Goal: Transaction & Acquisition: Purchase product/service

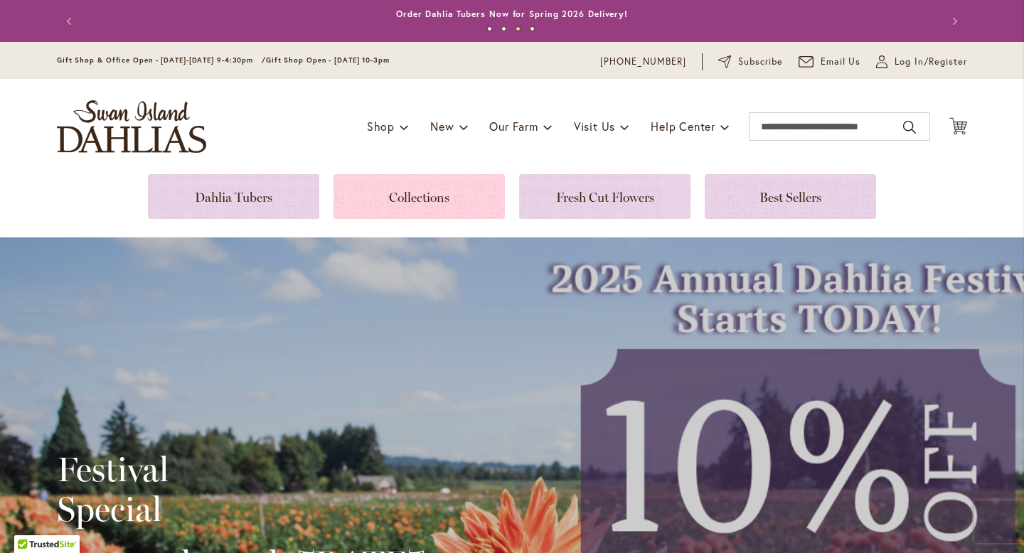
click at [391, 191] on link at bounding box center [419, 196] width 171 height 45
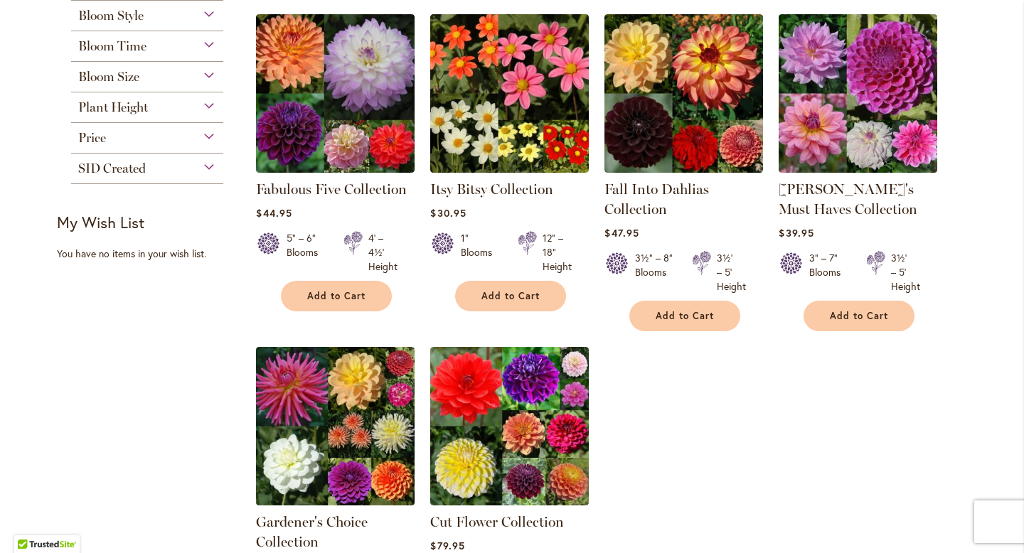
scroll to position [253, 0]
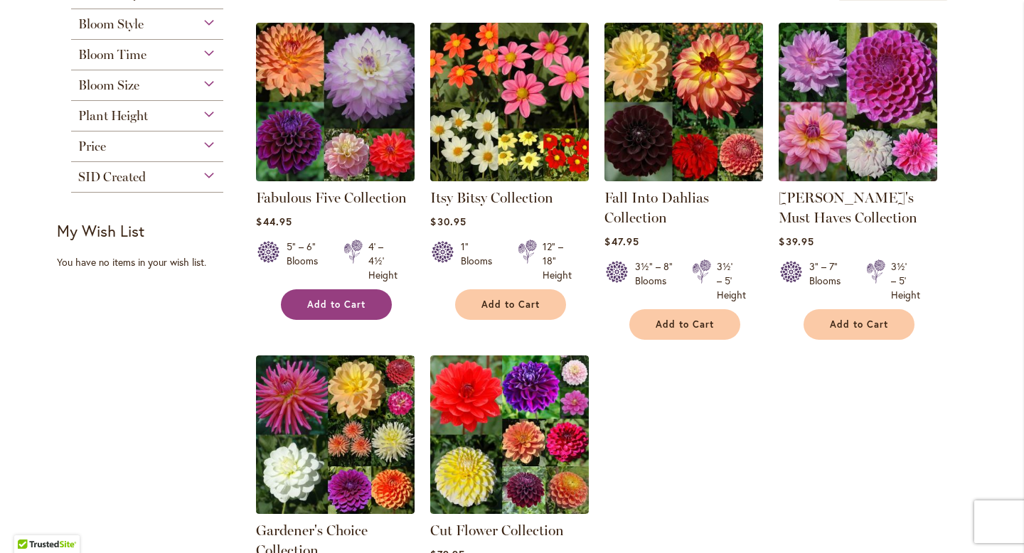
click at [309, 299] on span "Add to Cart" at bounding box center [336, 305] width 58 height 12
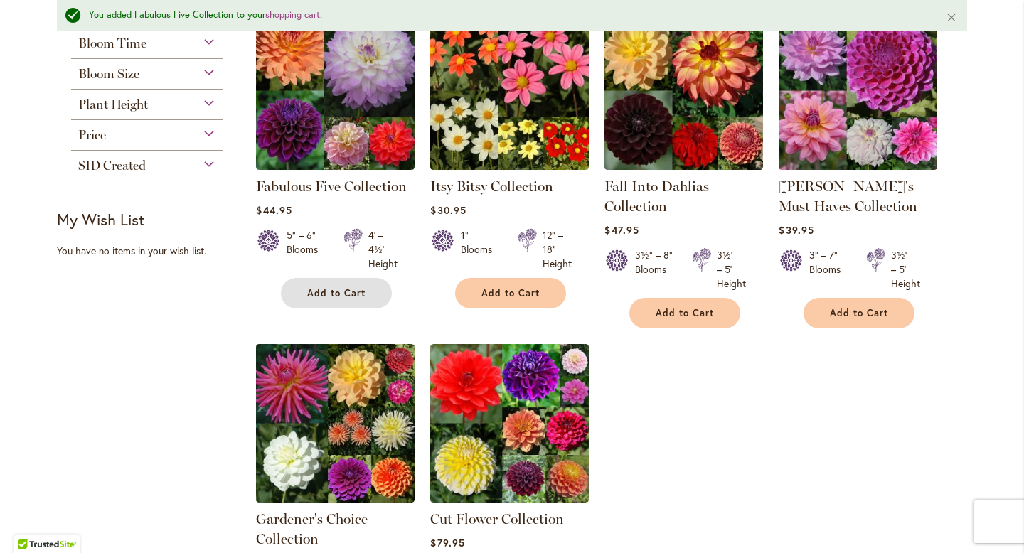
scroll to position [302, 0]
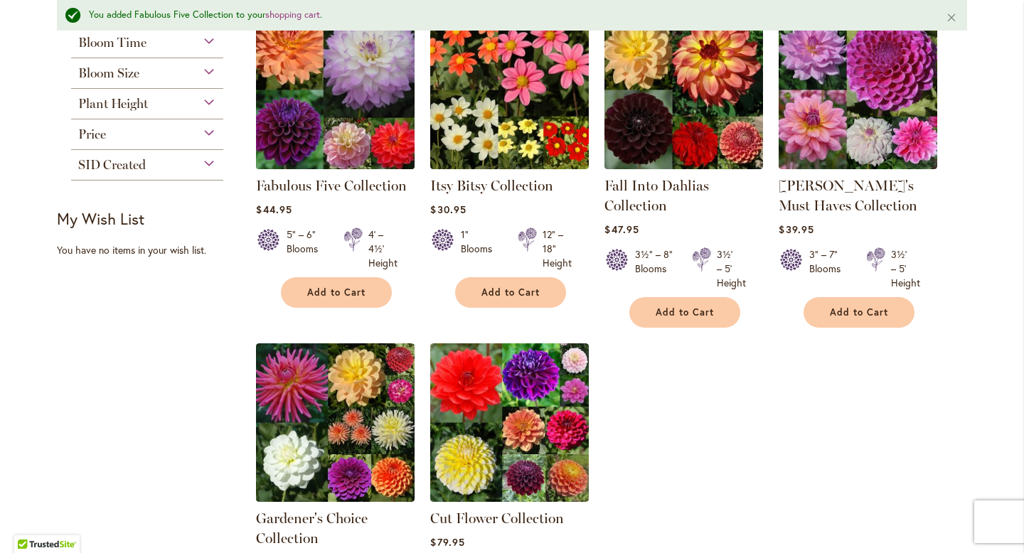
click at [327, 90] on img at bounding box center [336, 89] width 166 height 166
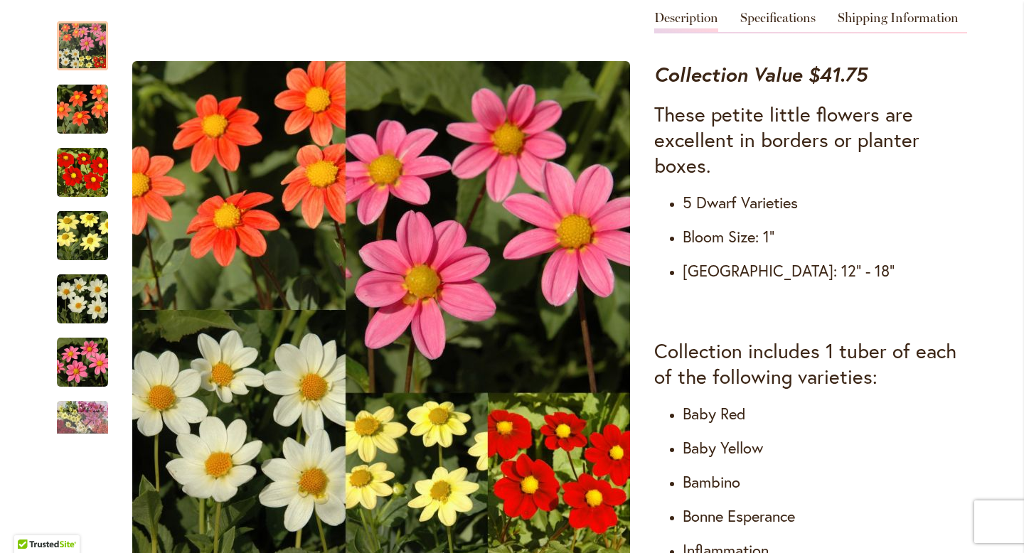
scroll to position [547, 0]
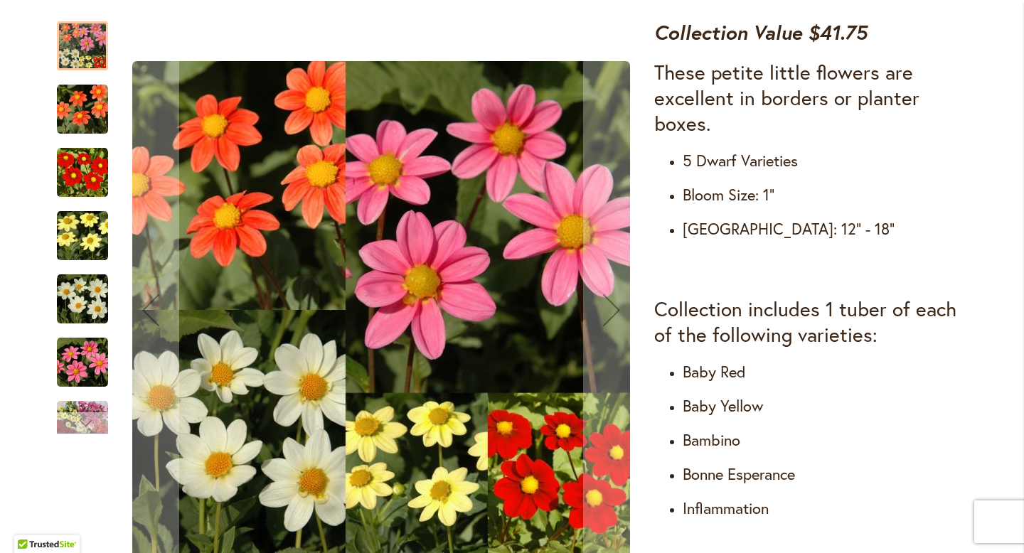
click at [71, 417] on div "Next" at bounding box center [82, 423] width 51 height 21
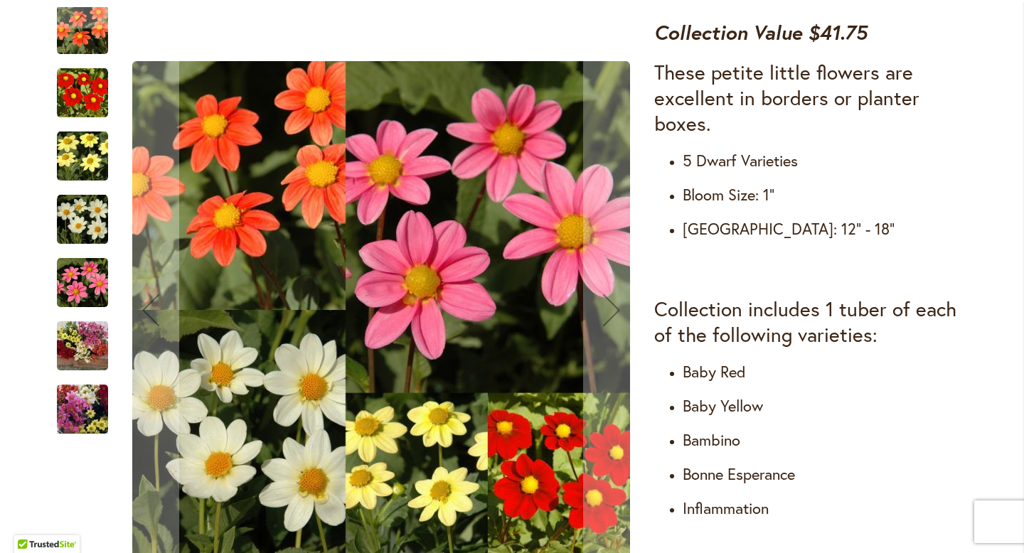
click at [71, 417] on img "Itsy Bitsy Collection" at bounding box center [82, 409] width 102 height 77
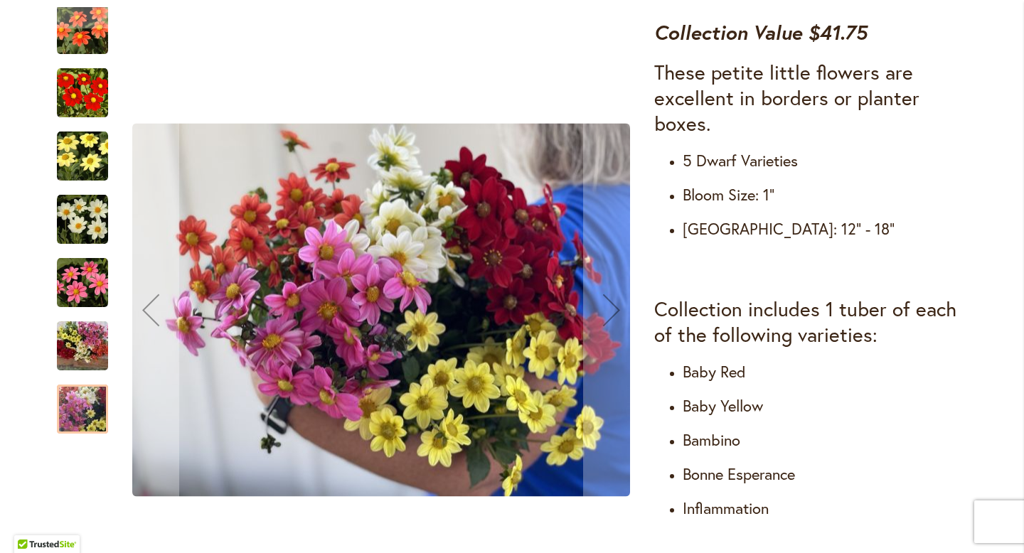
click at [92, 350] on img "Itsy Bitsy Collection" at bounding box center [82, 346] width 102 height 77
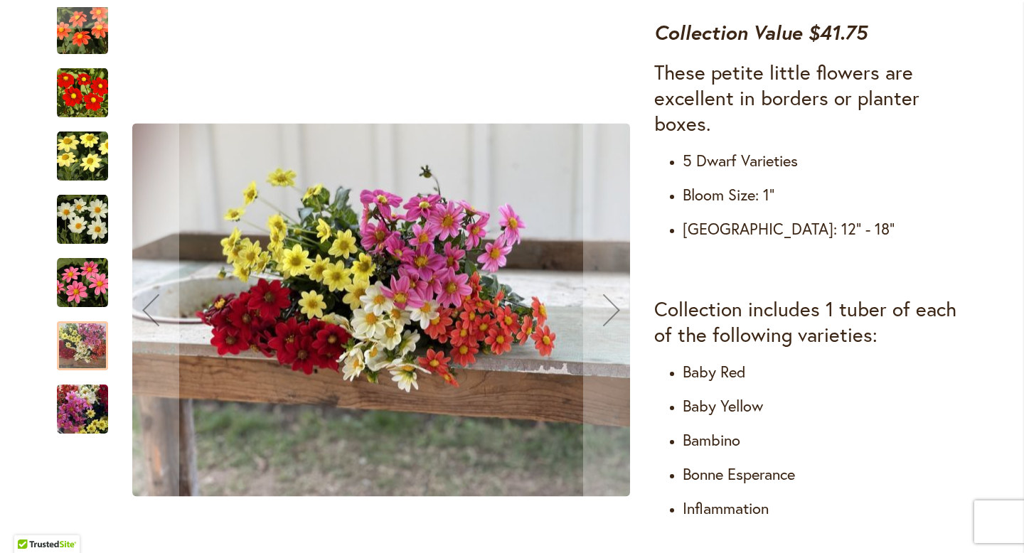
click at [94, 299] on img "Itsy Bitsy Collection" at bounding box center [82, 283] width 51 height 51
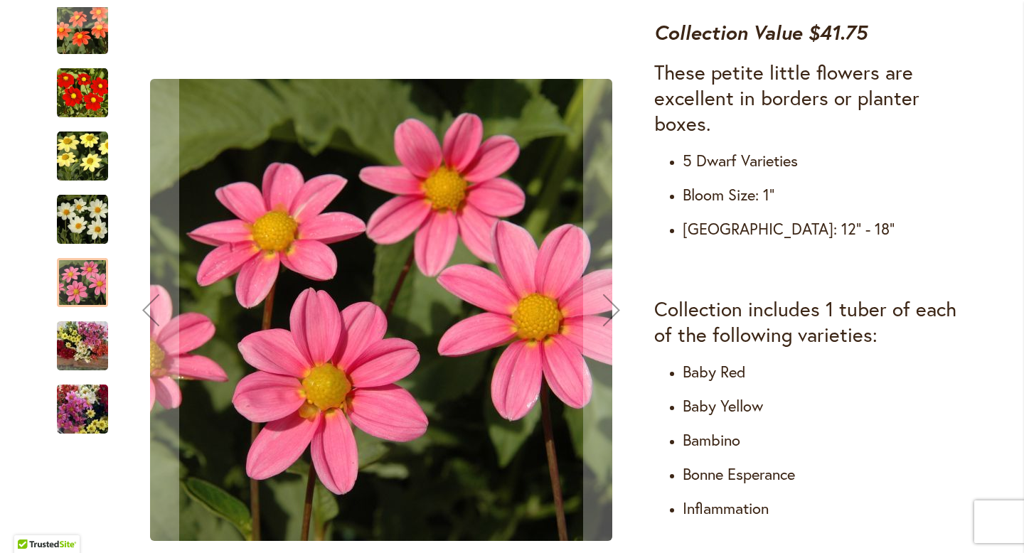
click at [100, 237] on img "Itsy Bitsy Collection" at bounding box center [82, 219] width 51 height 51
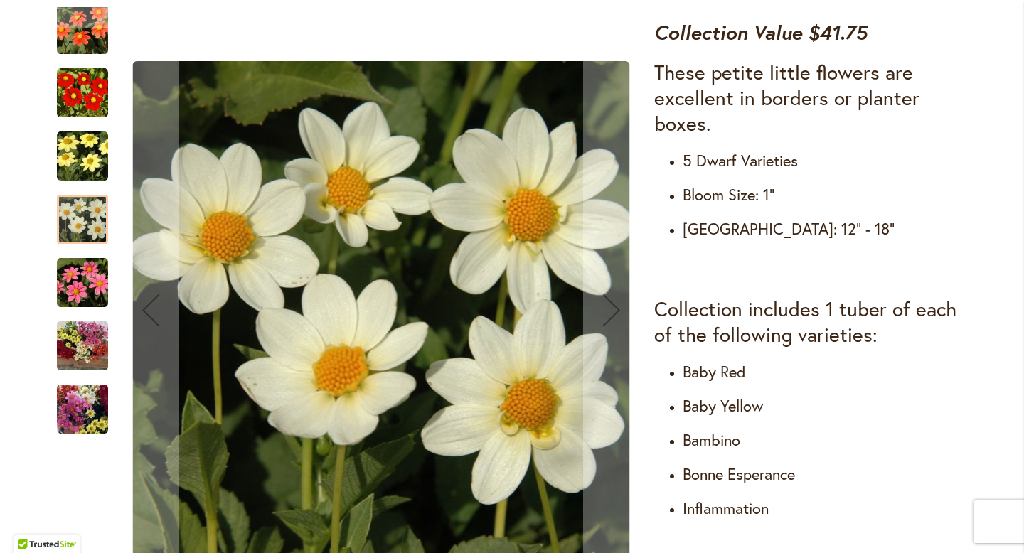
click at [86, 149] on img "Itsy Bitsy Collection" at bounding box center [82, 156] width 51 height 51
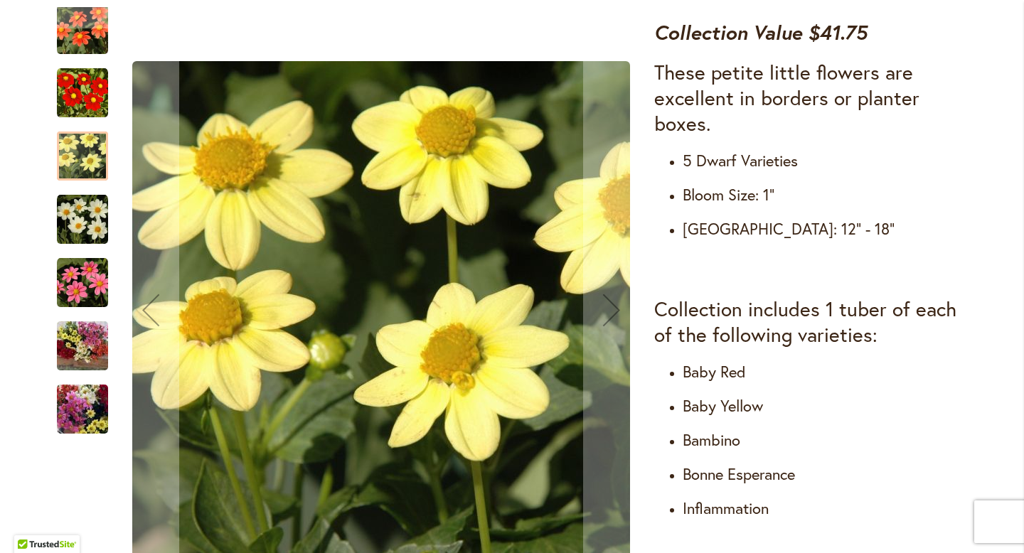
click at [97, 43] on img "Itsy Bitsy Collection" at bounding box center [82, 29] width 51 height 51
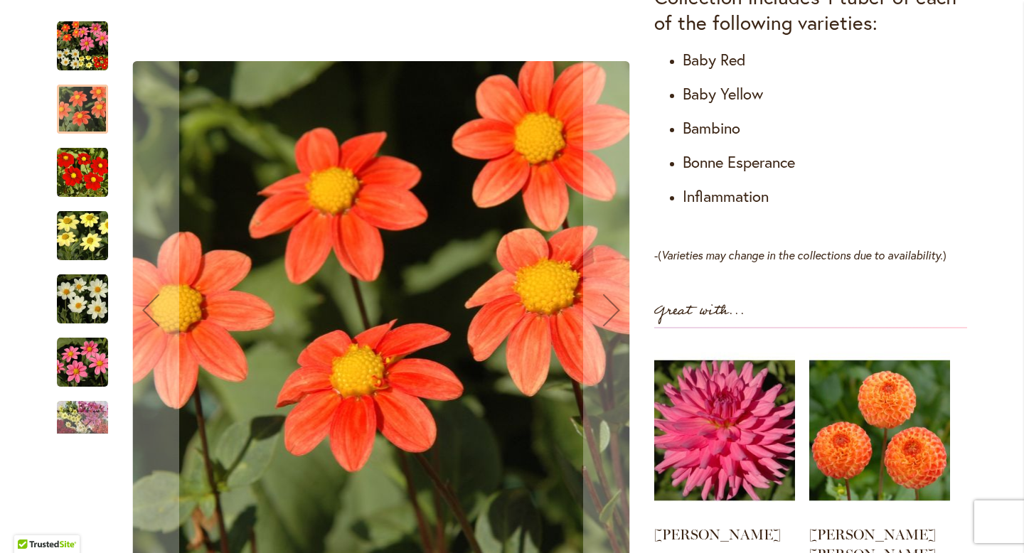
scroll to position [844, 0]
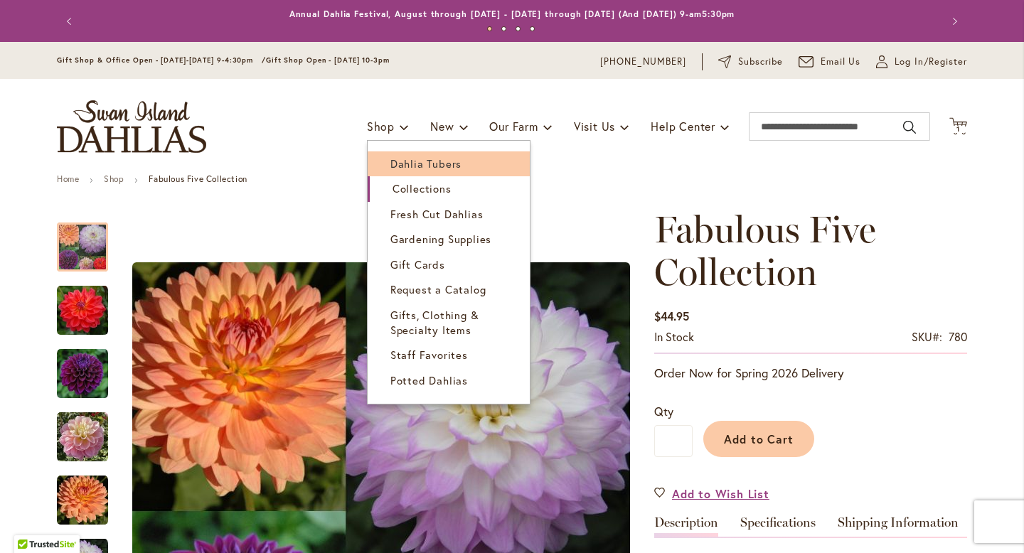
click at [409, 161] on span "Dahlia Tubers" at bounding box center [426, 163] width 71 height 14
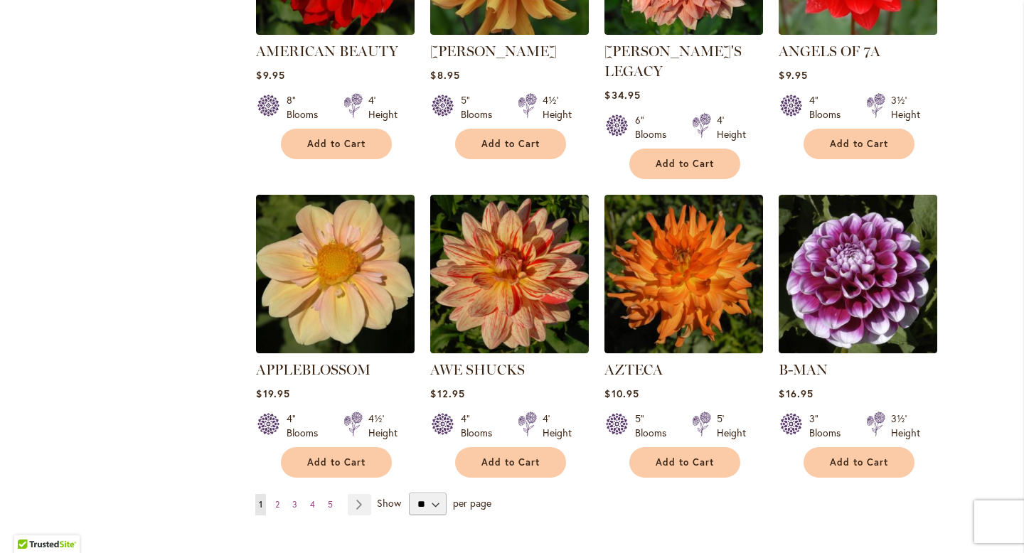
scroll to position [1081, 0]
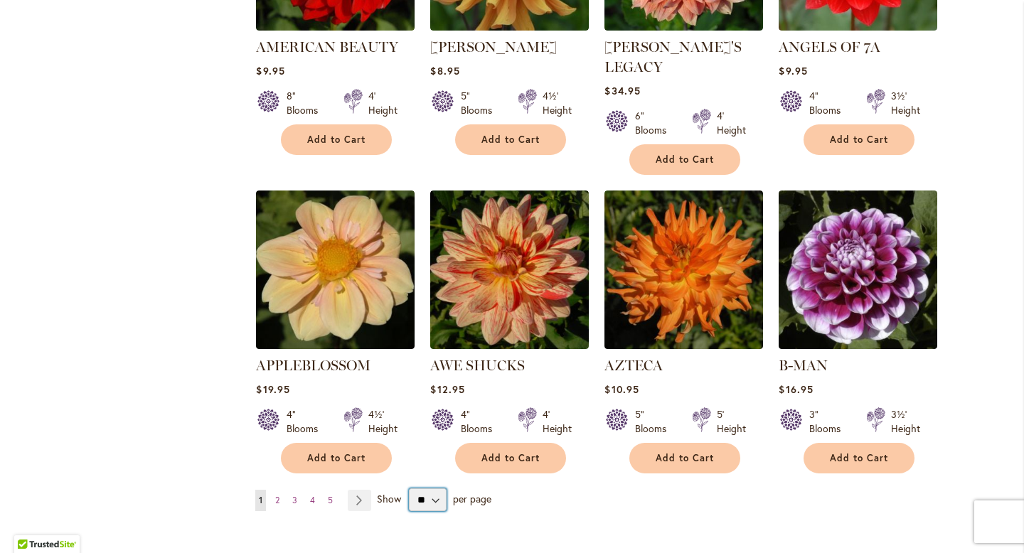
click at [435, 489] on select "** ** ** **" at bounding box center [428, 500] width 38 height 23
select select "**"
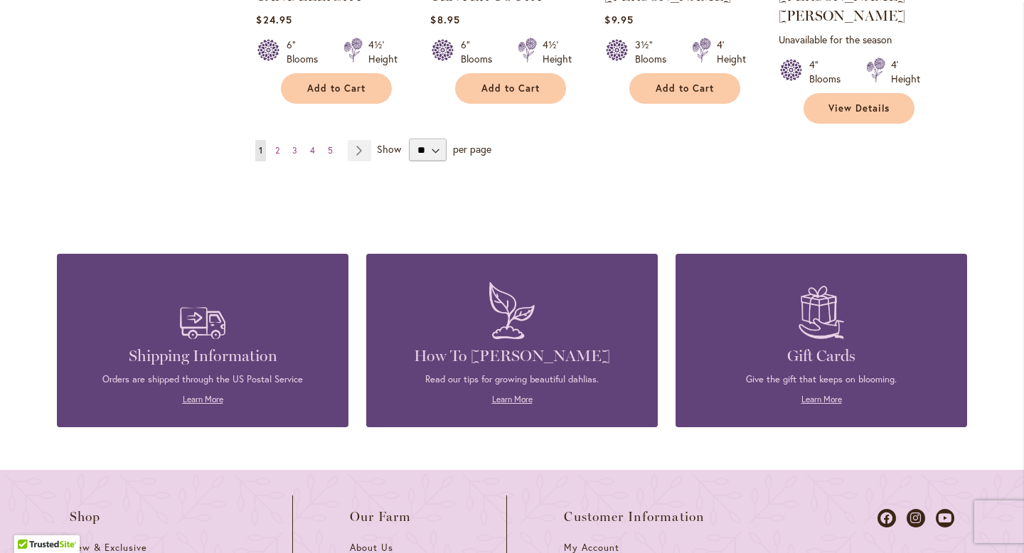
scroll to position [5076, 0]
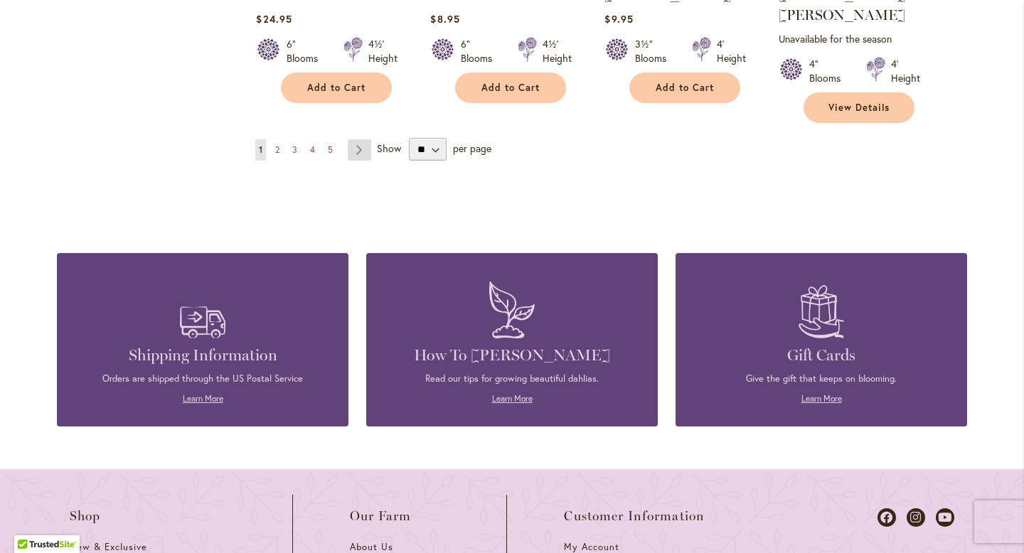
click at [360, 139] on link "Page Next" at bounding box center [359, 149] width 23 height 21
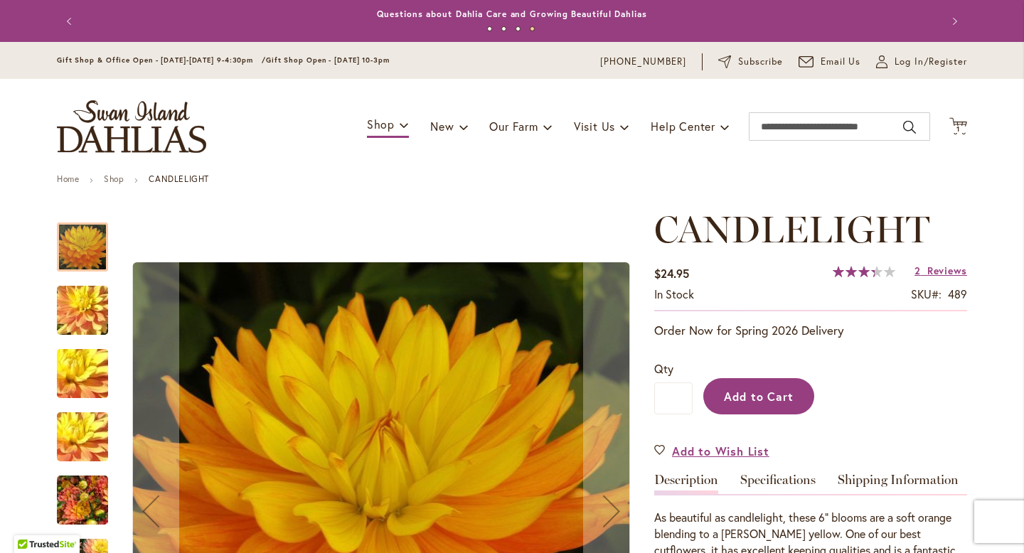
click at [753, 408] on button "Add to Cart" at bounding box center [759, 396] width 111 height 36
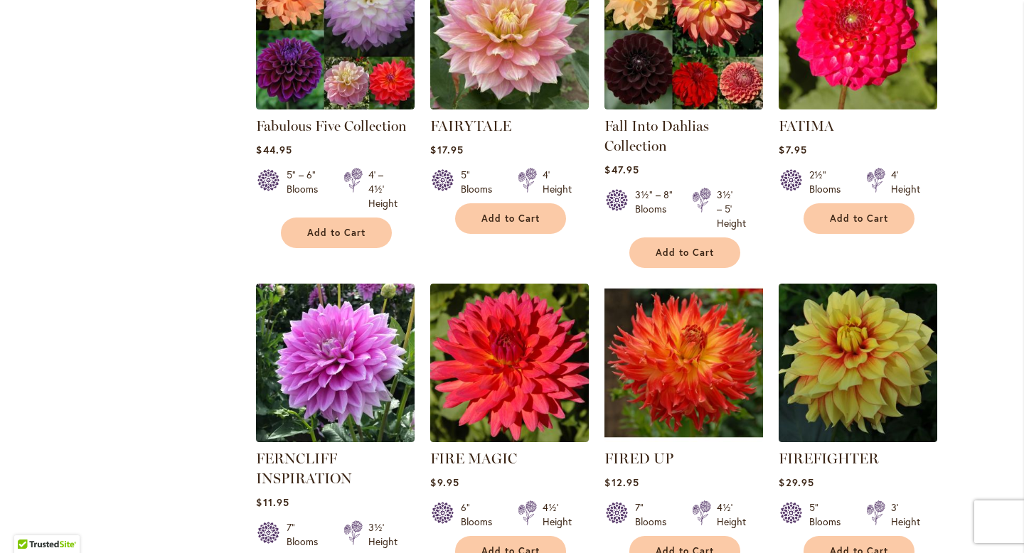
scroll to position [4723, 0]
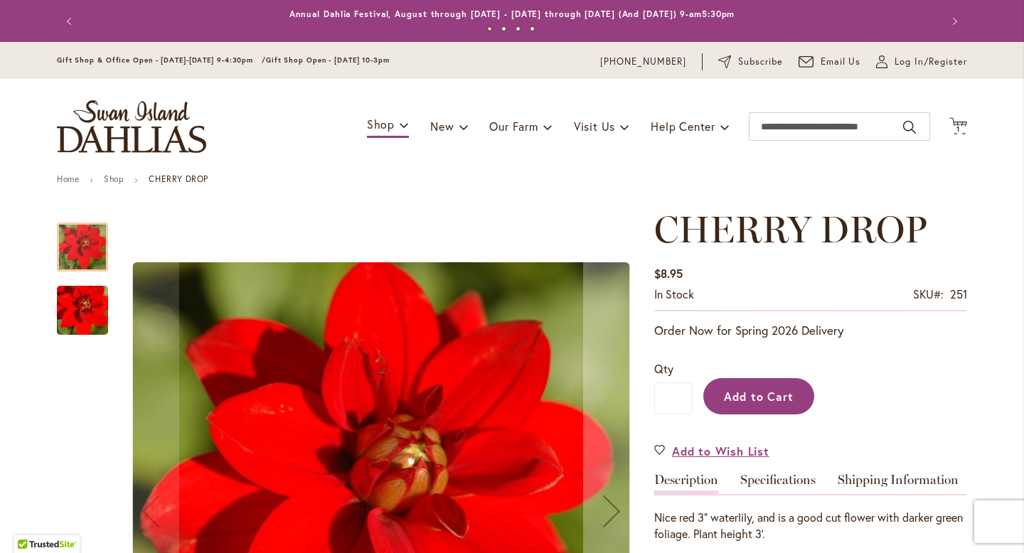
click at [758, 389] on span "Add to Cart" at bounding box center [759, 396] width 70 height 15
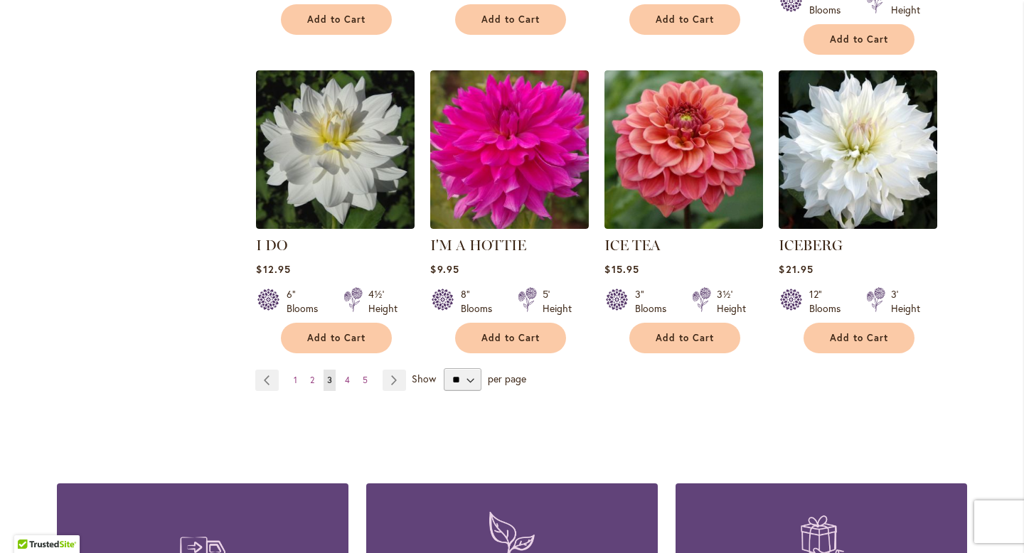
scroll to position [4967, 0]
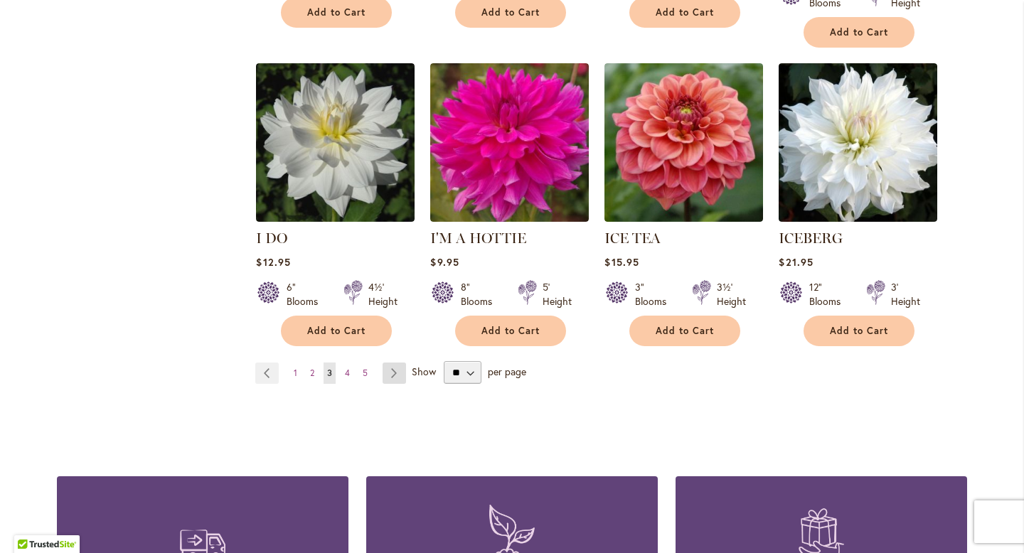
click at [401, 363] on link "Page Next" at bounding box center [394, 373] width 23 height 21
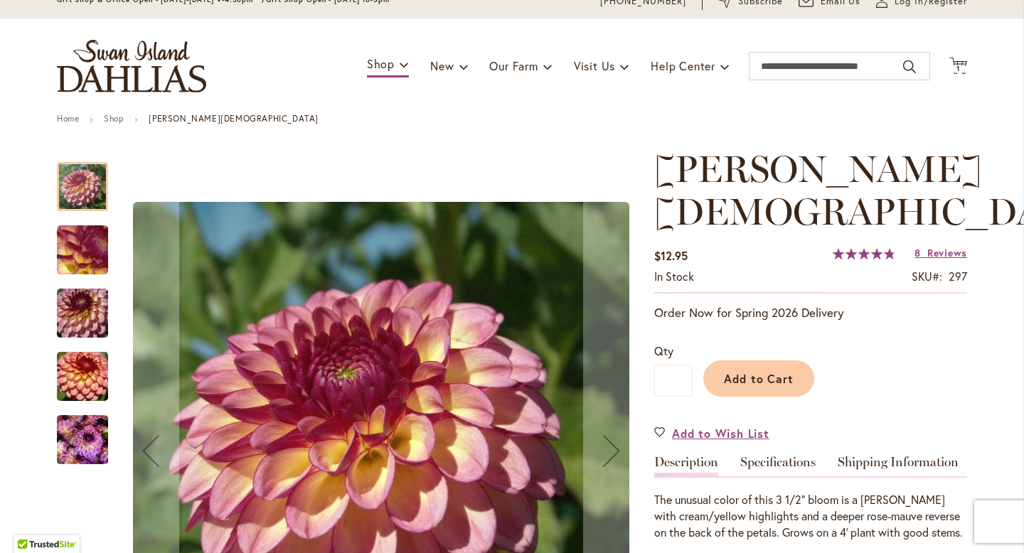
scroll to position [62, 0]
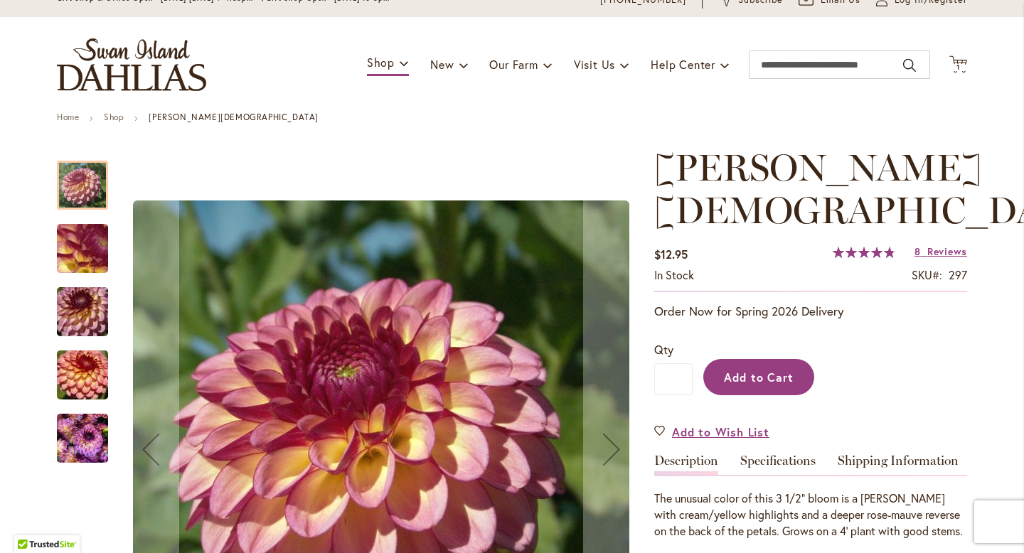
click at [771, 370] on span "Add to Cart" at bounding box center [759, 377] width 70 height 15
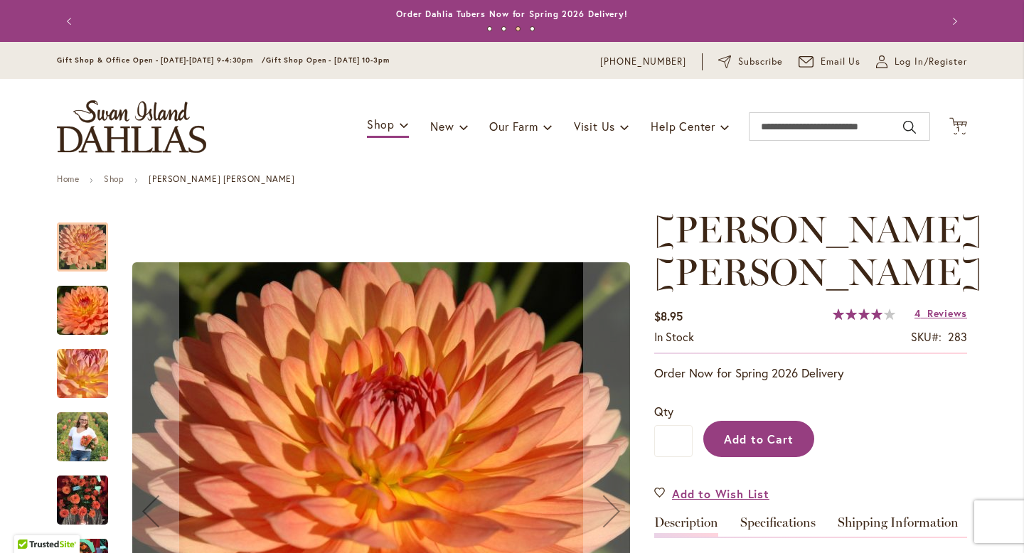
click at [765, 440] on span "Add to Cart" at bounding box center [759, 439] width 70 height 15
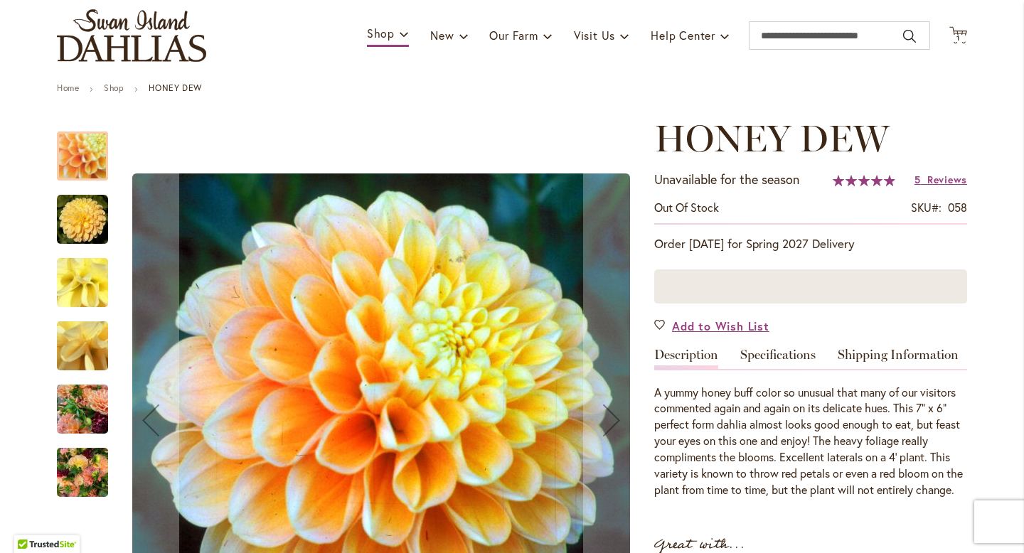
scroll to position [105, 0]
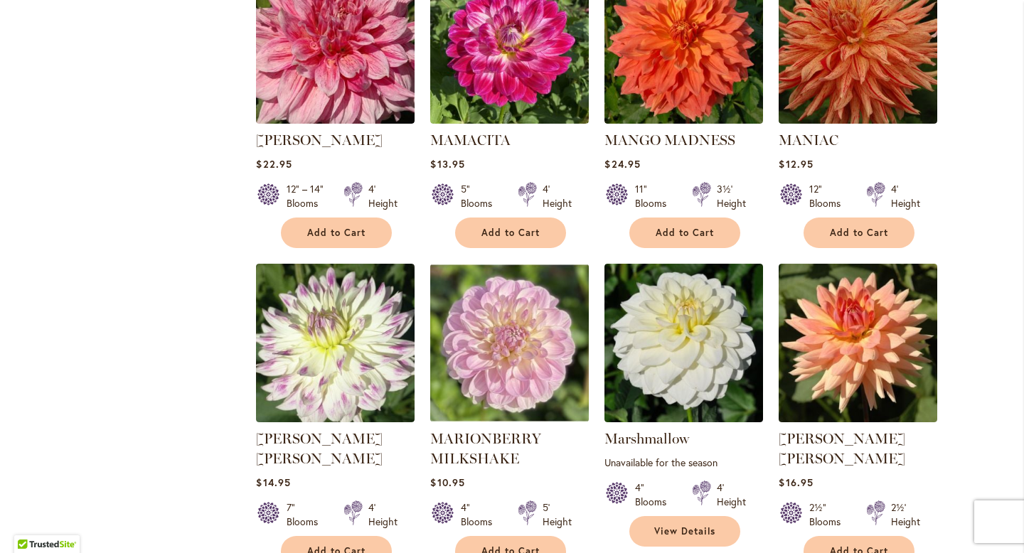
scroll to position [4708, 0]
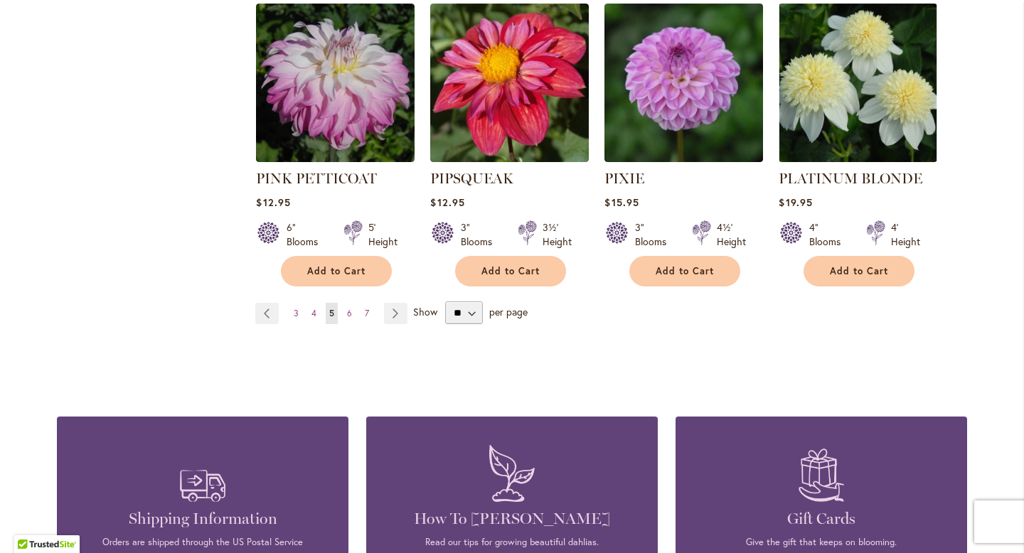
scroll to position [5001, 0]
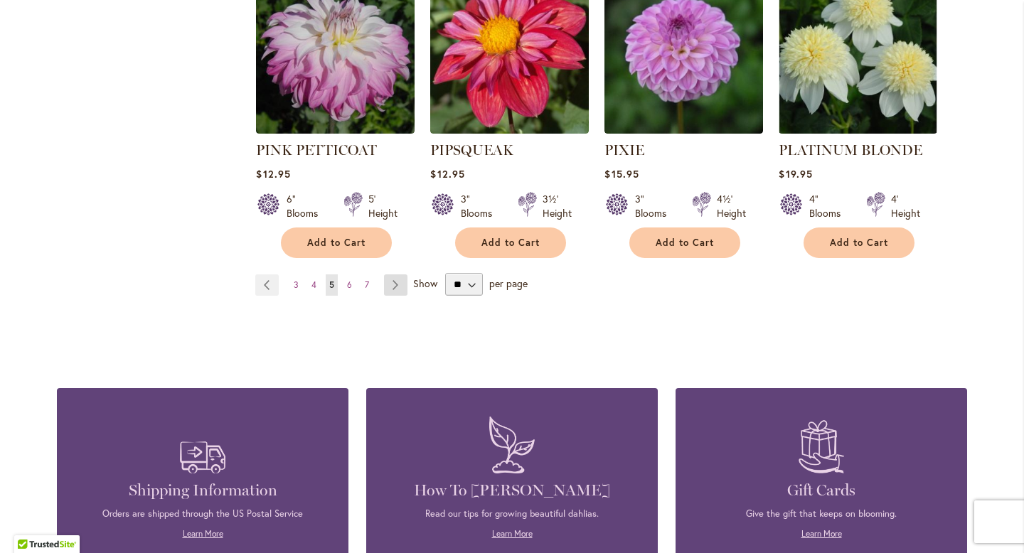
click at [400, 275] on link "Page Next" at bounding box center [395, 285] width 23 height 21
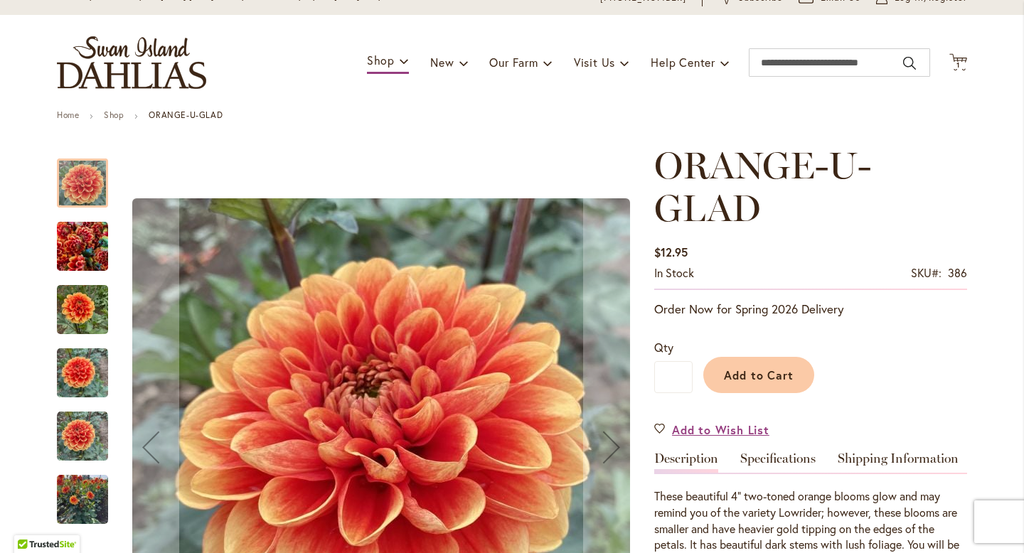
scroll to position [67, 0]
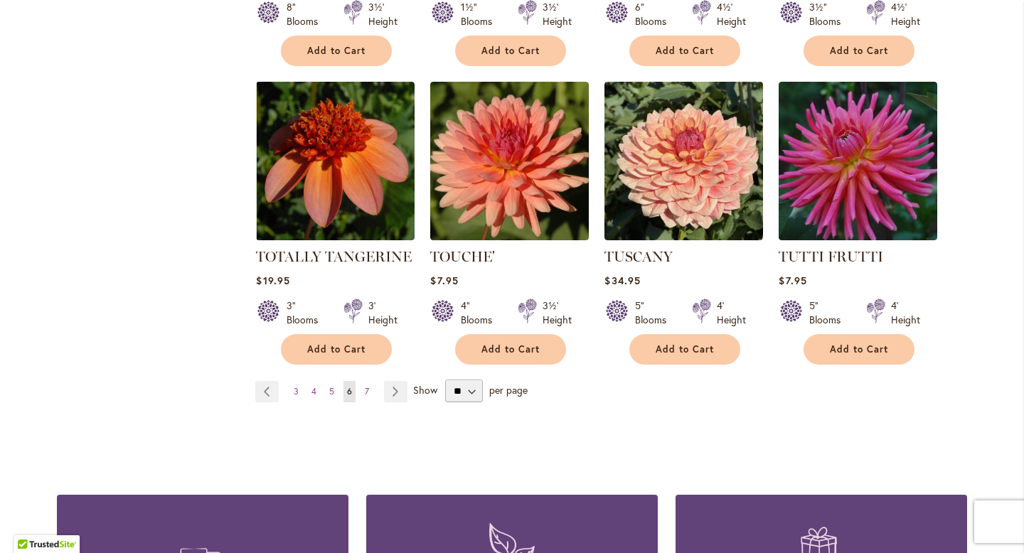
scroll to position [4836, 0]
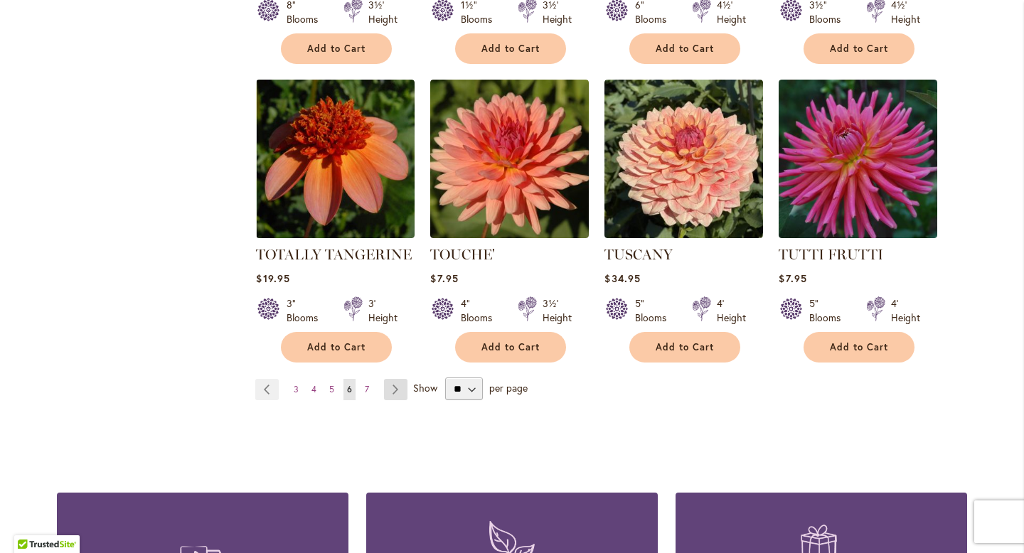
click at [397, 379] on link "Page Next" at bounding box center [395, 389] width 23 height 21
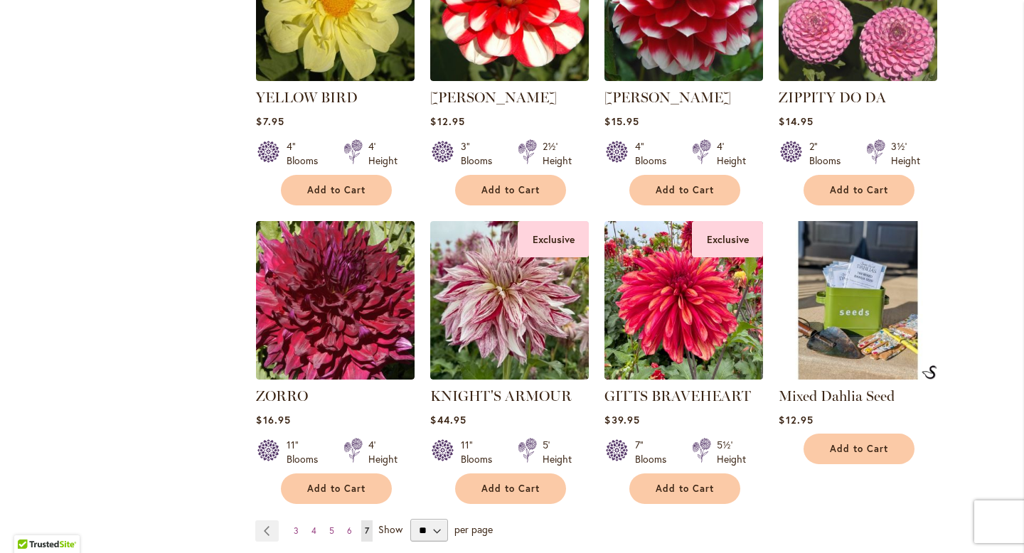
scroll to position [1949, 0]
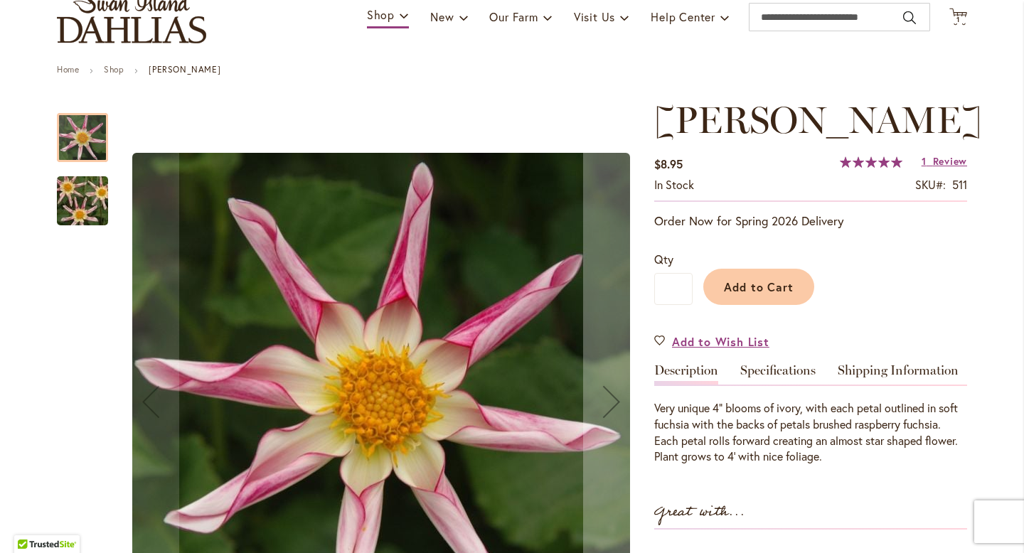
scroll to position [110, 0]
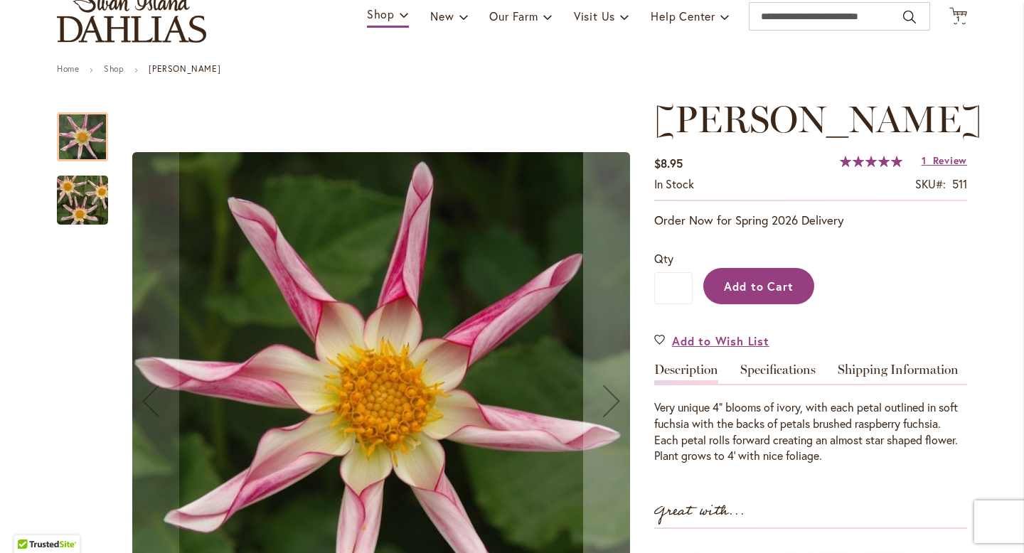
click at [797, 274] on button "Add to Cart" at bounding box center [759, 286] width 111 height 36
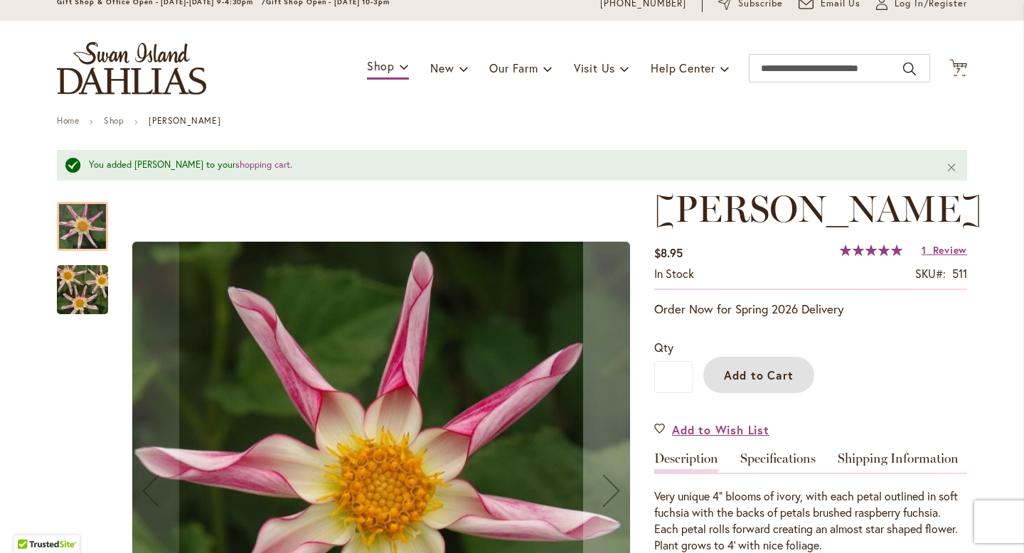
scroll to position [57, 0]
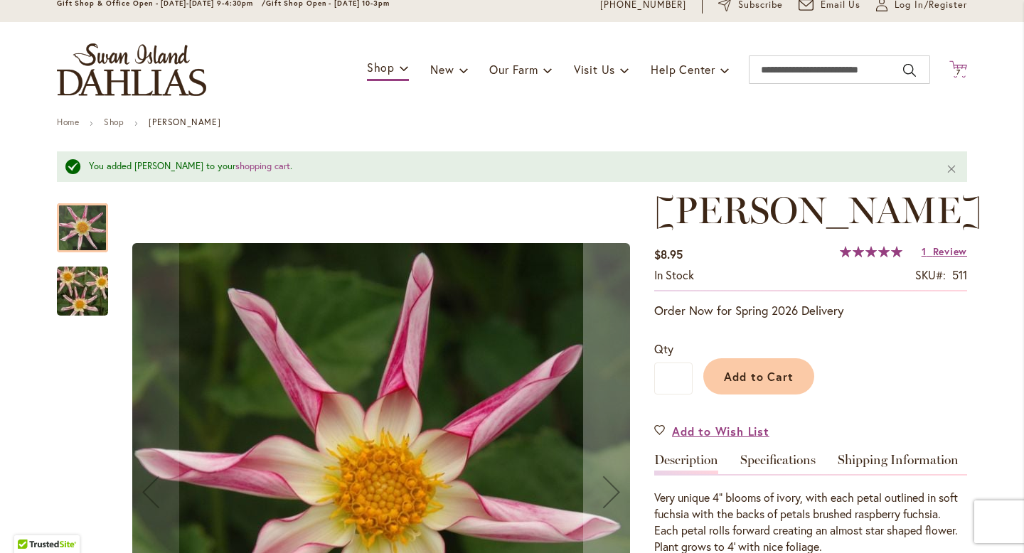
click at [956, 68] on icon "Cart .cls-1 { fill: #231f20; }" at bounding box center [959, 69] width 18 height 18
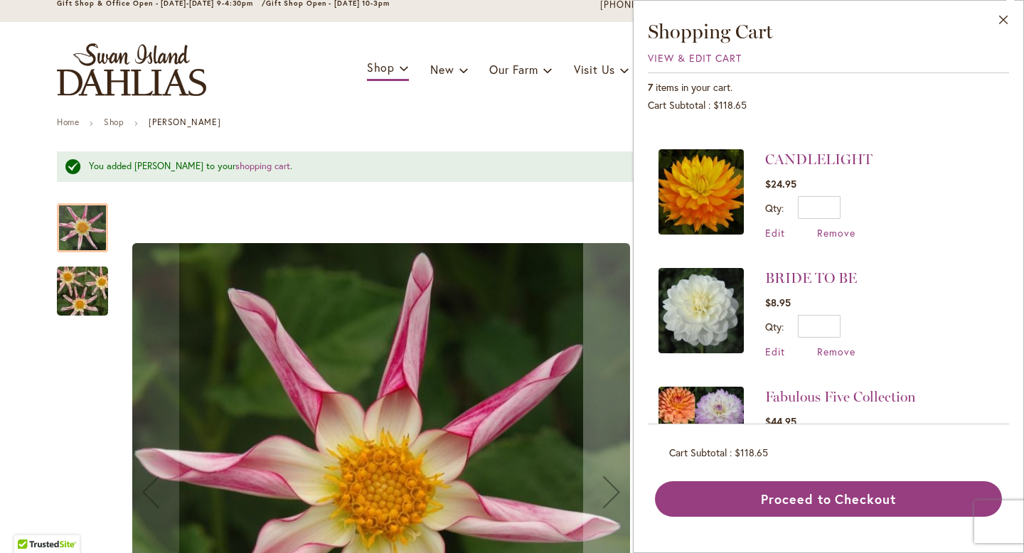
scroll to position [526, 0]
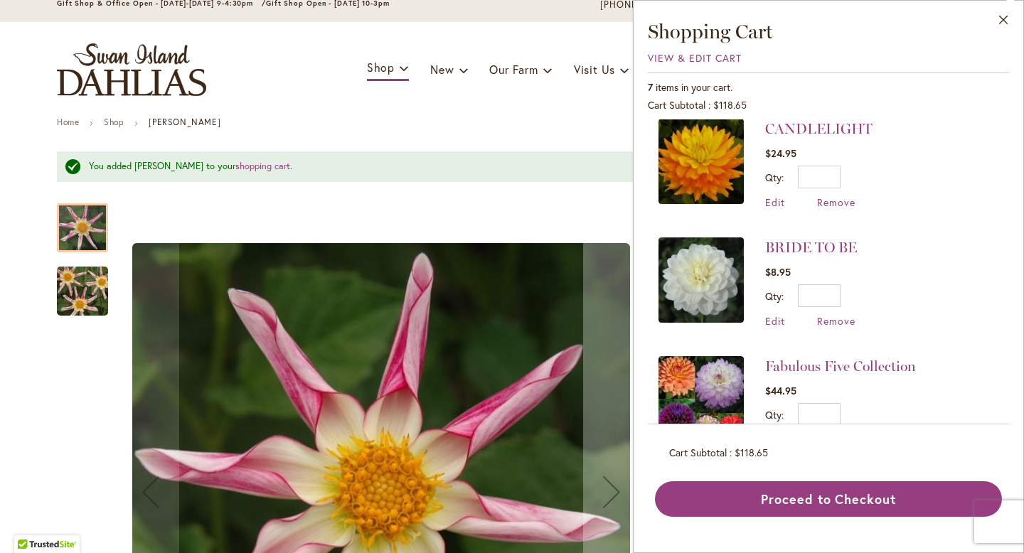
click at [728, 356] on img at bounding box center [701, 398] width 85 height 85
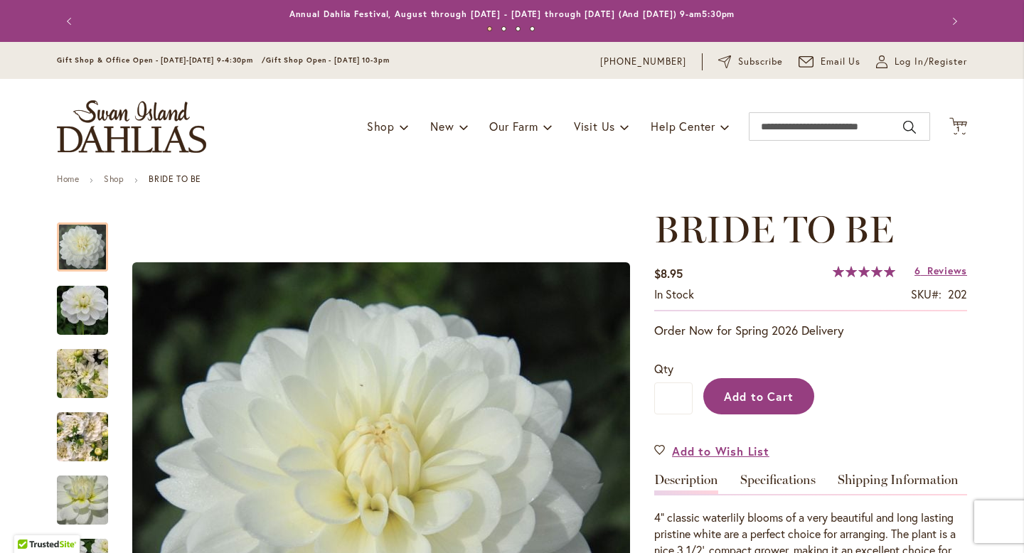
click at [741, 405] on button "Add to Cart" at bounding box center [759, 396] width 111 height 36
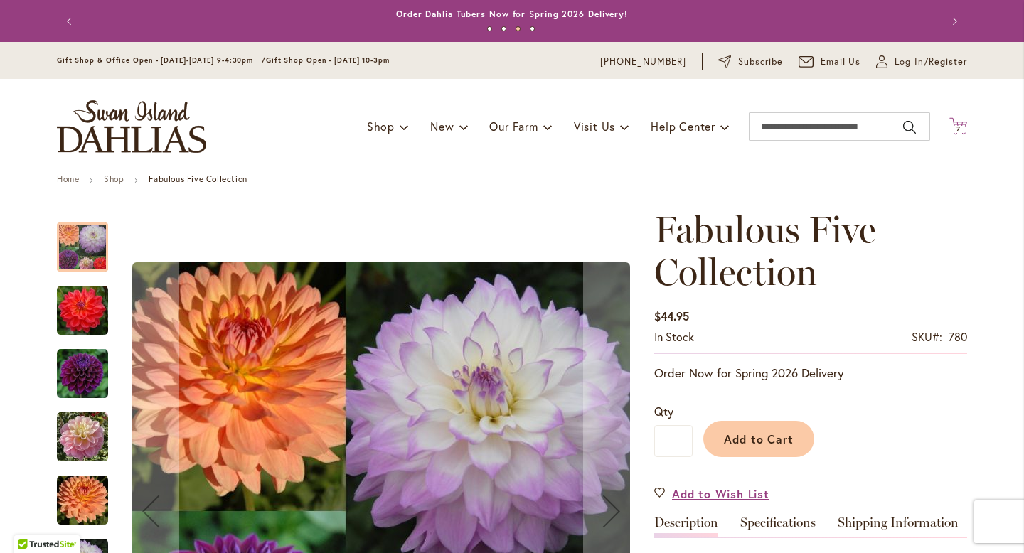
click at [960, 120] on icon "Cart .cls-1 { fill: #231f20; }" at bounding box center [959, 126] width 18 height 18
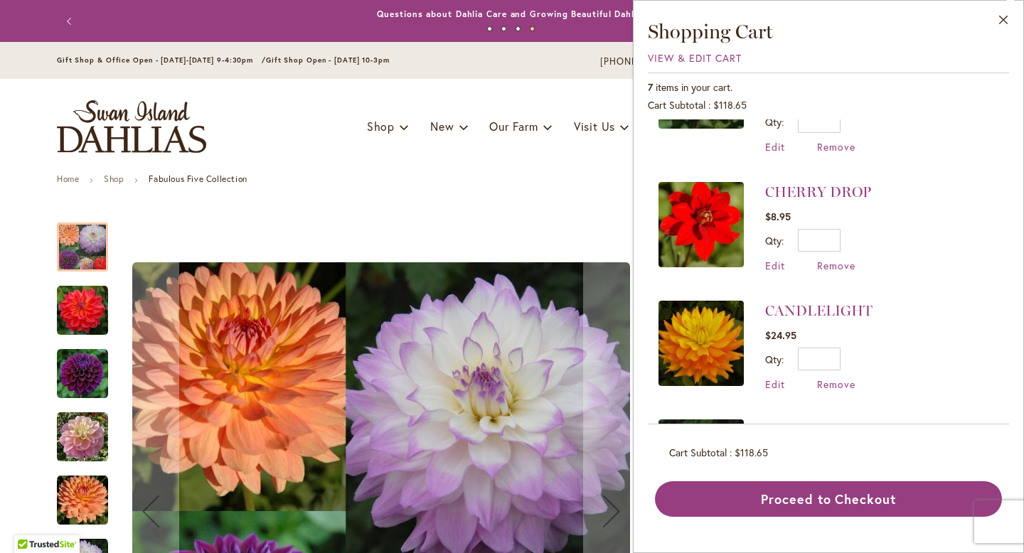
scroll to position [526, 0]
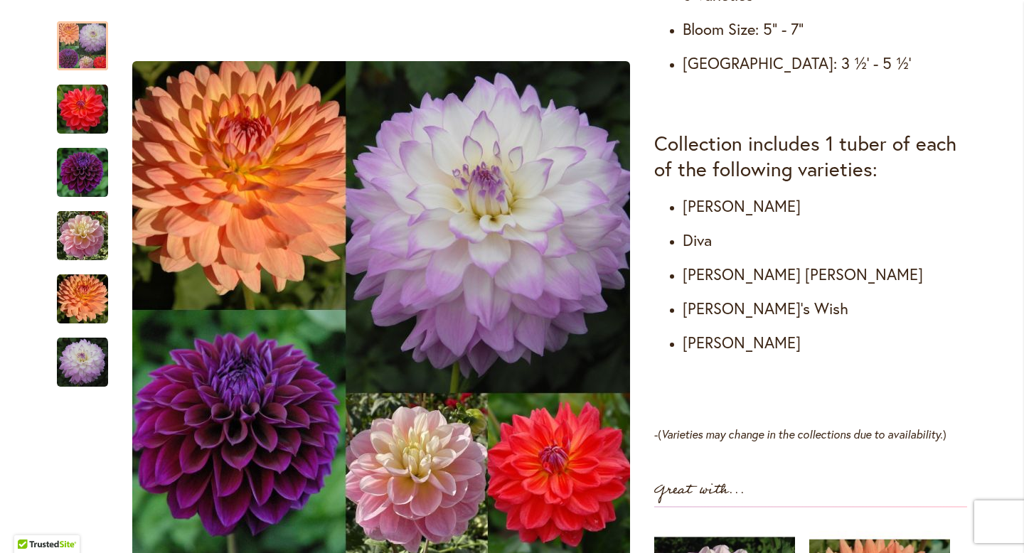
scroll to position [0, 0]
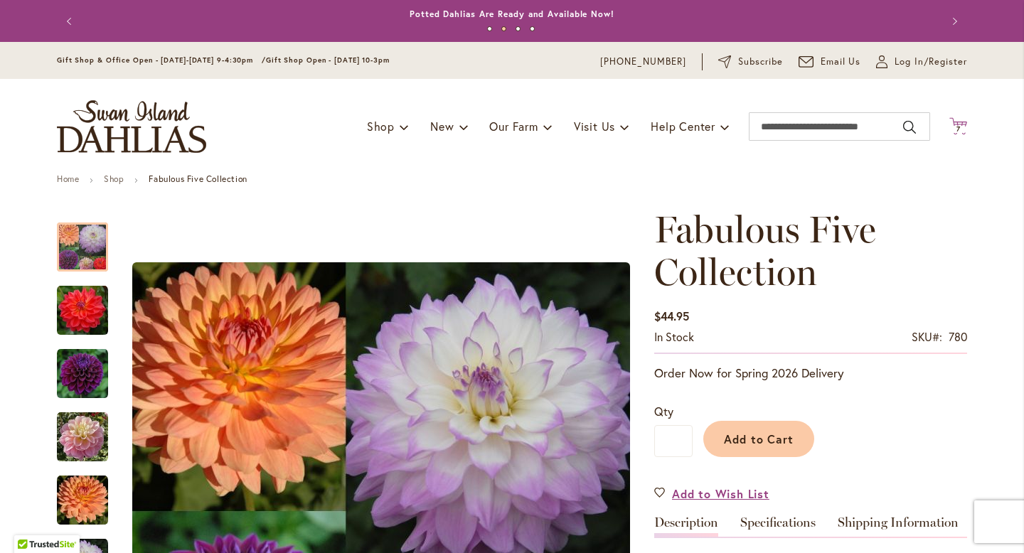
click at [952, 121] on icon "Cart .cls-1 { fill: #231f20; }" at bounding box center [959, 126] width 18 height 18
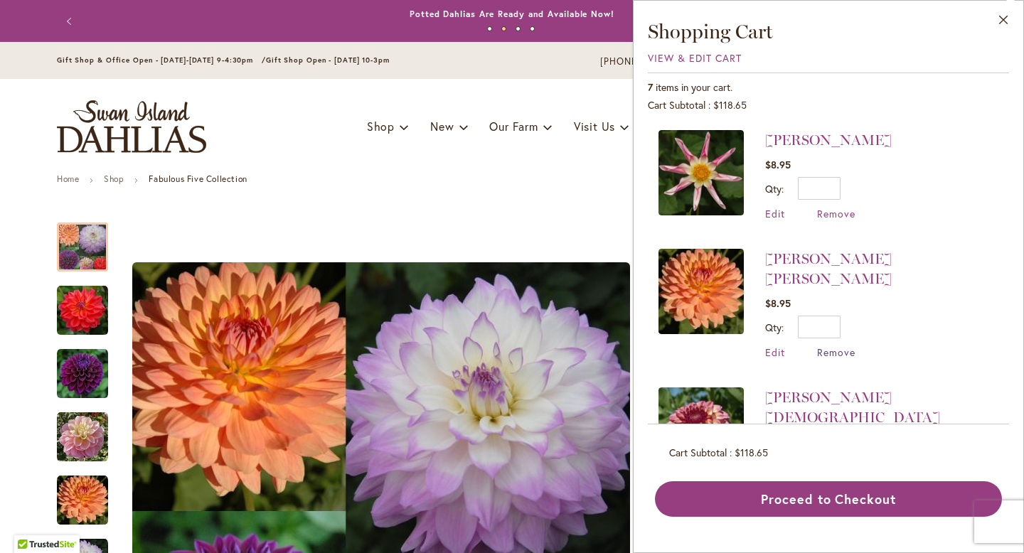
click at [841, 346] on span "Remove" at bounding box center [836, 353] width 38 height 14
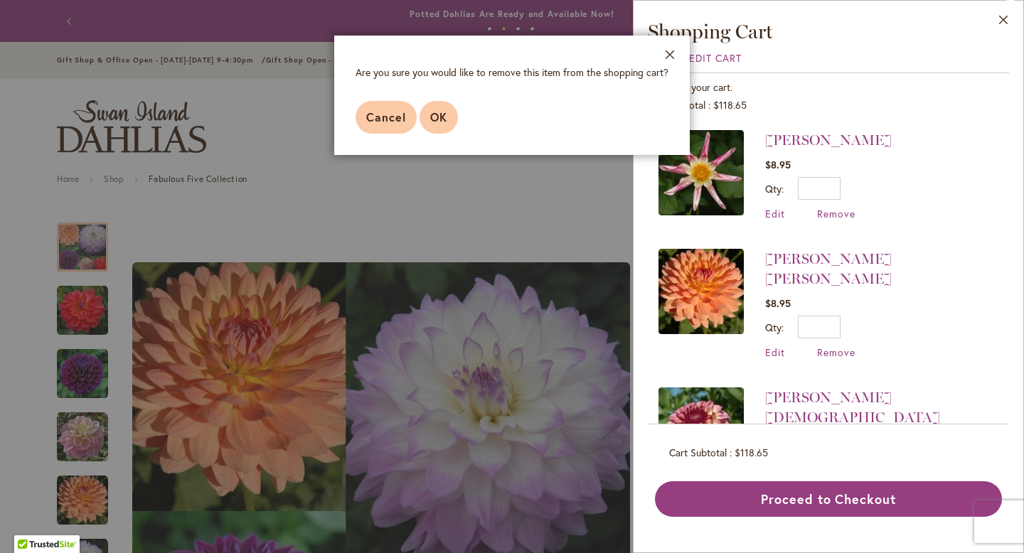
click at [442, 111] on span "OK" at bounding box center [438, 117] width 17 height 15
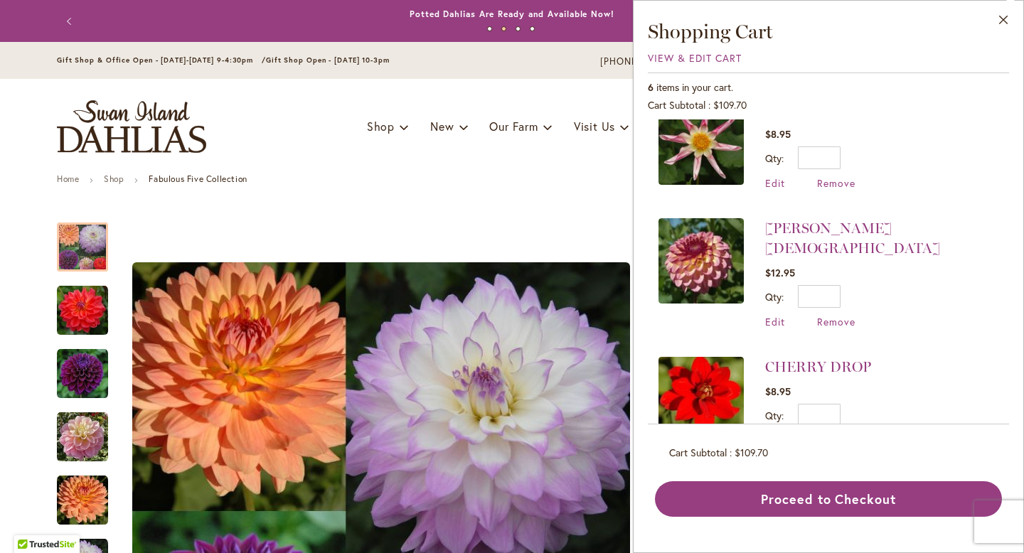
scroll to position [33, 0]
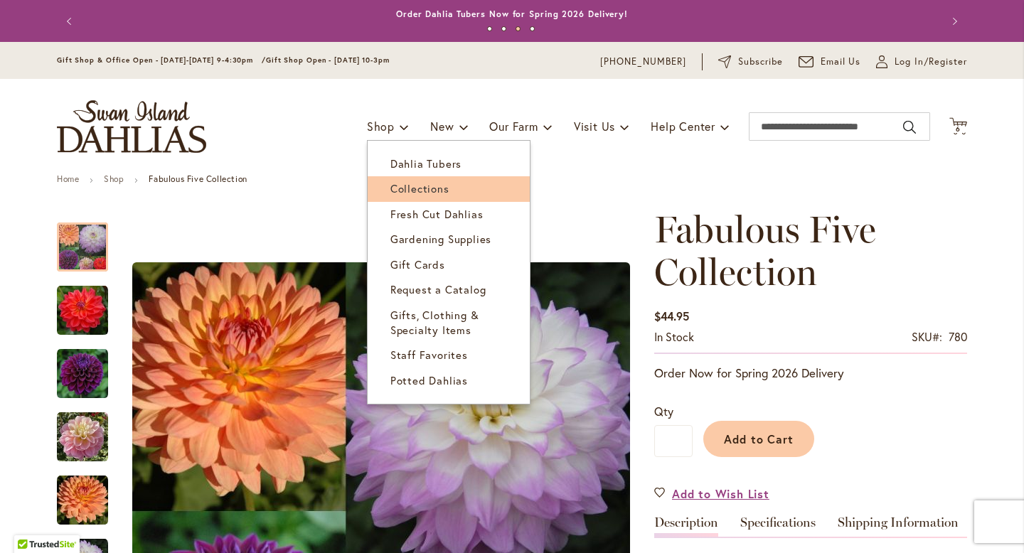
click at [398, 190] on span "Collections" at bounding box center [420, 188] width 59 height 14
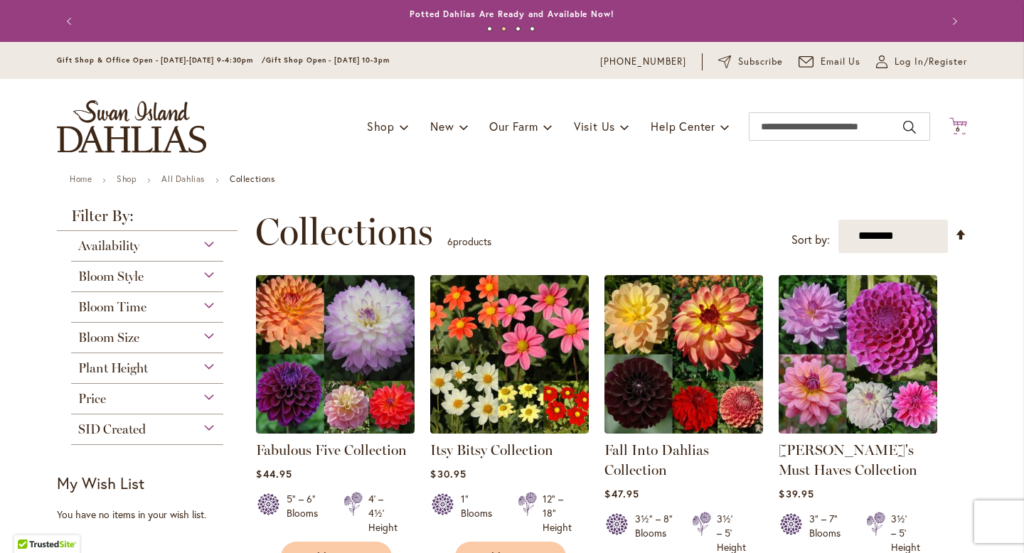
click at [955, 126] on span "6 6 items" at bounding box center [959, 129] width 14 height 7
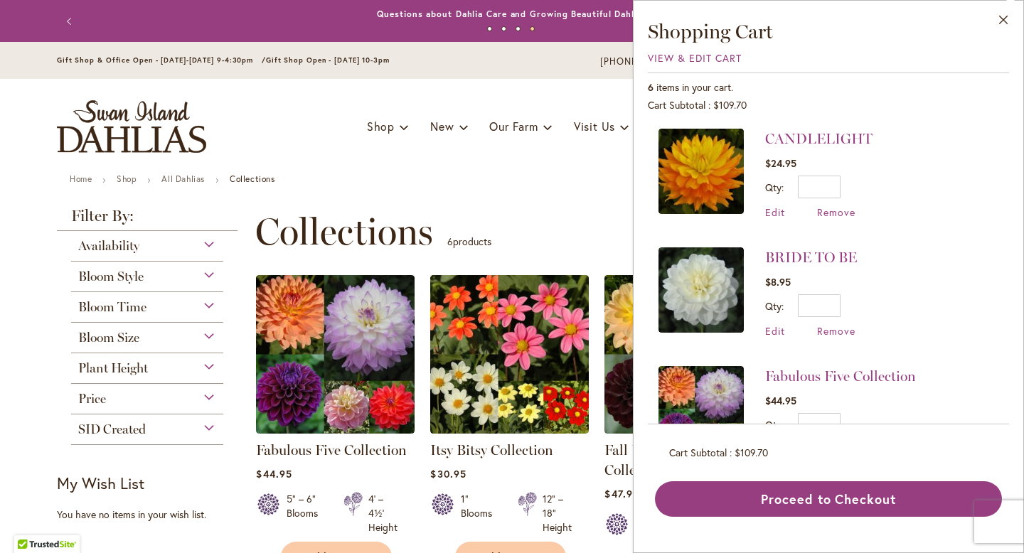
scroll to position [409, 0]
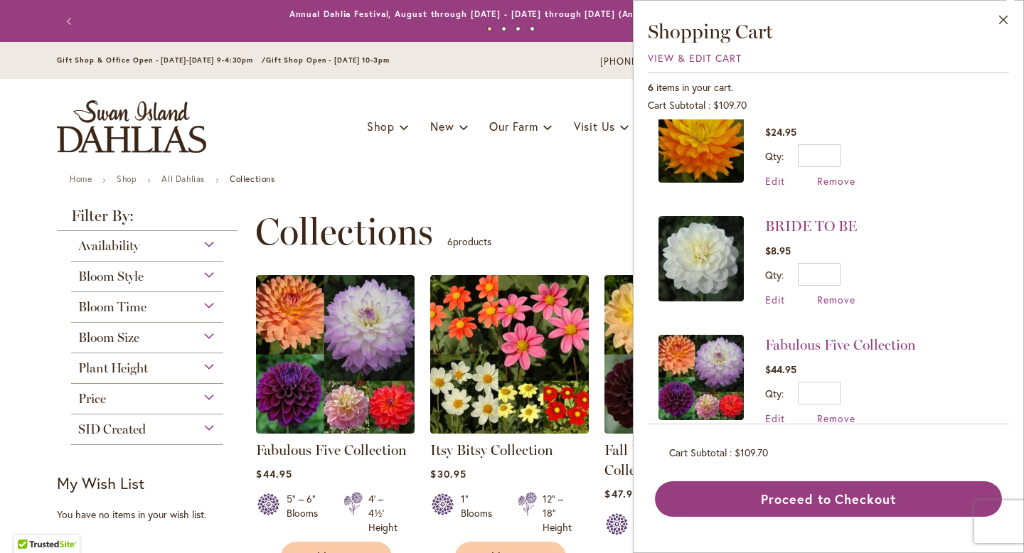
click at [729, 354] on img at bounding box center [701, 377] width 85 height 85
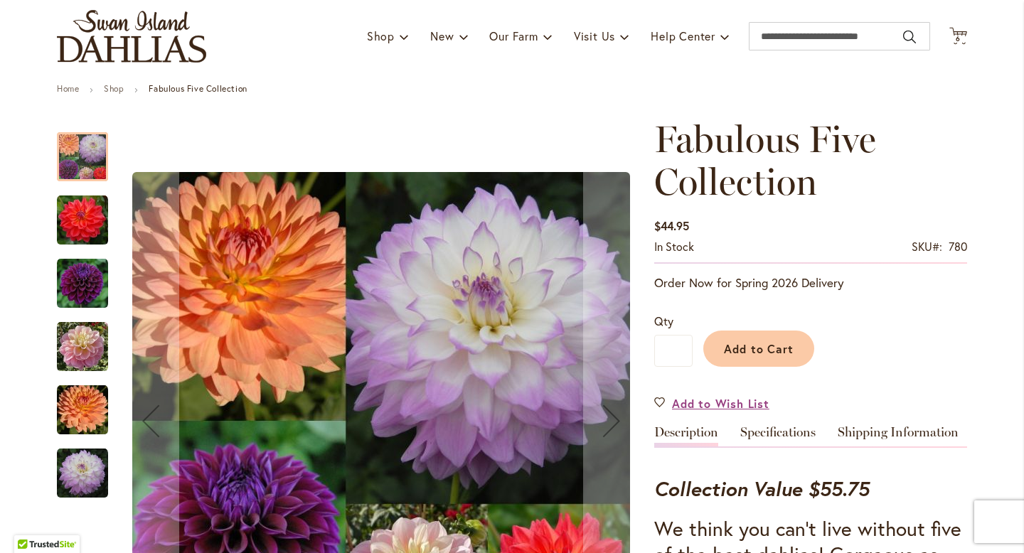
scroll to position [104, 0]
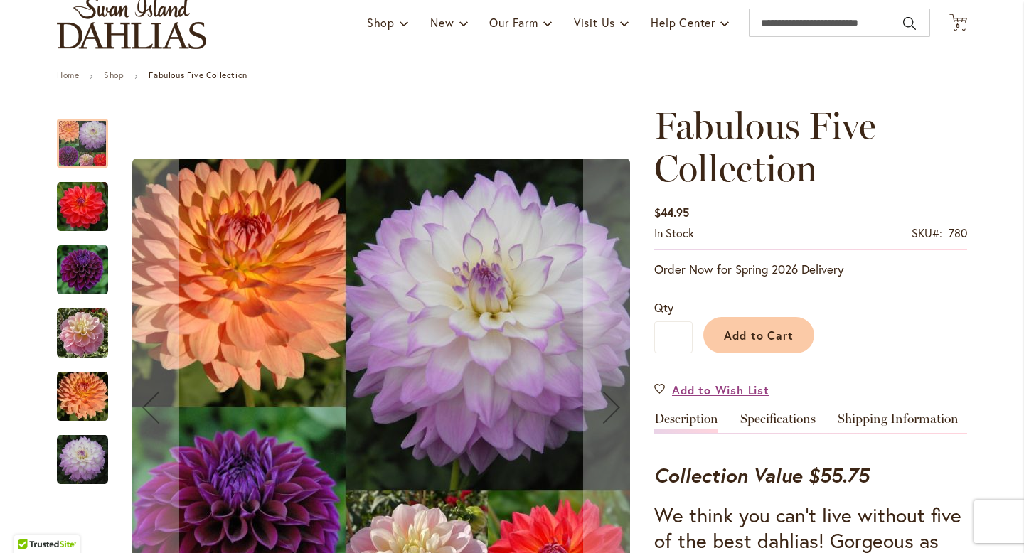
click at [80, 331] on img "GABBIE'S WISH" at bounding box center [82, 333] width 51 height 51
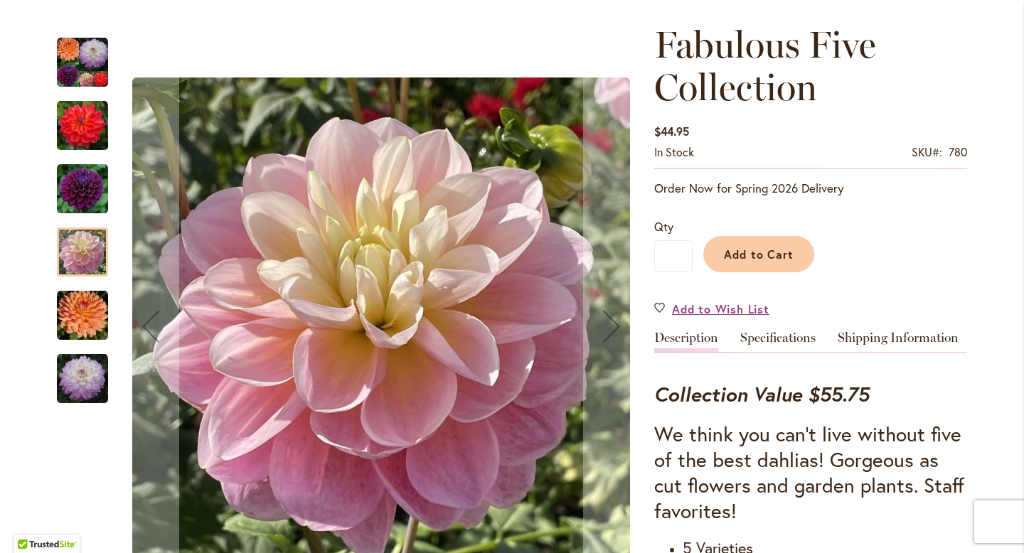
scroll to position [186, 0]
click at [74, 311] on img "GABRIELLE MARIE" at bounding box center [82, 315] width 51 height 51
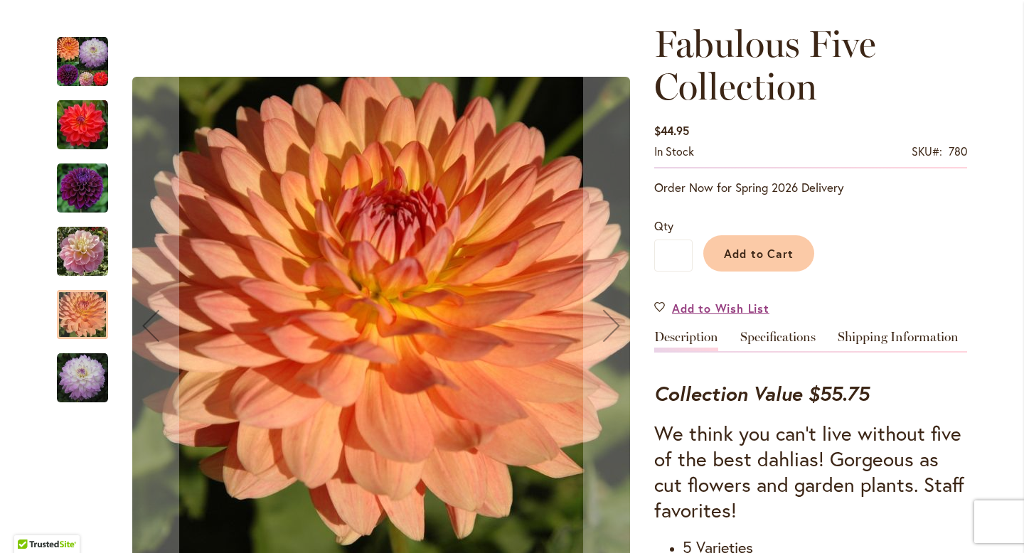
click at [75, 188] on img "DIVA" at bounding box center [82, 188] width 51 height 51
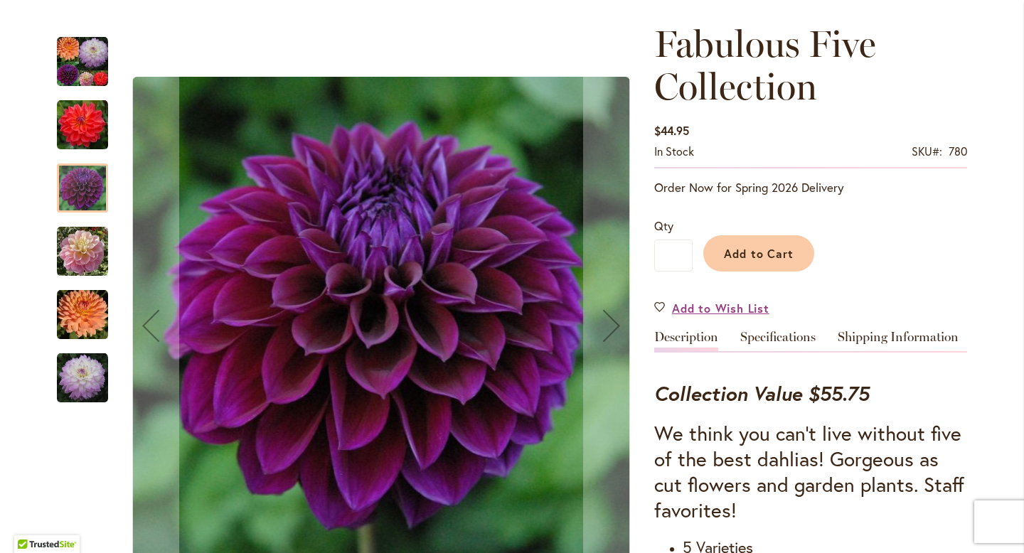
click at [79, 141] on img "COOPER BLAINE" at bounding box center [82, 125] width 51 height 51
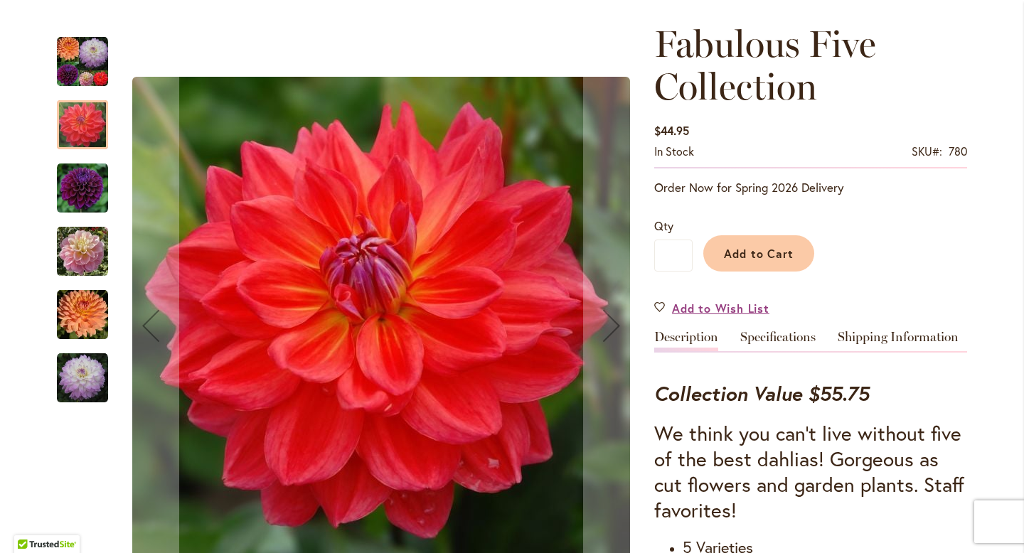
click at [85, 74] on img "Fabulous Five Collection" at bounding box center [82, 61] width 51 height 51
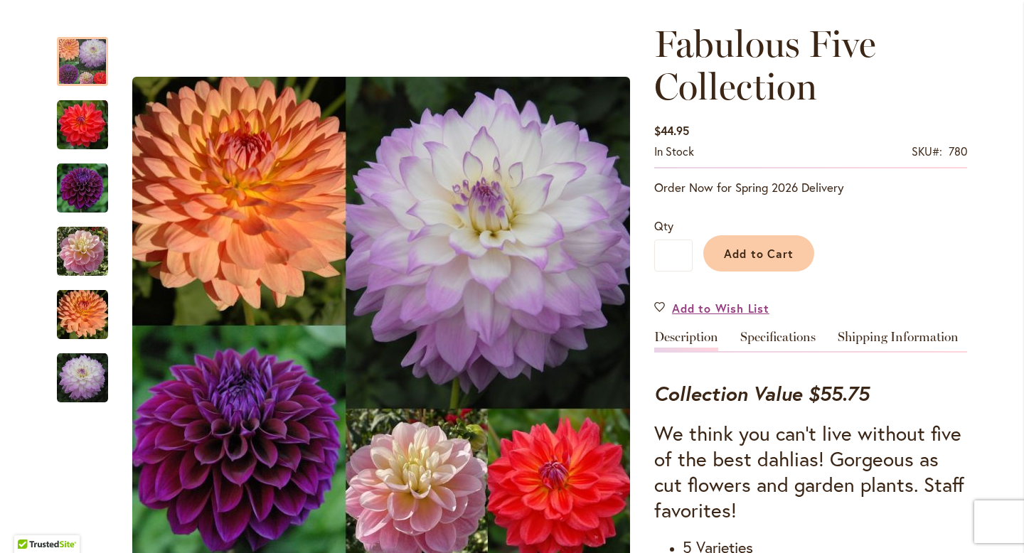
scroll to position [0, 0]
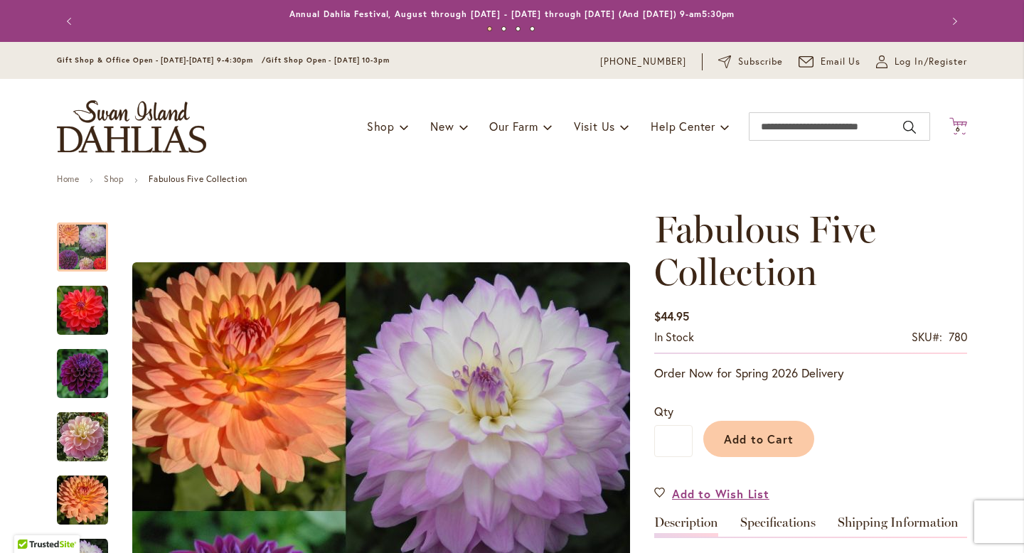
click at [959, 132] on span "6" at bounding box center [958, 128] width 5 height 9
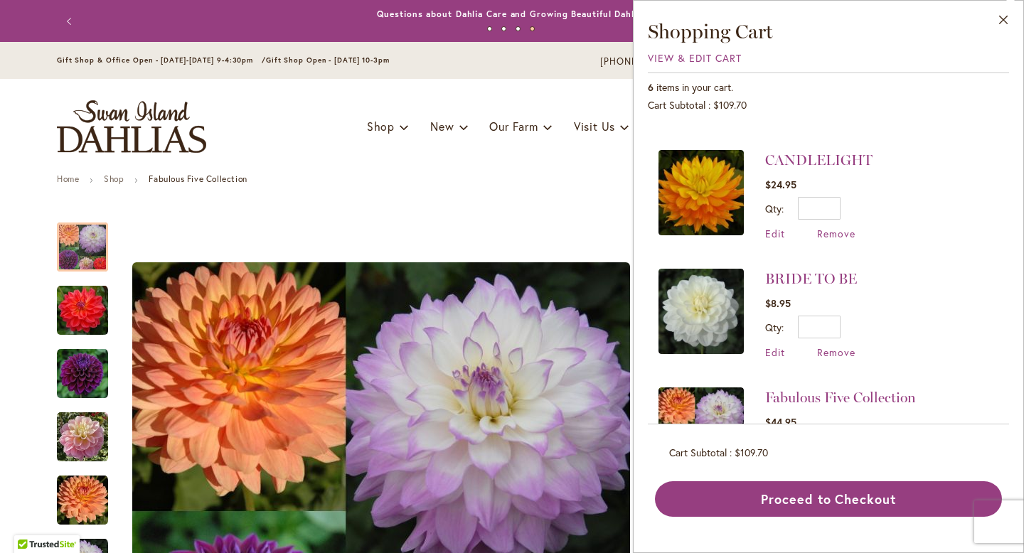
scroll to position [409, 0]
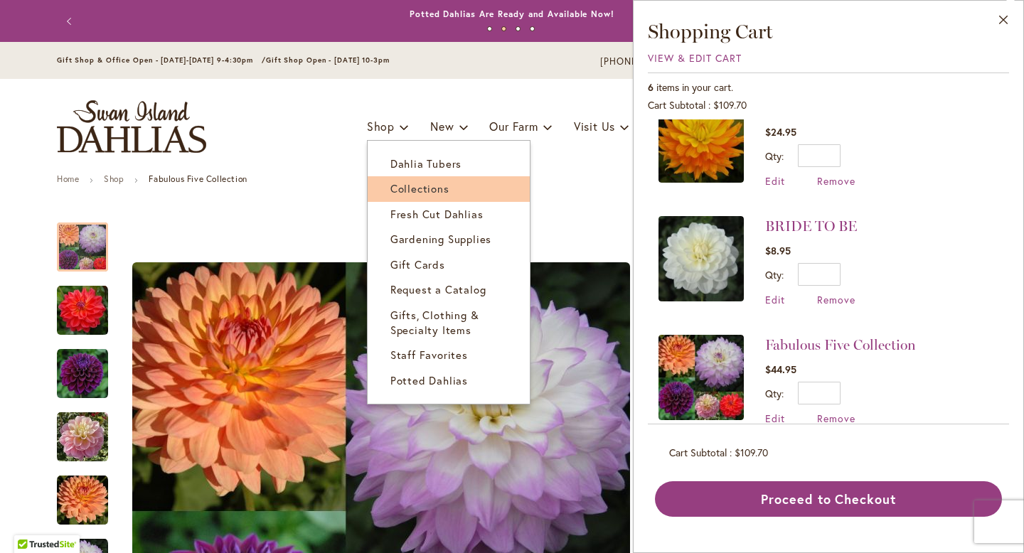
click at [400, 191] on span "Collections" at bounding box center [420, 188] width 59 height 14
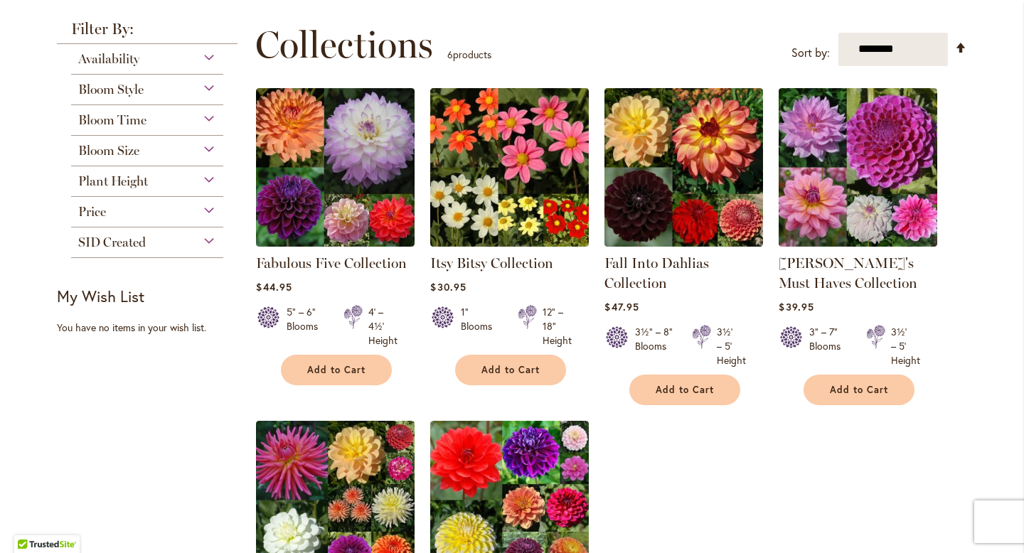
scroll to position [186, 0]
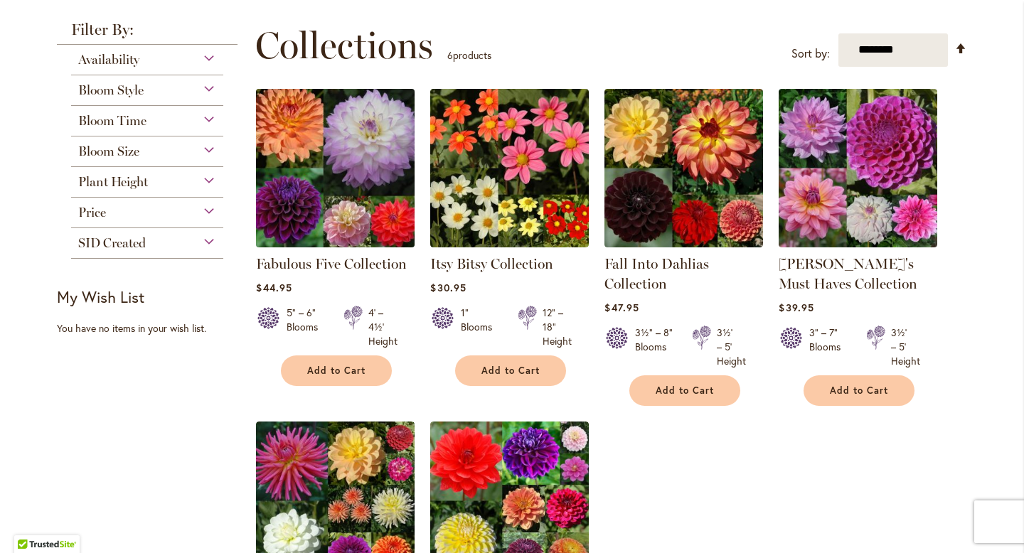
click at [351, 184] on img at bounding box center [336, 168] width 166 height 166
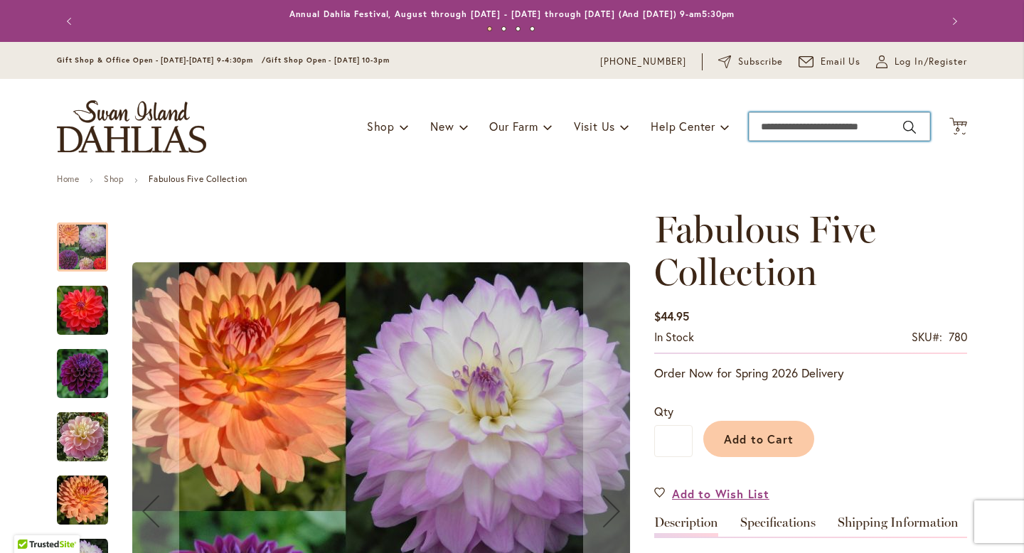
click at [799, 123] on input "Search" at bounding box center [839, 126] width 181 height 28
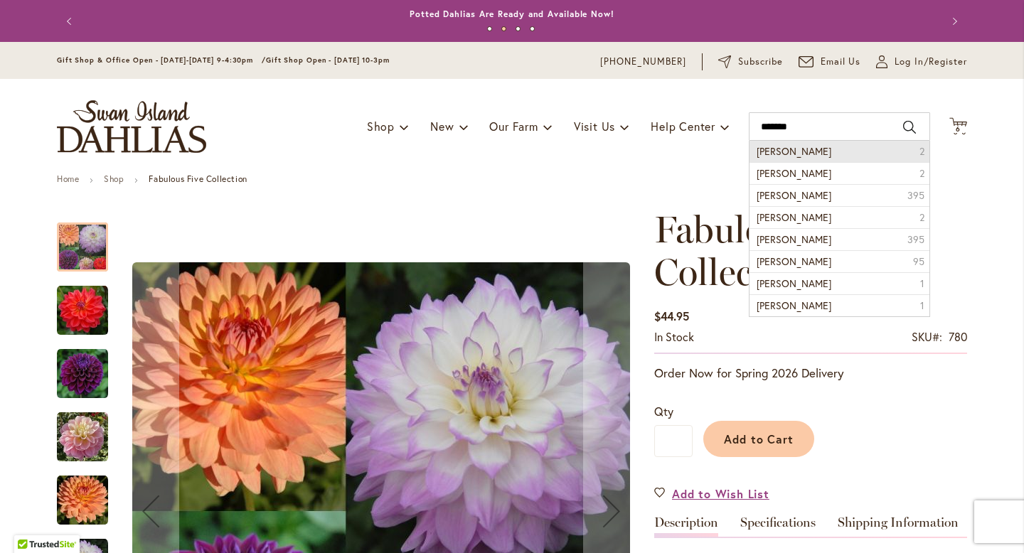
click at [786, 152] on span "Miranda" at bounding box center [794, 151] width 75 height 14
type input "*******"
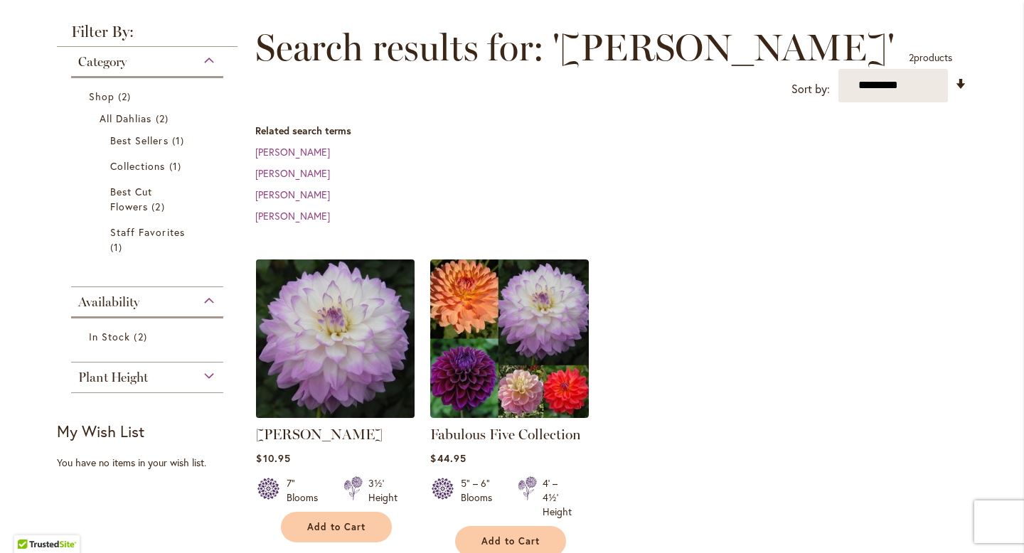
scroll to position [196, 0]
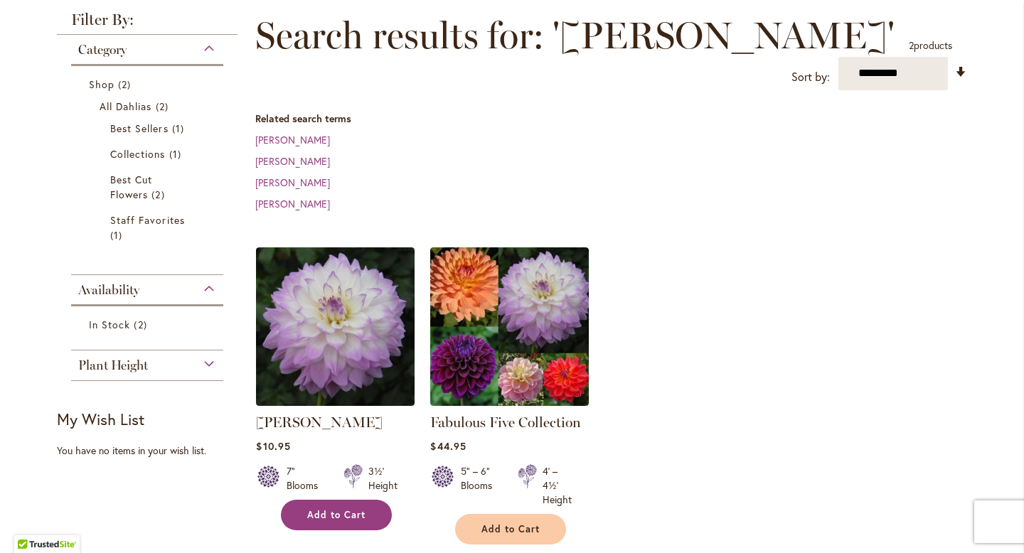
click at [320, 509] on span "Add to Cart" at bounding box center [336, 515] width 58 height 12
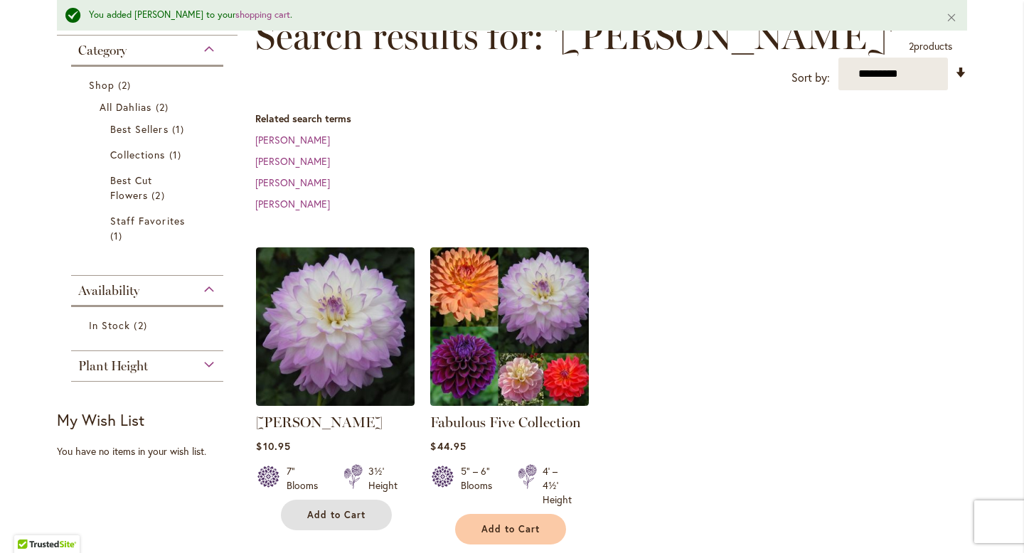
scroll to position [0, 0]
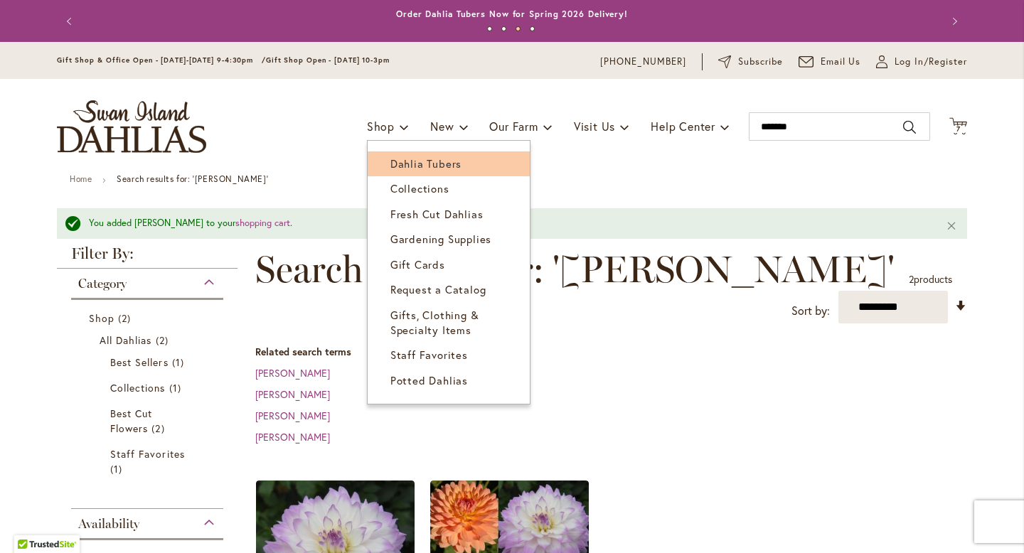
click at [403, 174] on link "Dahlia Tubers" at bounding box center [449, 164] width 162 height 25
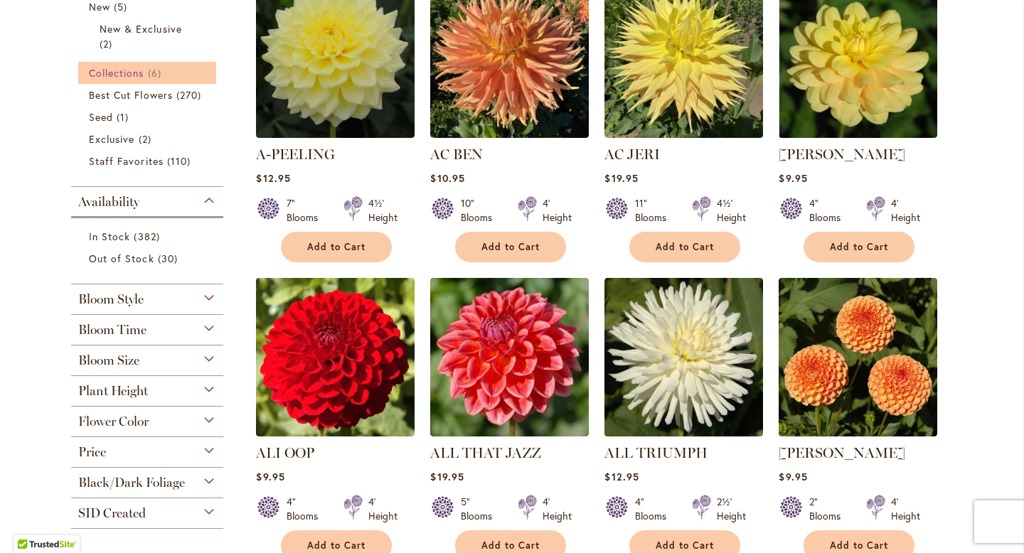
scroll to position [462, 0]
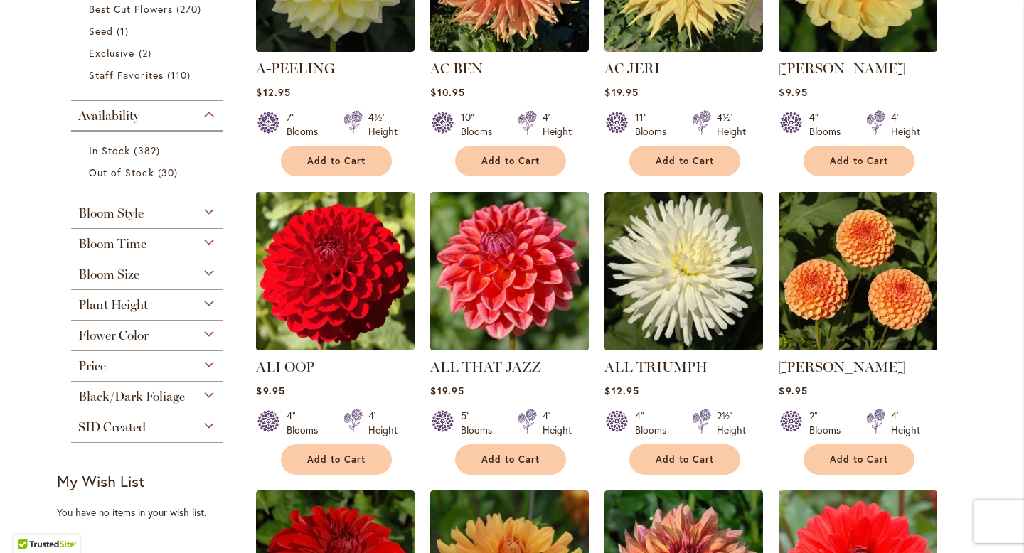
click at [184, 333] on div "Flower Color" at bounding box center [147, 332] width 152 height 23
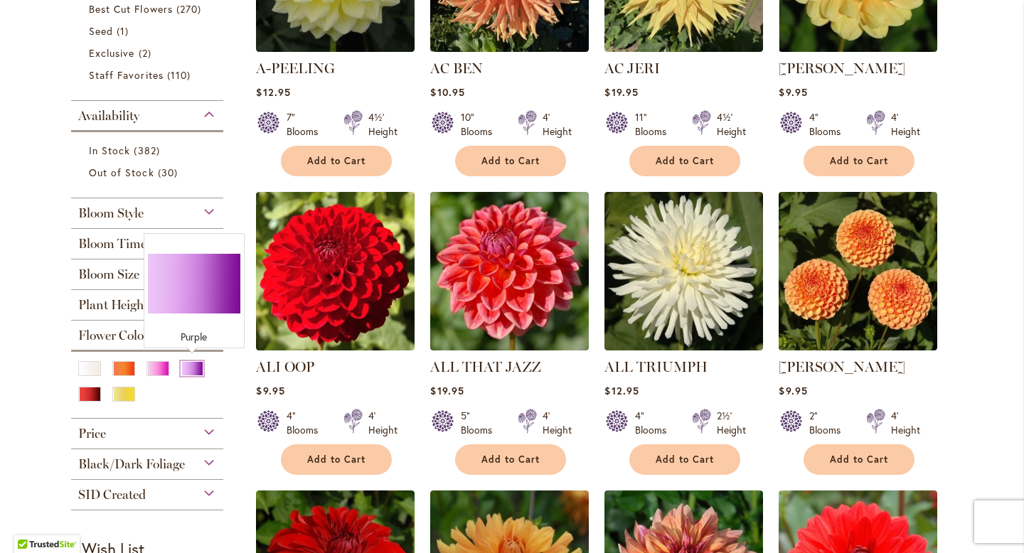
click at [191, 363] on div "Purple" at bounding box center [192, 368] width 23 height 15
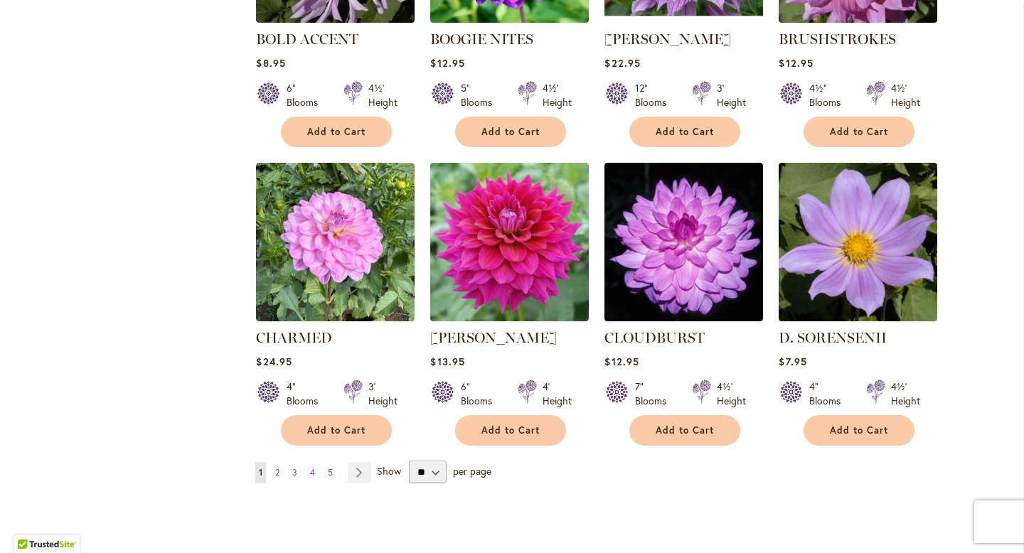
scroll to position [1081, 0]
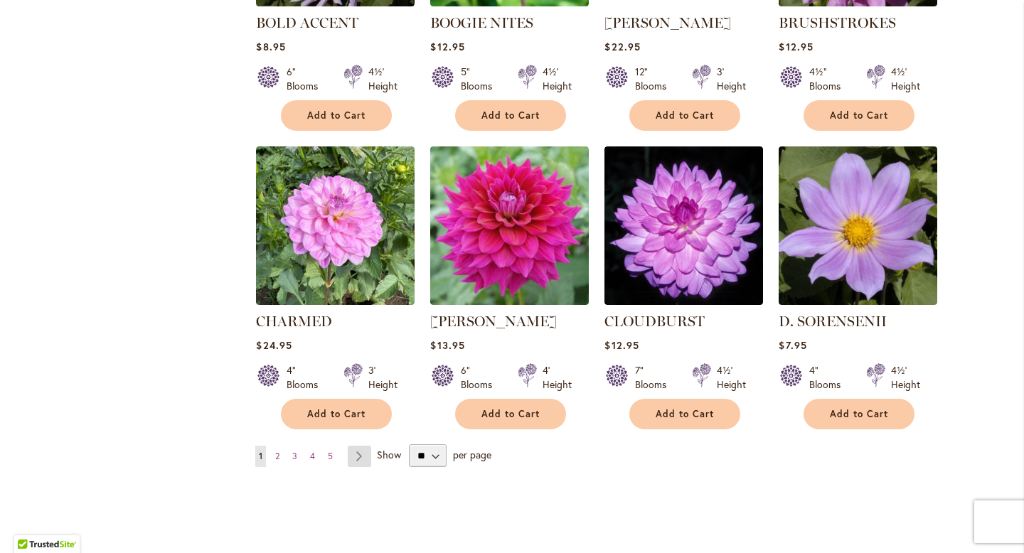
click at [360, 455] on link "Page Next" at bounding box center [359, 456] width 23 height 21
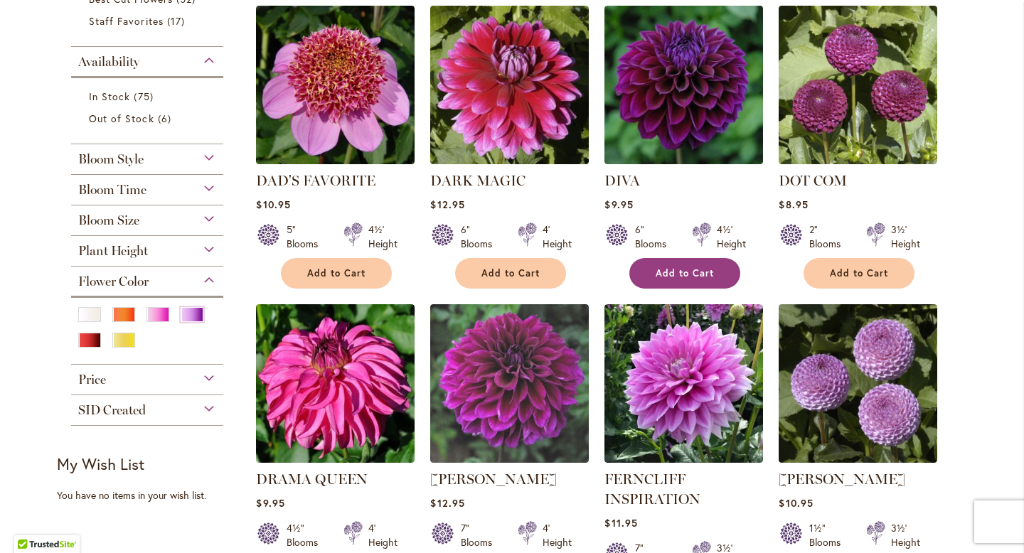
scroll to position [335, 0]
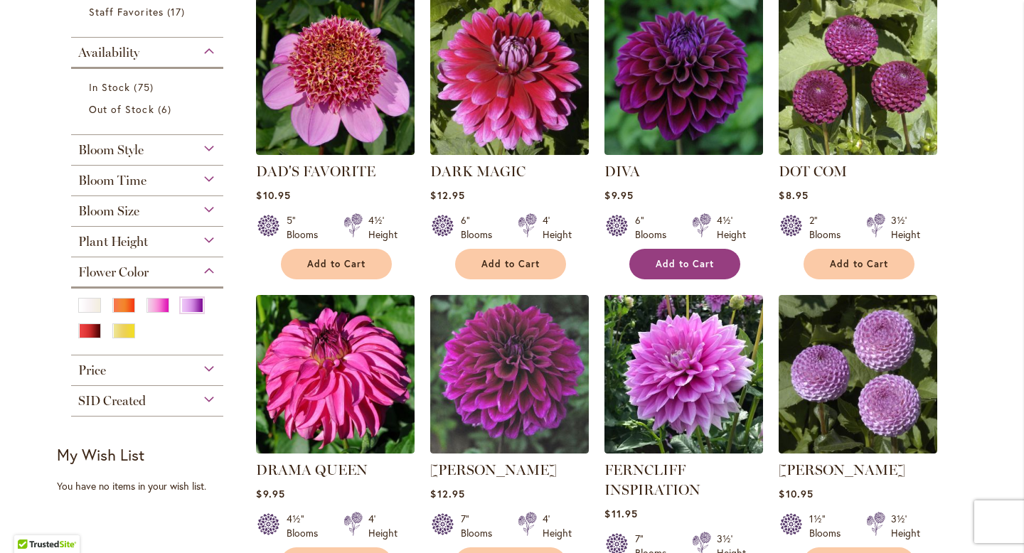
click at [659, 265] on span "Add to Cart" at bounding box center [685, 264] width 58 height 12
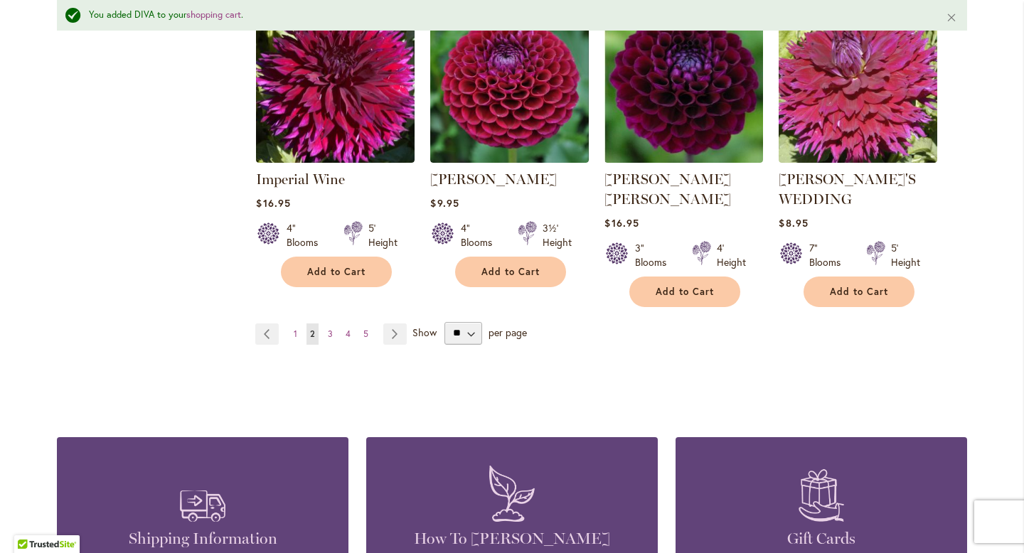
scroll to position [1307, 0]
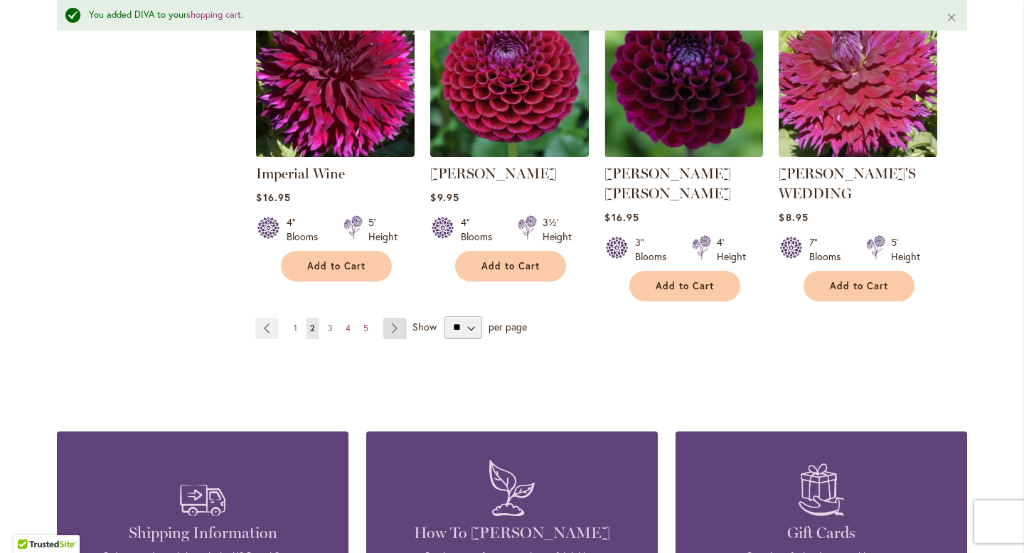
click at [397, 318] on link "Page Next" at bounding box center [394, 328] width 23 height 21
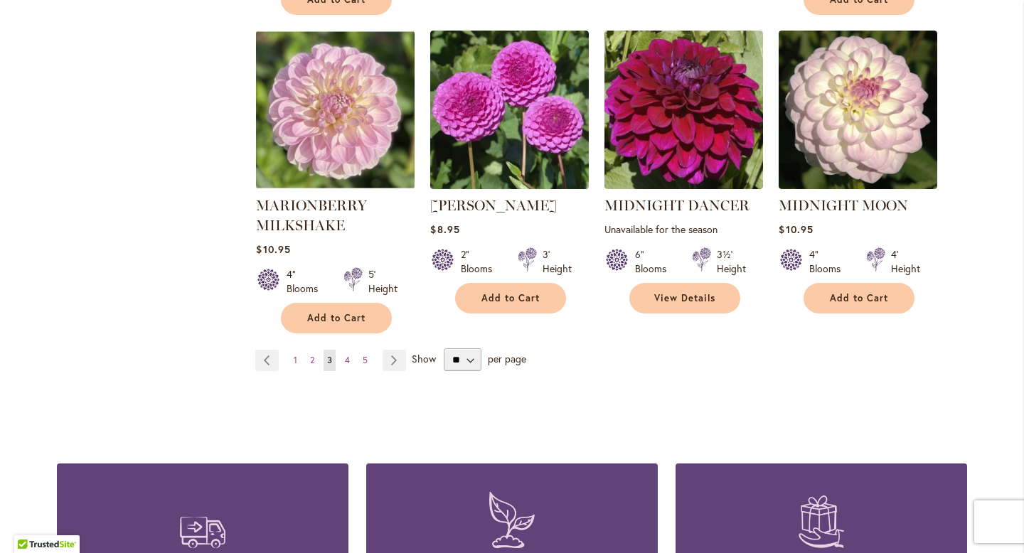
scroll to position [1238, 0]
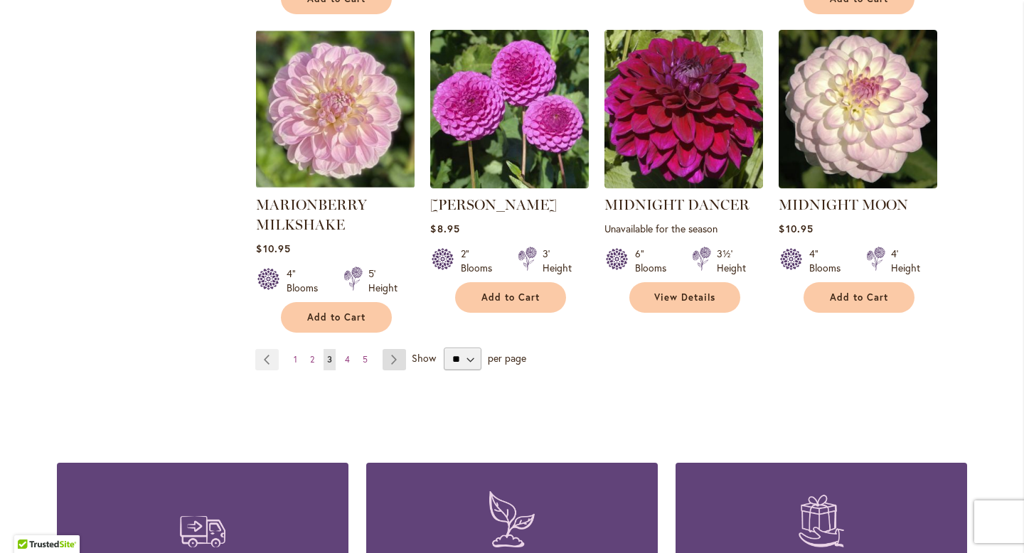
click at [401, 349] on link "Page Next" at bounding box center [394, 359] width 23 height 21
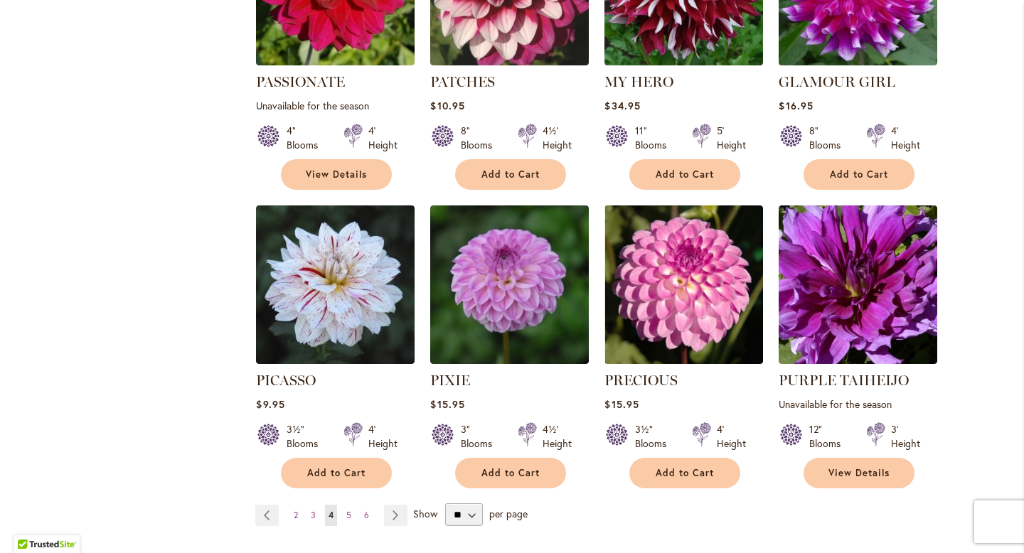
scroll to position [1053, 0]
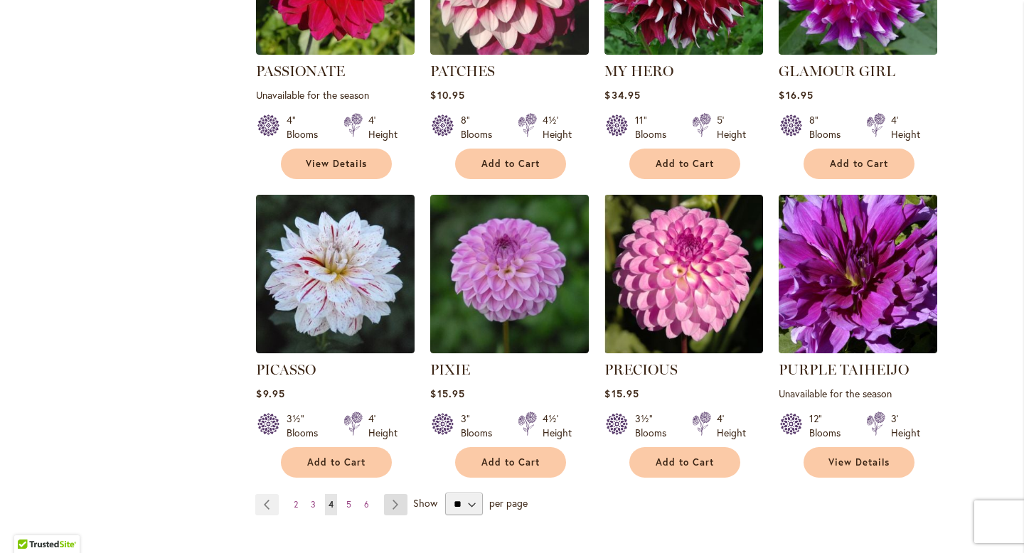
click at [390, 494] on link "Page Next" at bounding box center [395, 504] width 23 height 21
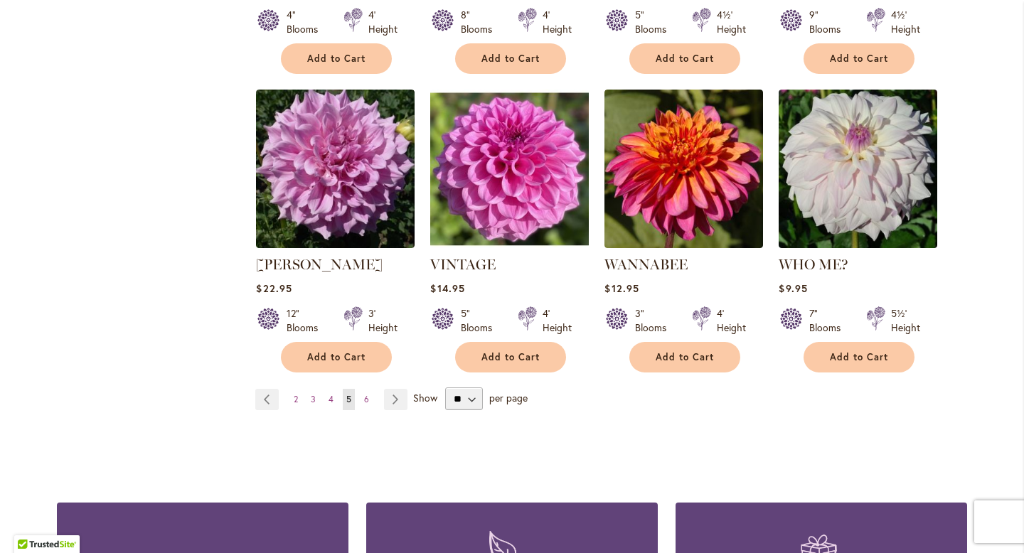
scroll to position [1162, 0]
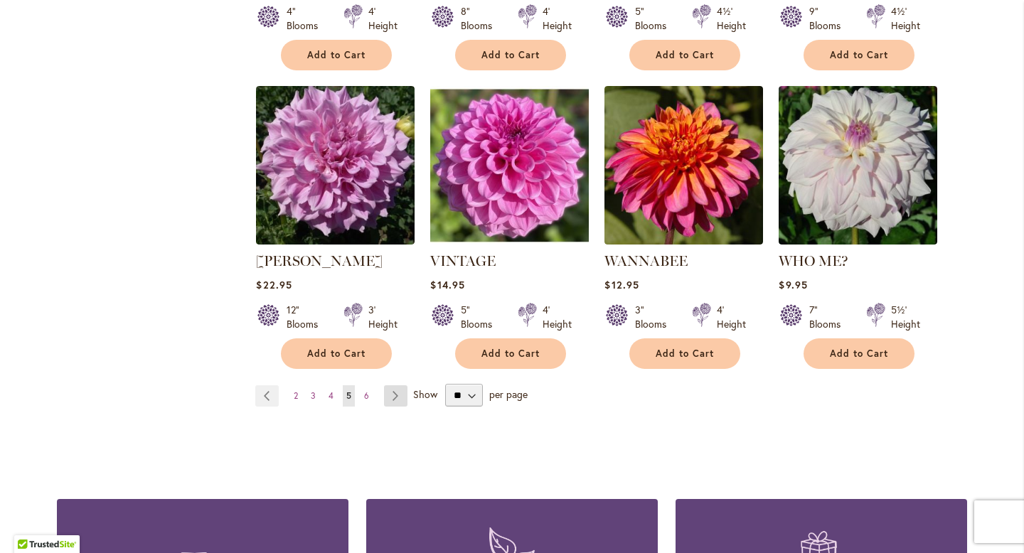
click at [396, 386] on link "Page Next" at bounding box center [395, 396] width 23 height 21
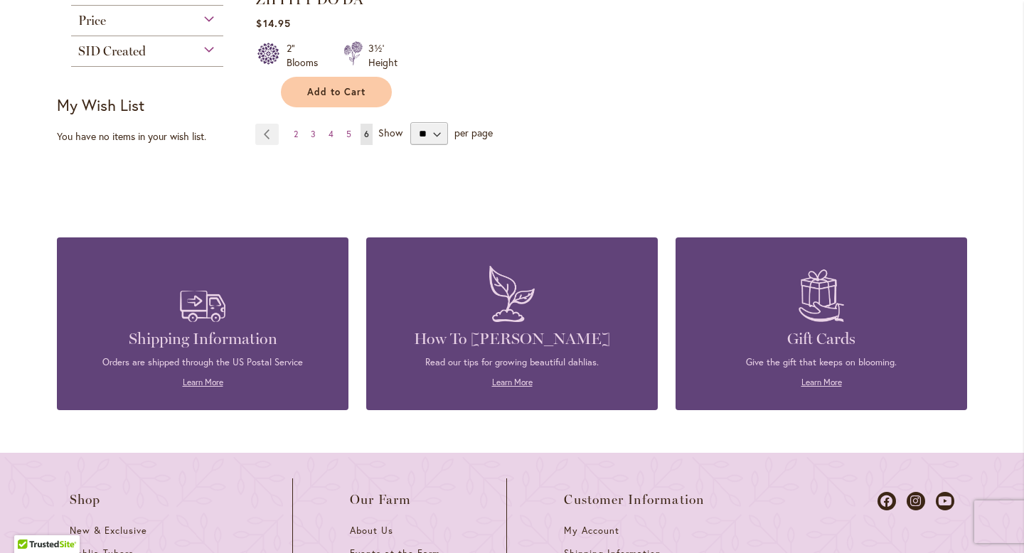
scroll to position [509, 0]
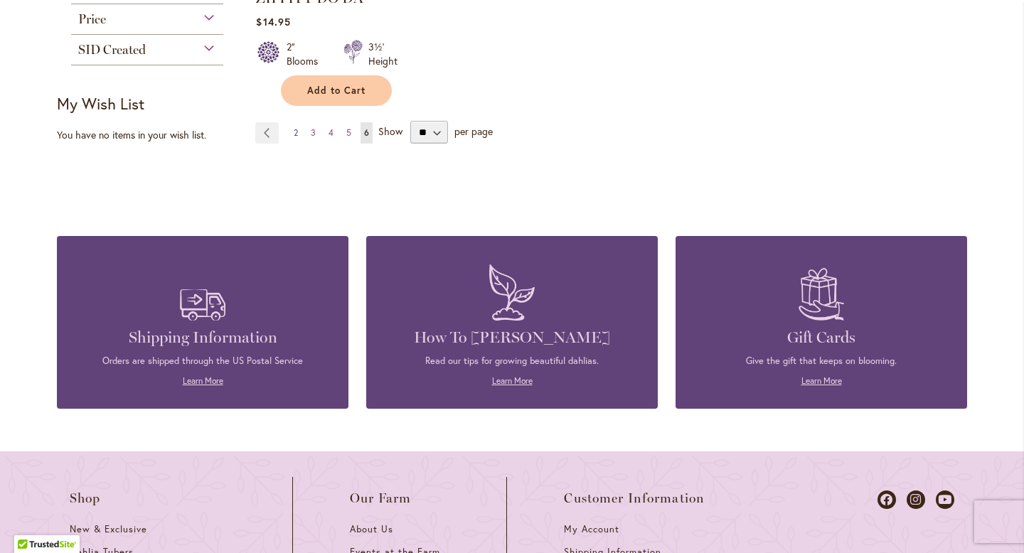
click at [292, 132] on link "Page 2" at bounding box center [295, 132] width 11 height 21
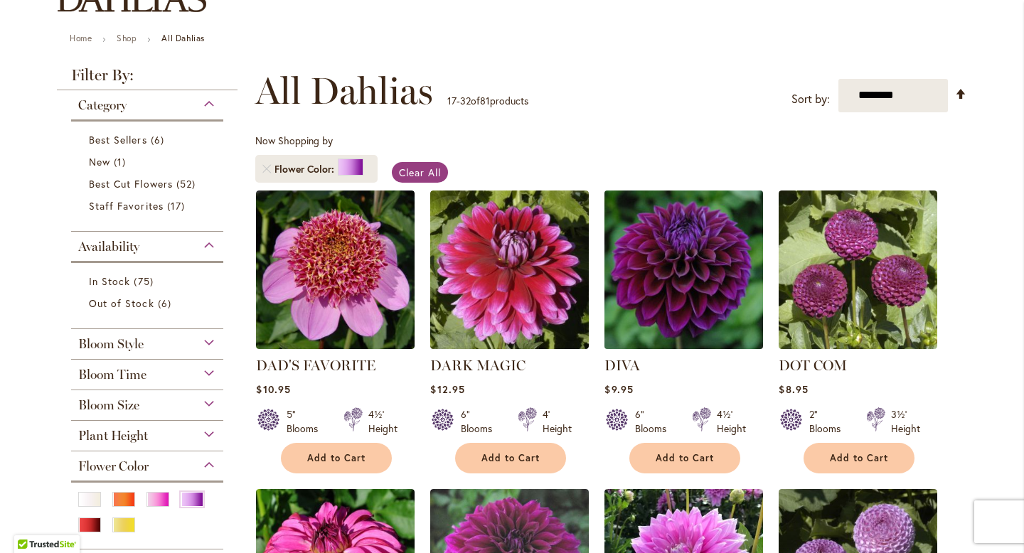
scroll to position [144, 0]
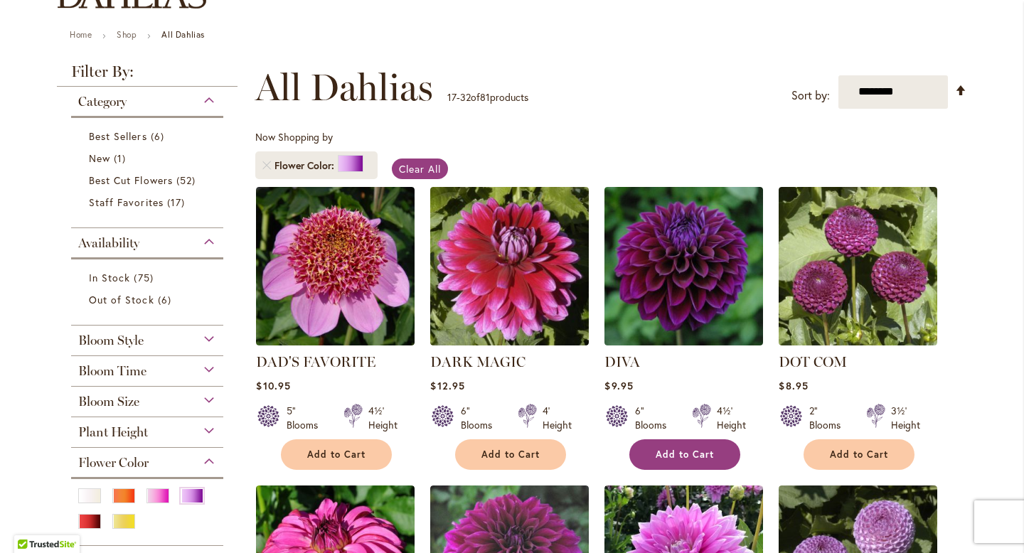
click at [672, 458] on span "Add to Cart" at bounding box center [685, 455] width 58 height 12
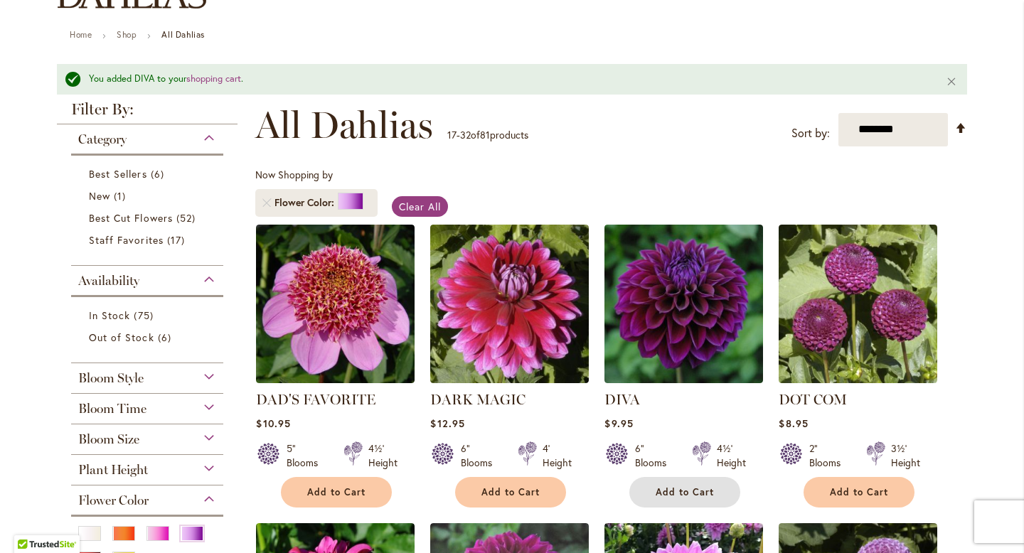
scroll to position [0, 0]
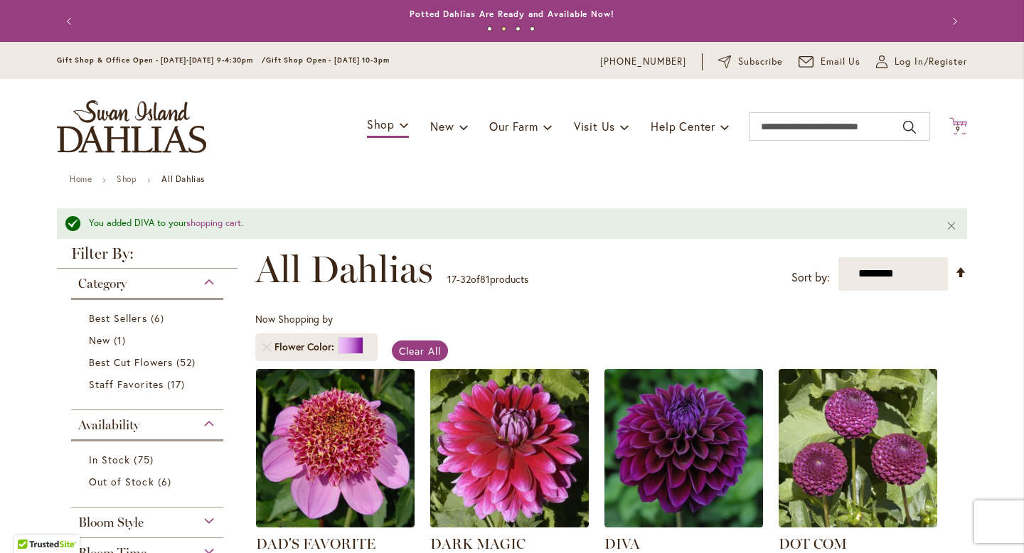
click at [957, 125] on icon "Cart .cls-1 { fill: #231f20; }" at bounding box center [959, 126] width 18 height 18
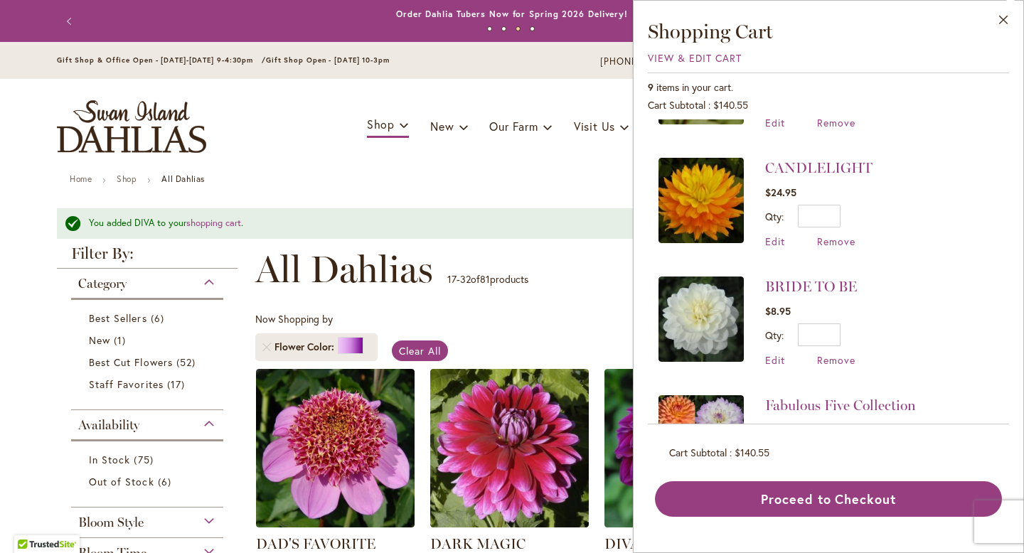
scroll to position [644, 0]
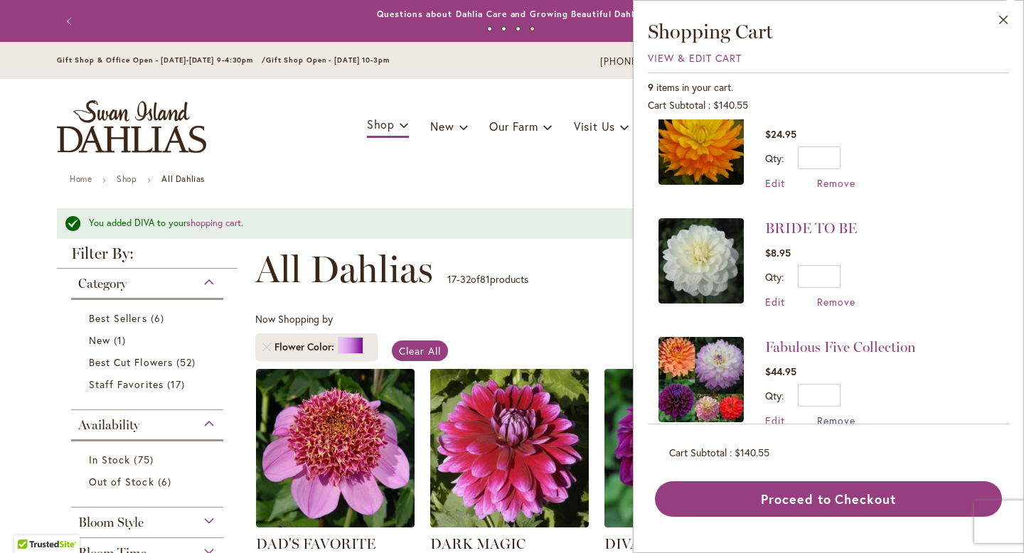
click at [824, 414] on span "Remove" at bounding box center [836, 421] width 38 height 14
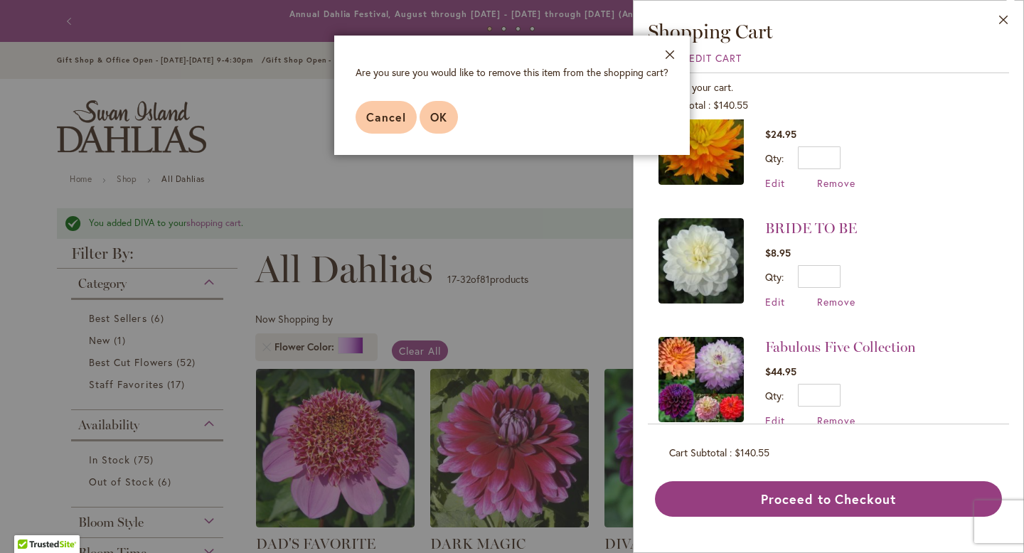
click at [444, 117] on span "OK" at bounding box center [438, 117] width 17 height 15
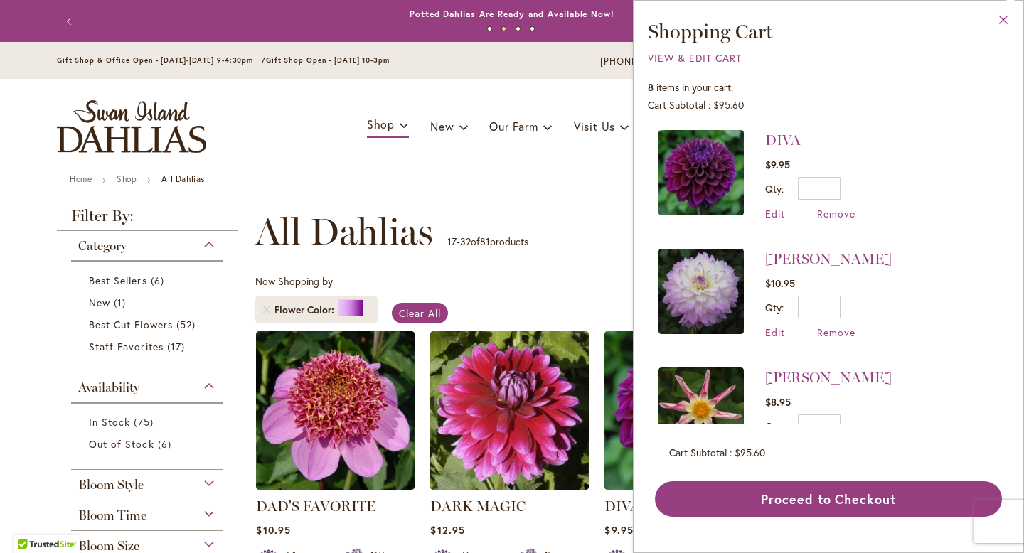
click at [1006, 24] on button "Close" at bounding box center [1004, 23] width 39 height 45
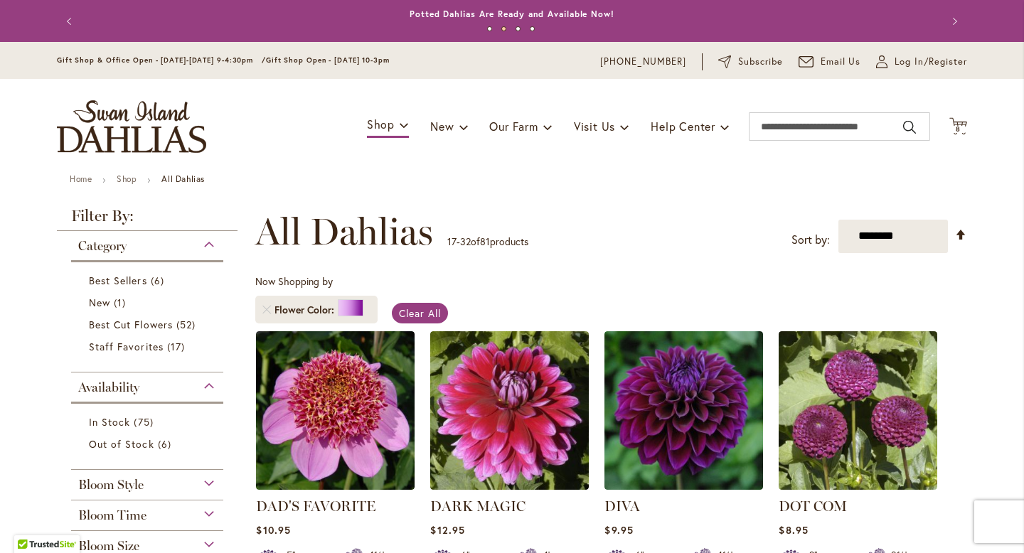
click at [262, 309] on li "Flower Color" at bounding box center [316, 310] width 122 height 28
click at [267, 307] on link "Remove Flower Color Purple" at bounding box center [266, 310] width 9 height 9
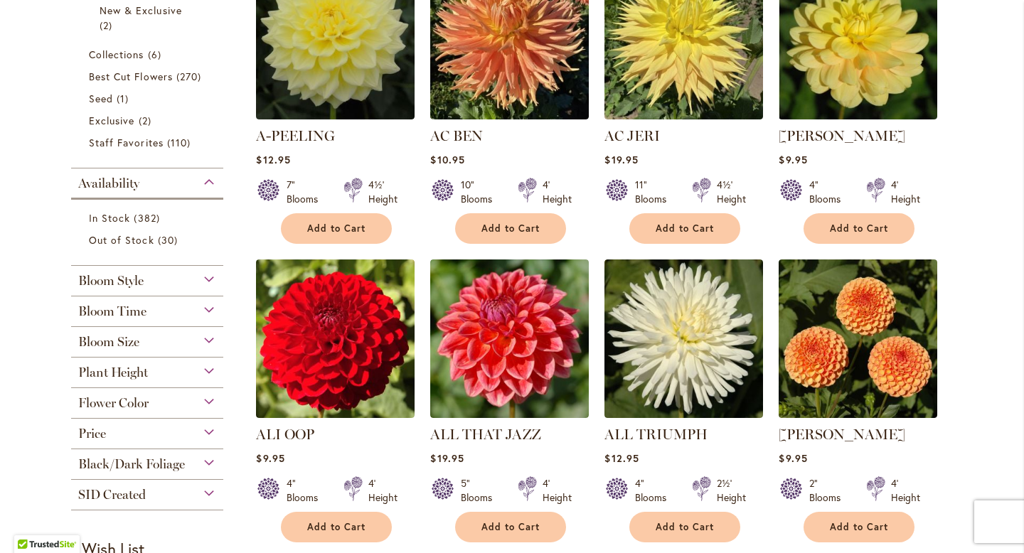
scroll to position [397, 0]
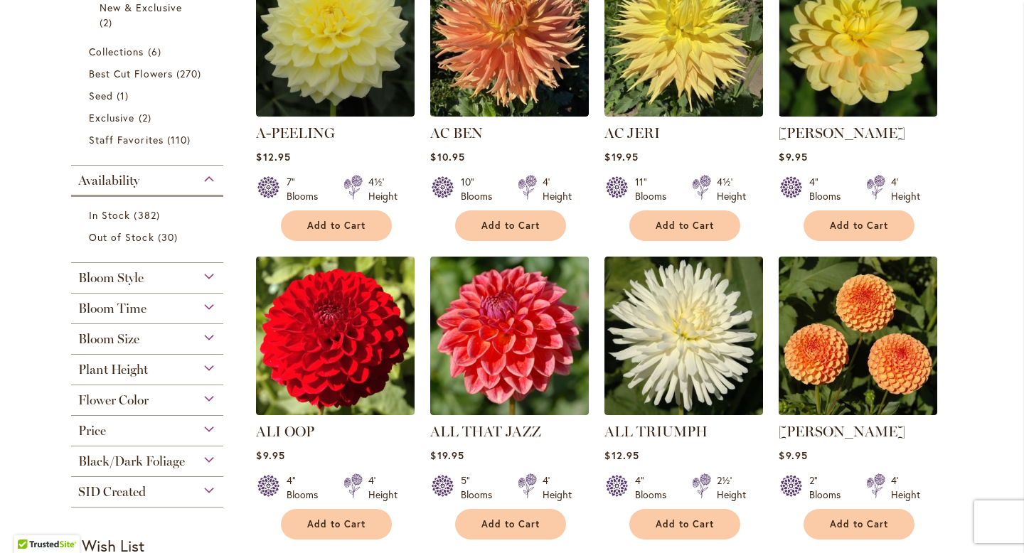
click at [139, 343] on span "Bloom Size" at bounding box center [108, 339] width 61 height 16
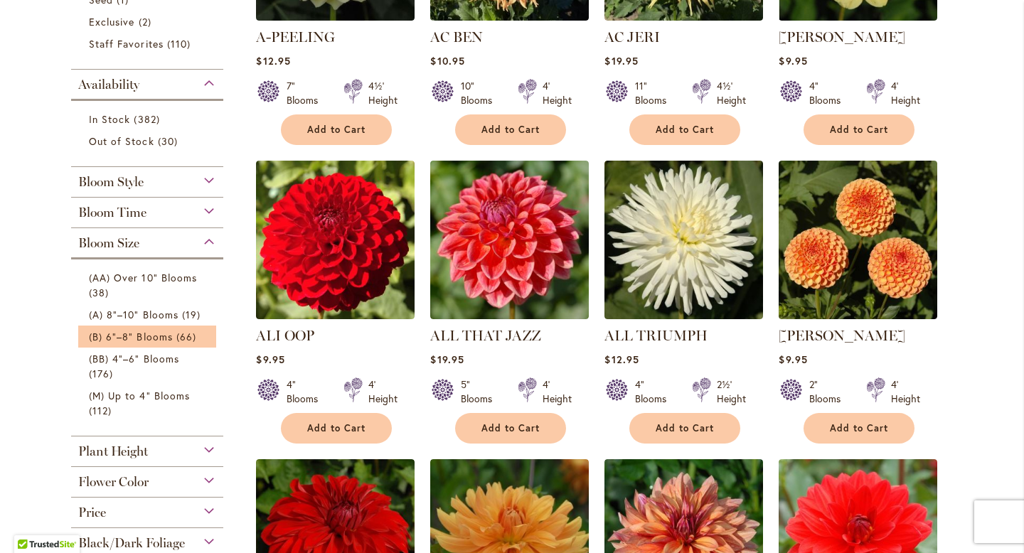
scroll to position [494, 0]
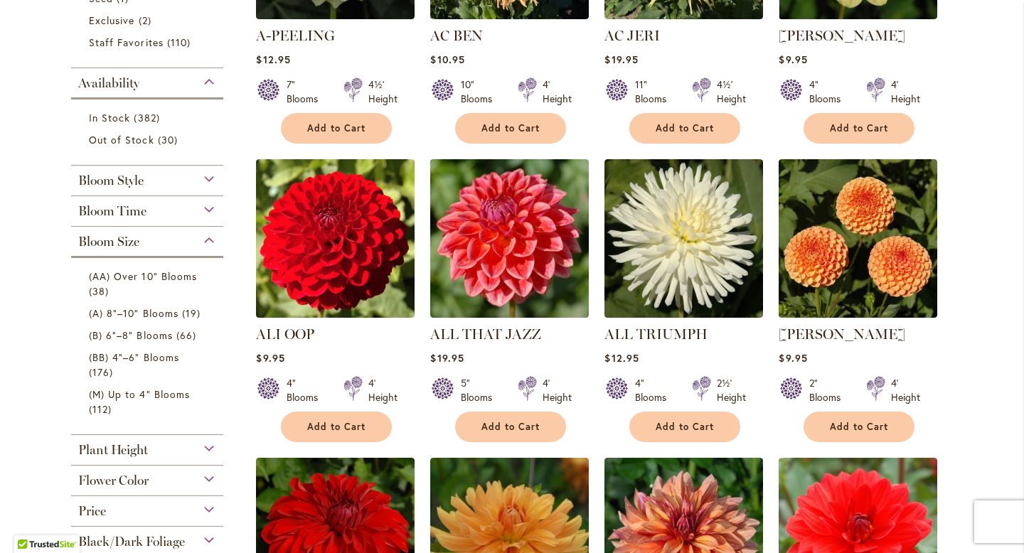
click at [188, 184] on div "Bloom Style" at bounding box center [147, 177] width 152 height 23
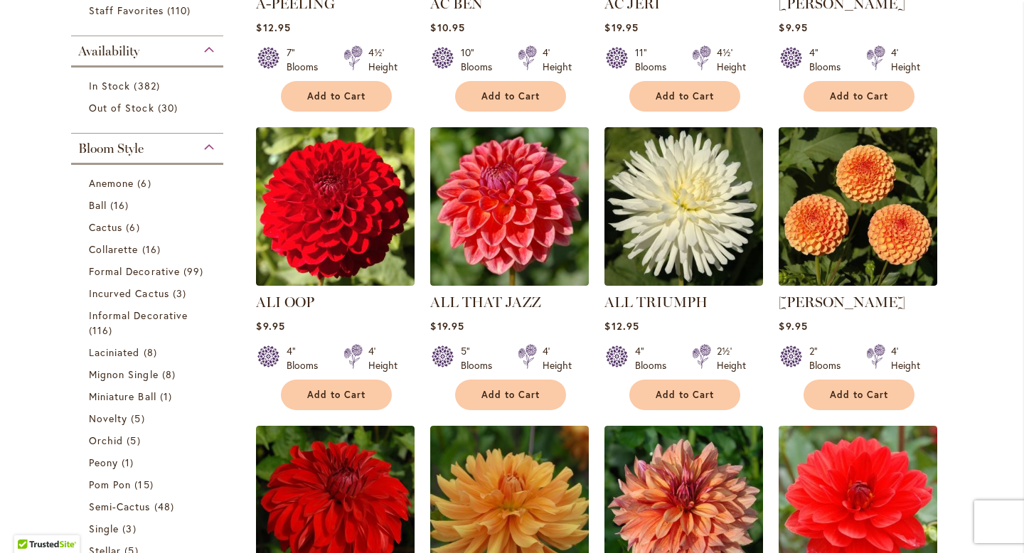
scroll to position [0, 0]
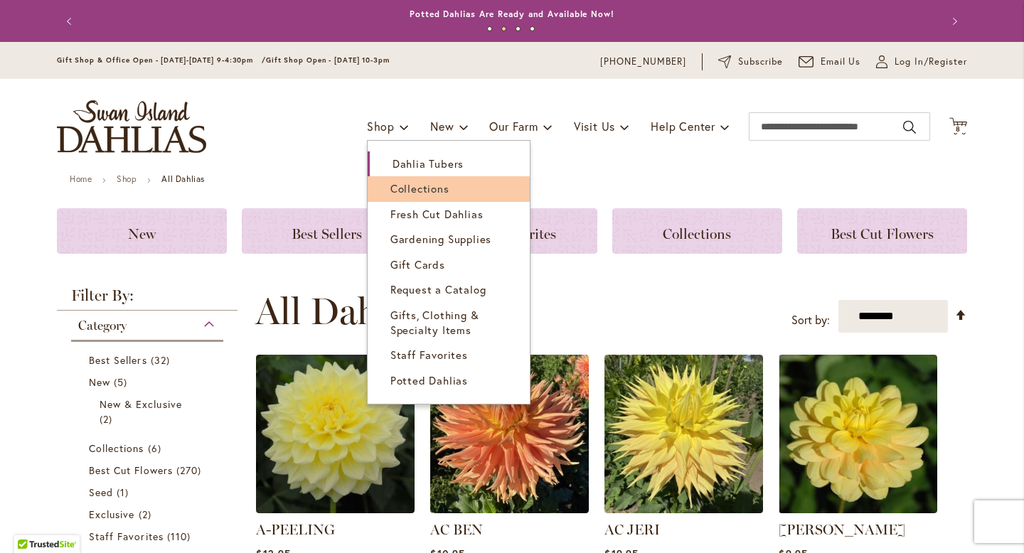
click at [405, 188] on span "Collections" at bounding box center [420, 188] width 59 height 14
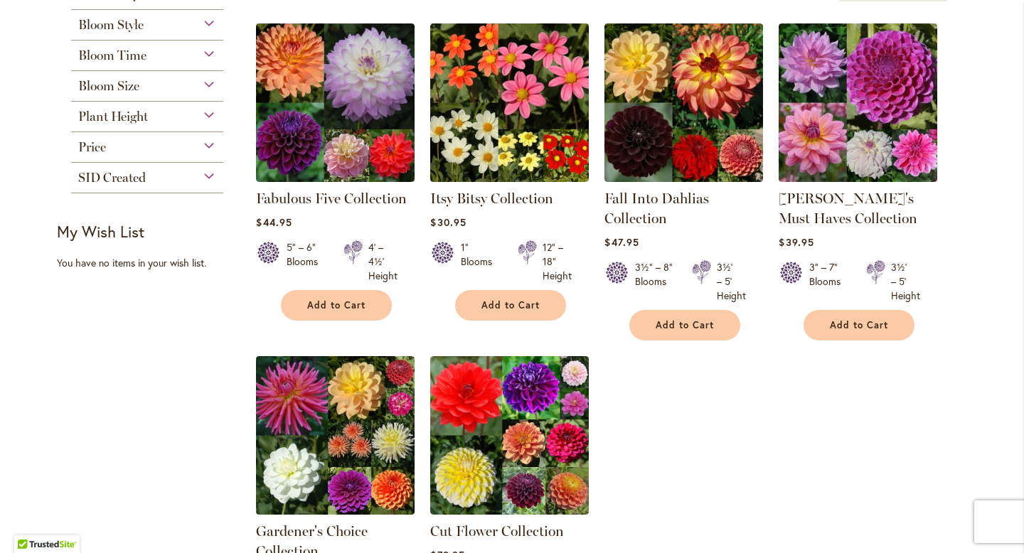
scroll to position [240, 0]
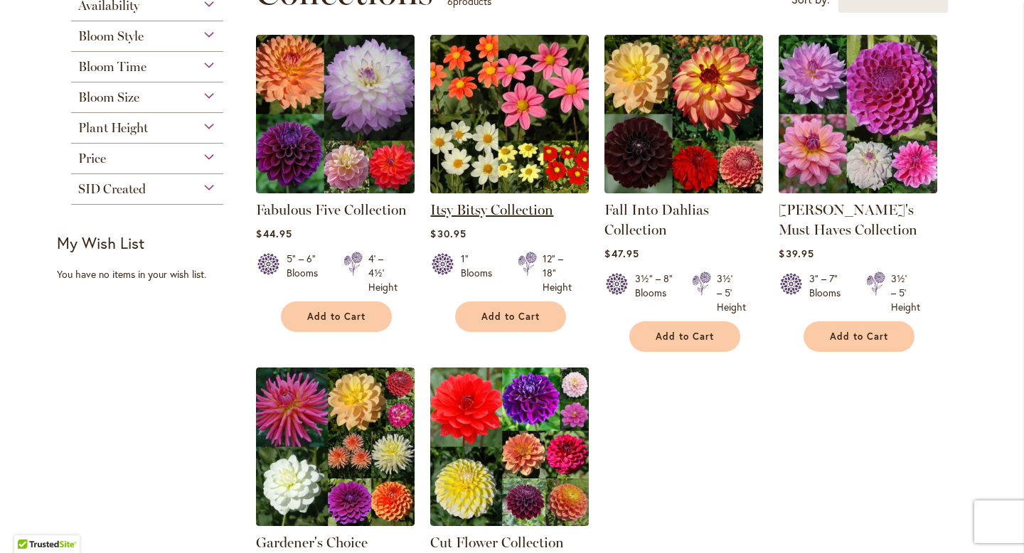
click at [484, 208] on link "Itsy Bitsy Collection" at bounding box center [491, 209] width 123 height 17
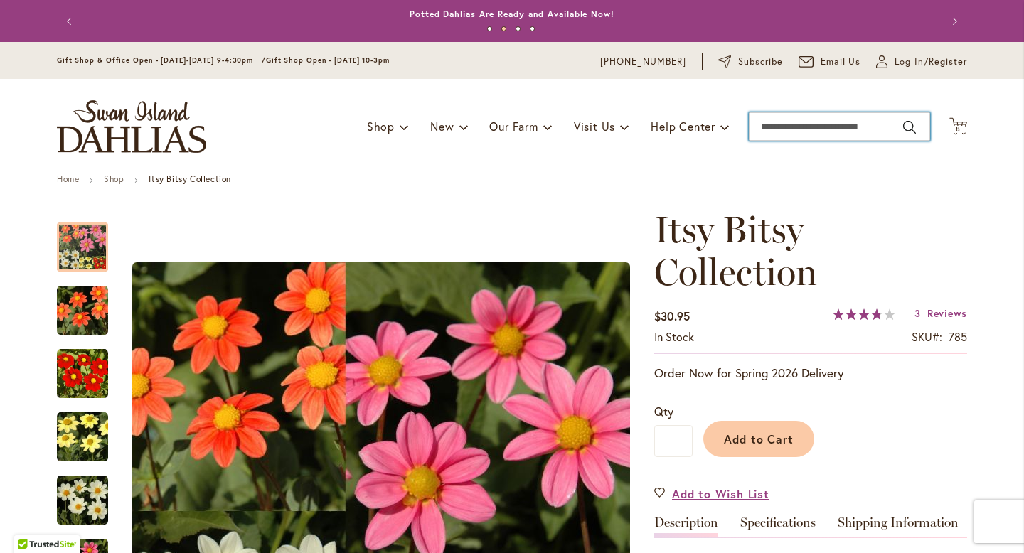
click at [834, 125] on input "Search" at bounding box center [839, 126] width 181 height 28
type input "*****"
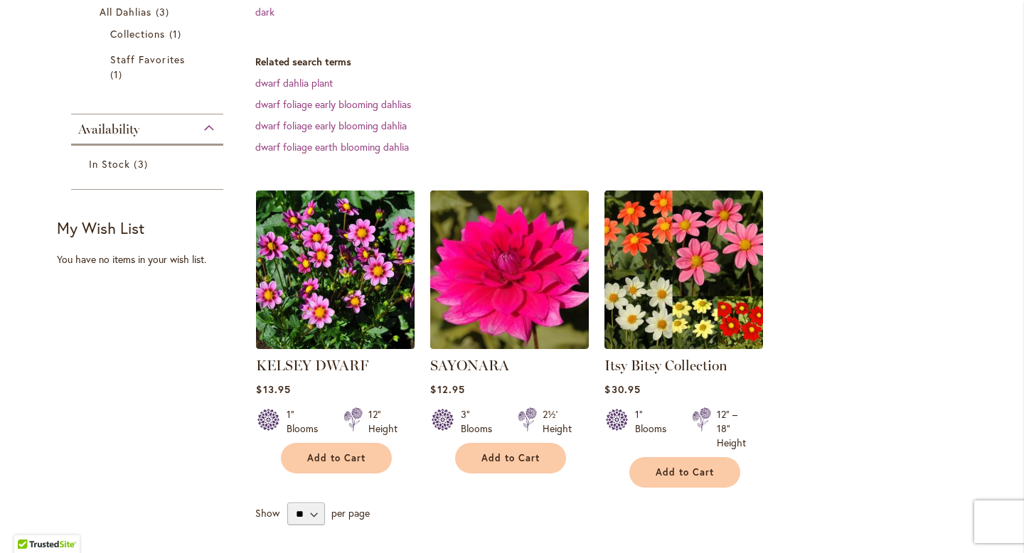
scroll to position [298, 0]
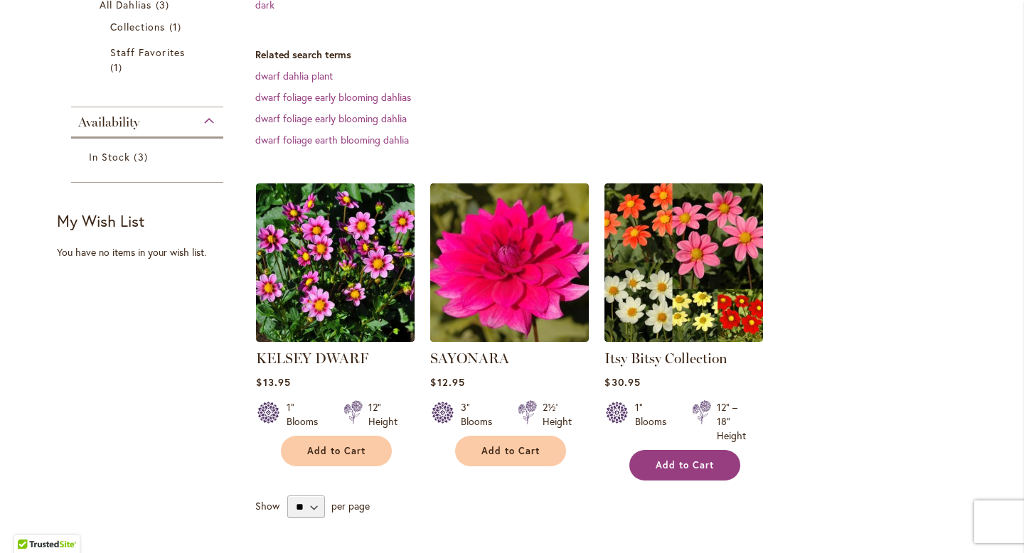
click at [700, 472] on button "Add to Cart" at bounding box center [685, 465] width 111 height 31
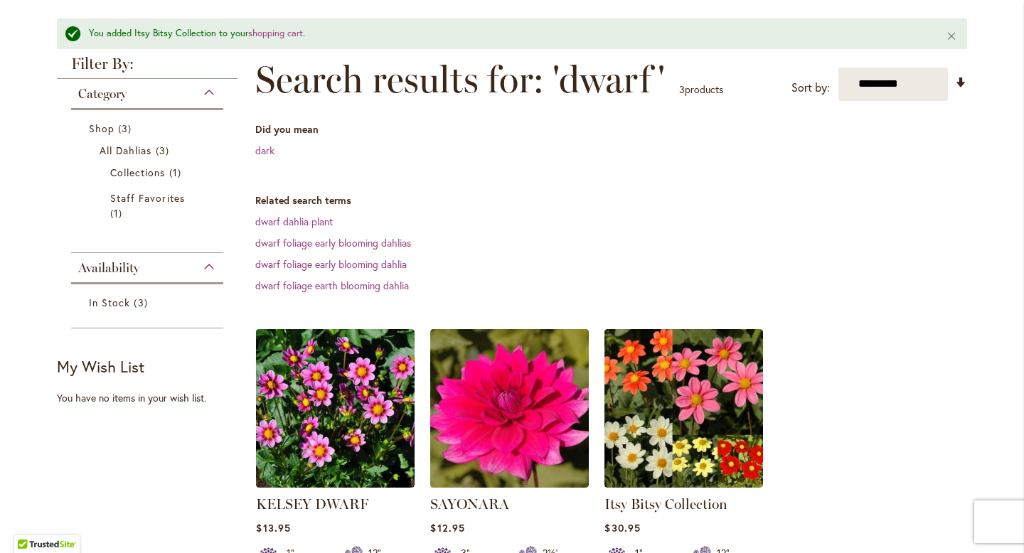
scroll to position [0, 0]
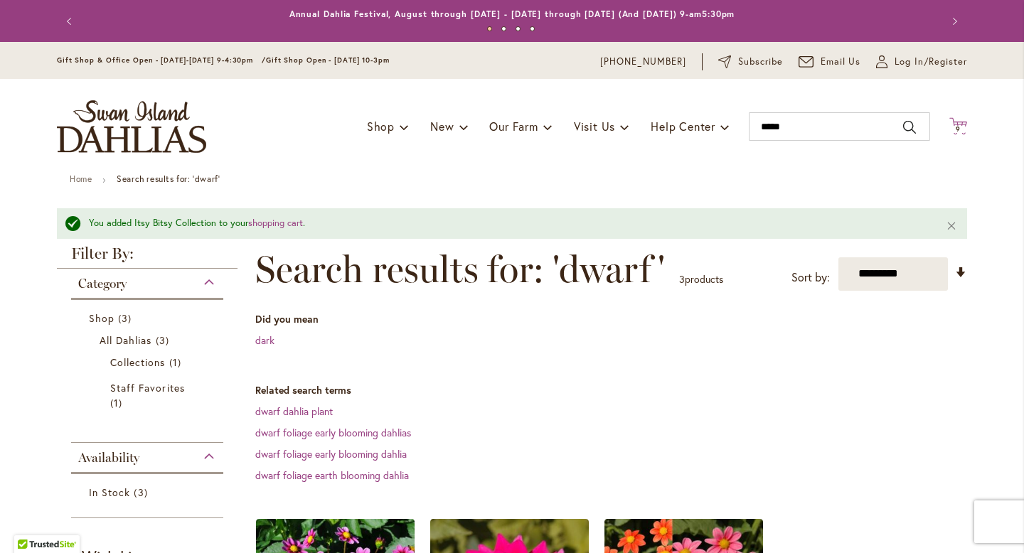
click at [964, 122] on icon "Cart .cls-1 { fill: #231f20; }" at bounding box center [959, 126] width 18 height 18
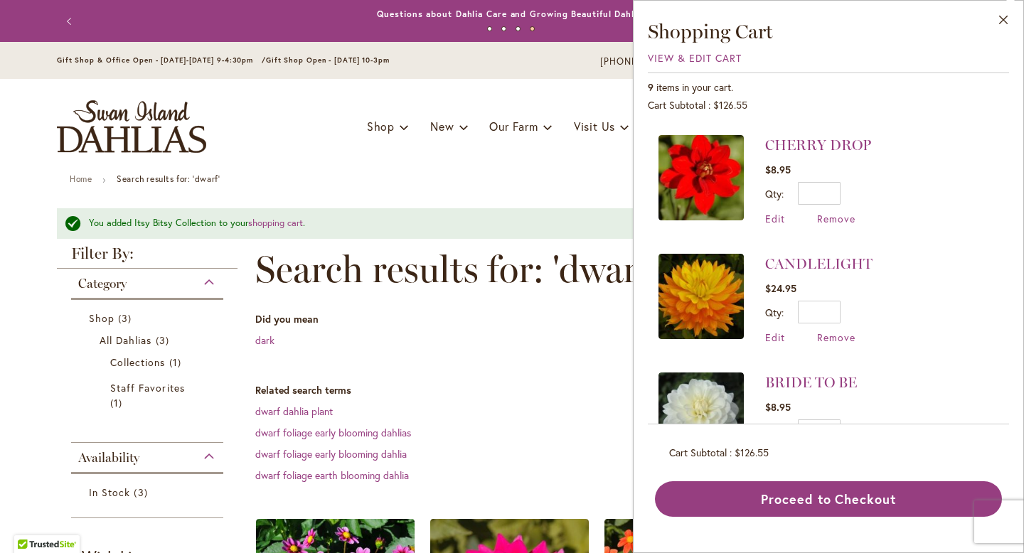
scroll to position [644, 0]
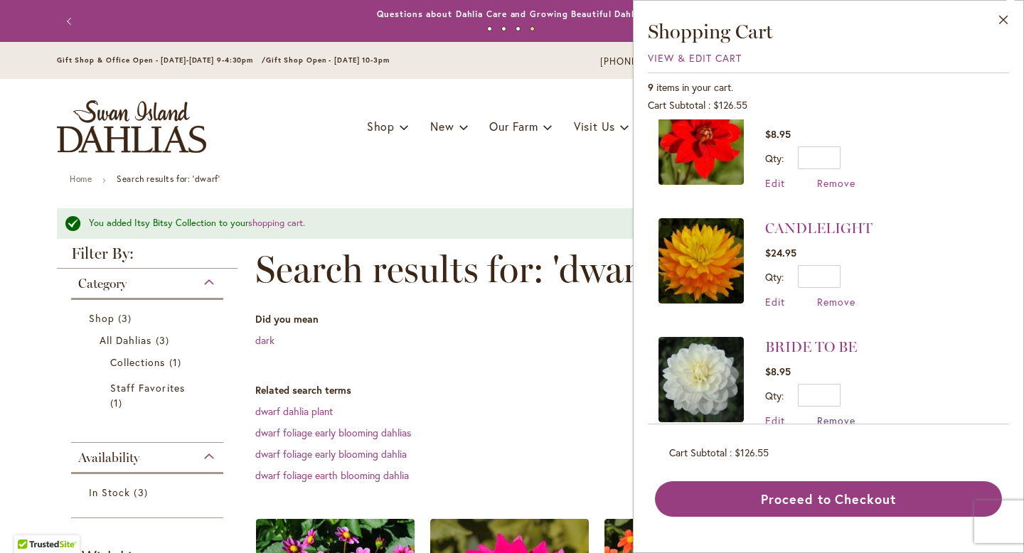
click at [822, 414] on span "Remove" at bounding box center [836, 421] width 38 height 14
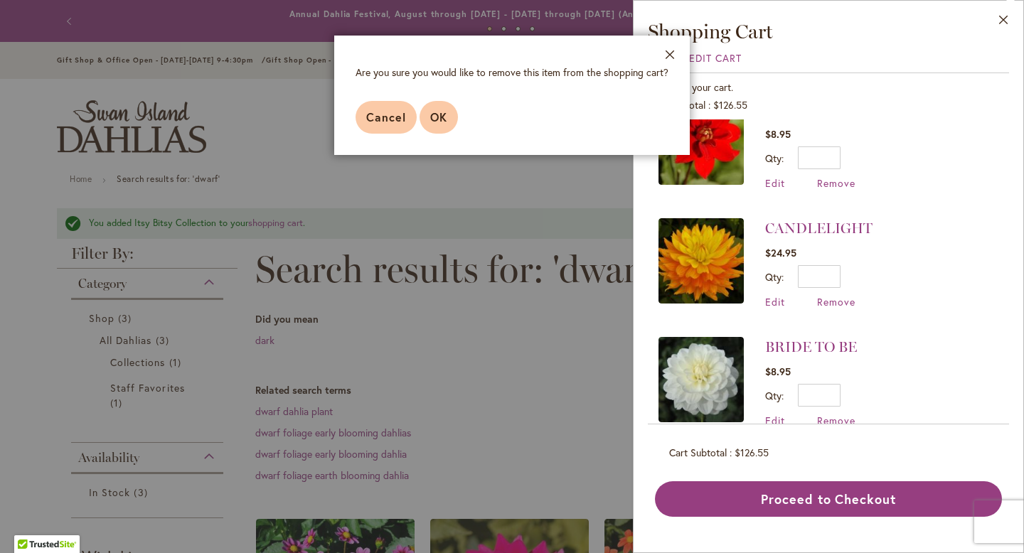
click at [428, 112] on button "OK" at bounding box center [439, 117] width 38 height 33
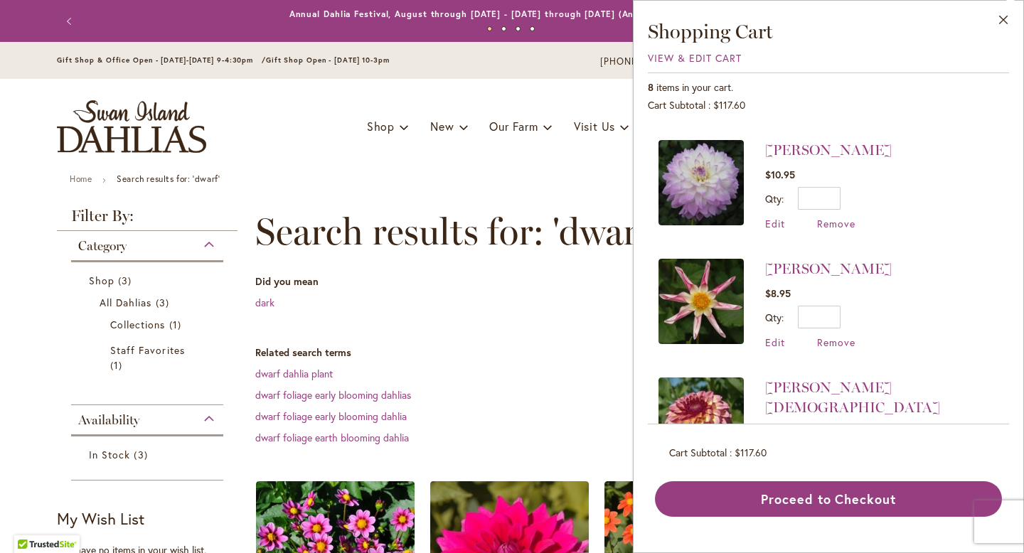
scroll to position [232, 0]
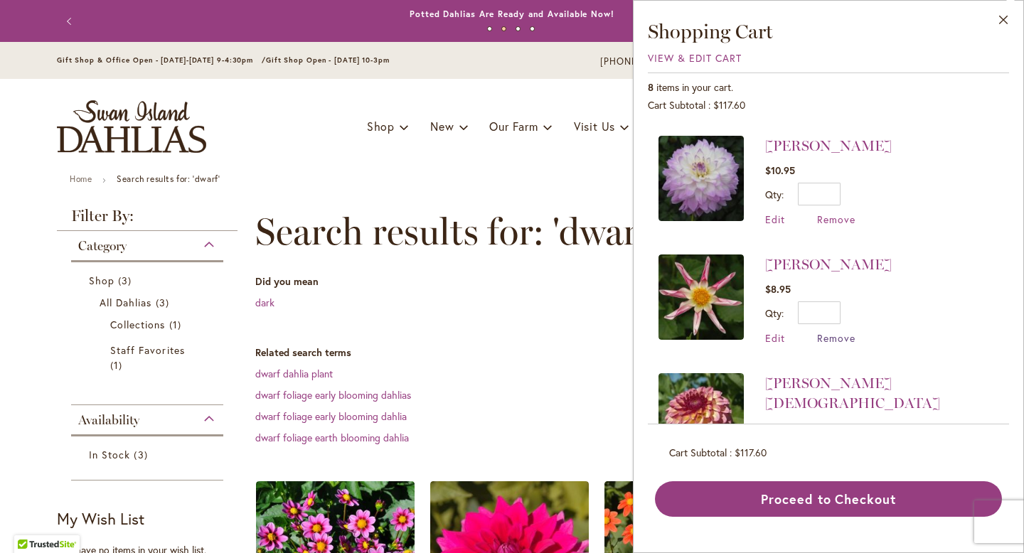
click at [837, 331] on span "Remove" at bounding box center [836, 338] width 38 height 14
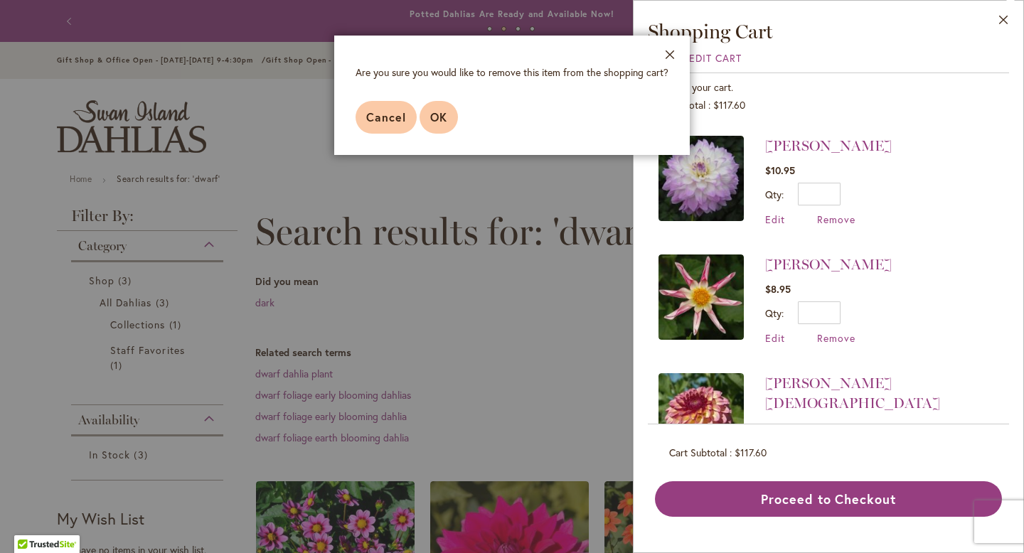
click at [437, 114] on span "OK" at bounding box center [438, 117] width 17 height 15
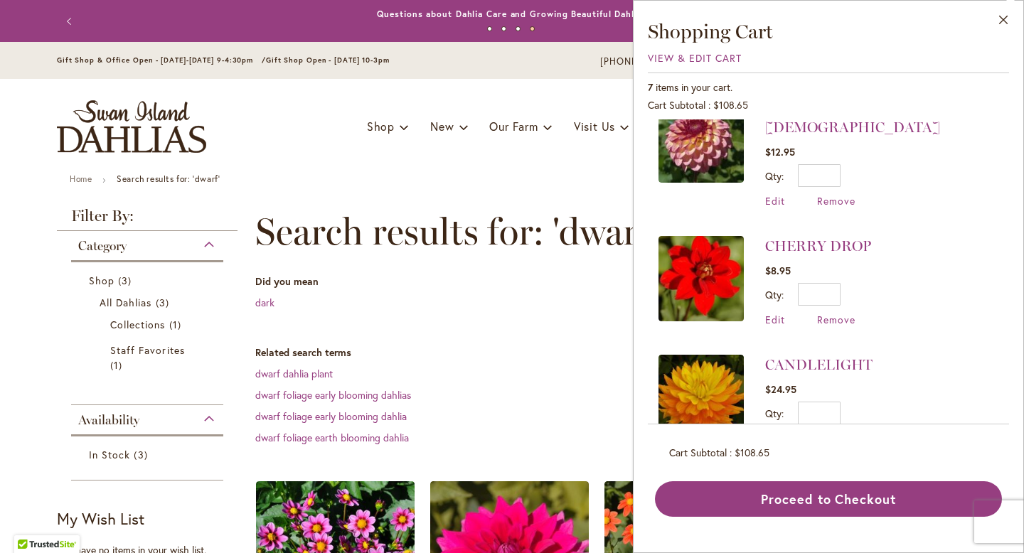
scroll to position [409, 0]
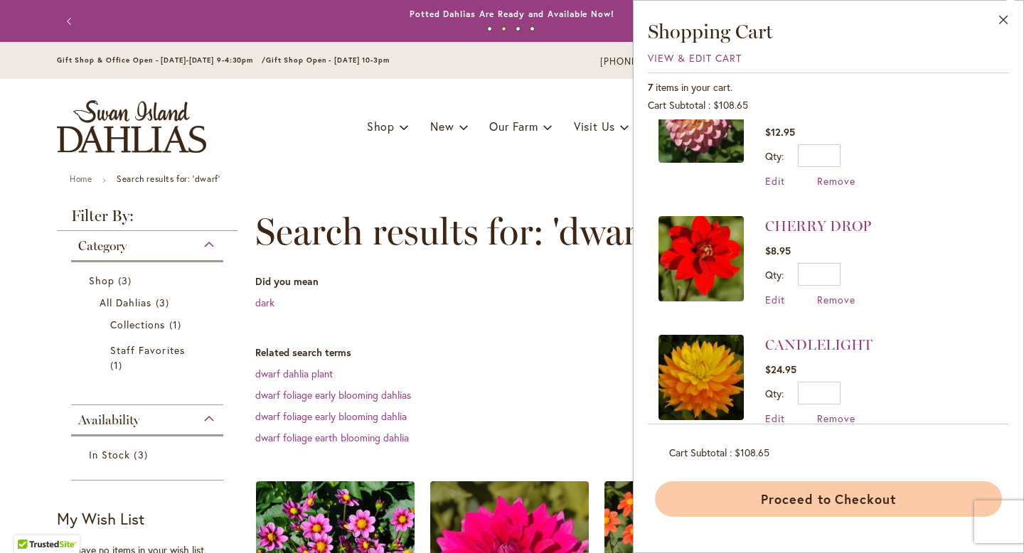
click at [774, 509] on button "Proceed to Checkout" at bounding box center [828, 500] width 347 height 36
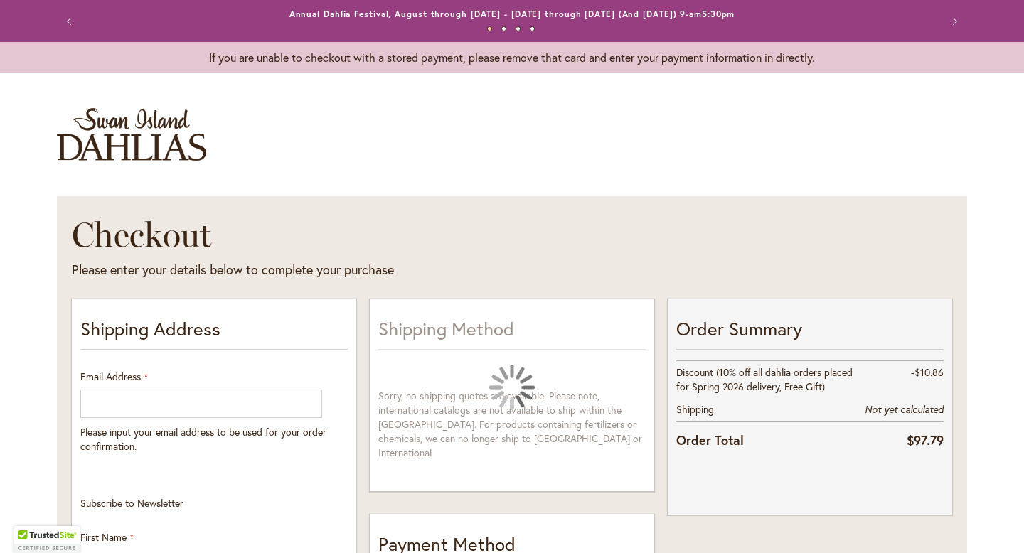
select select "**"
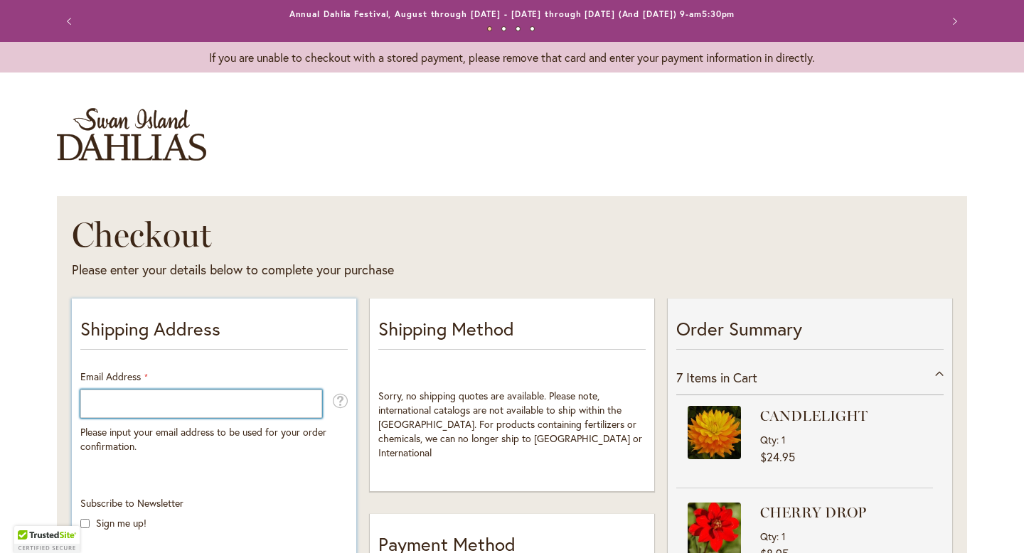
click at [249, 410] on input "Email Address" at bounding box center [201, 404] width 242 height 28
type input "**********"
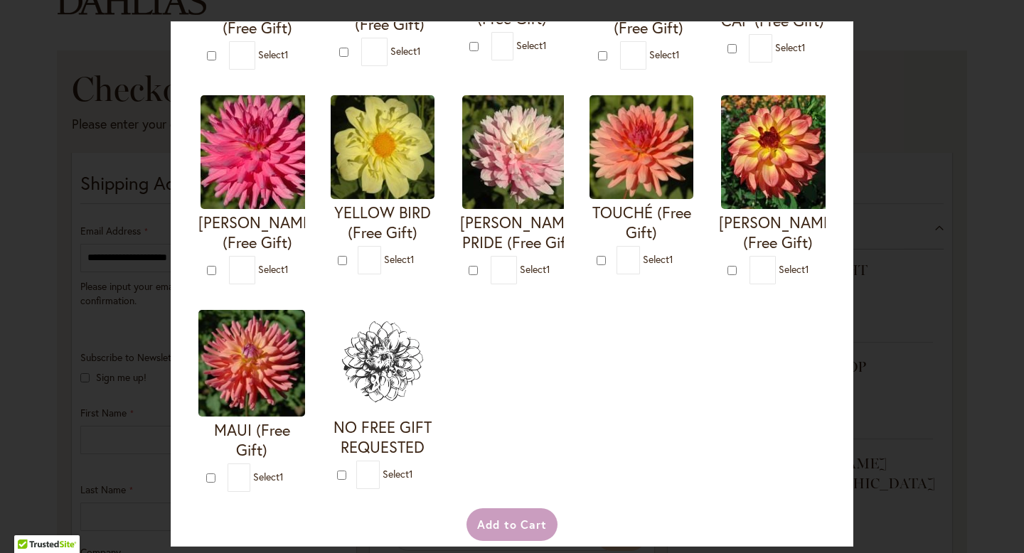
scroll to position [501, 0]
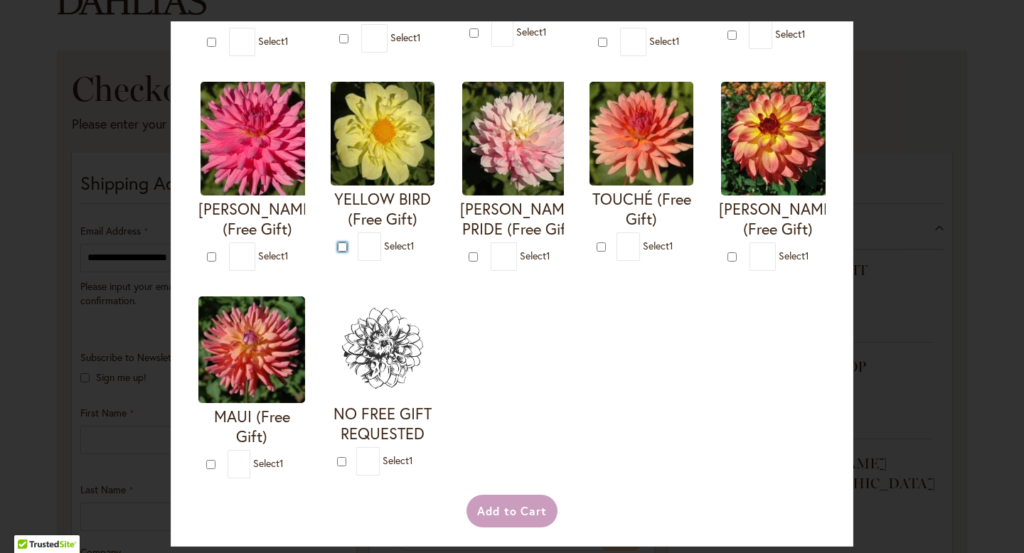
type input "*"
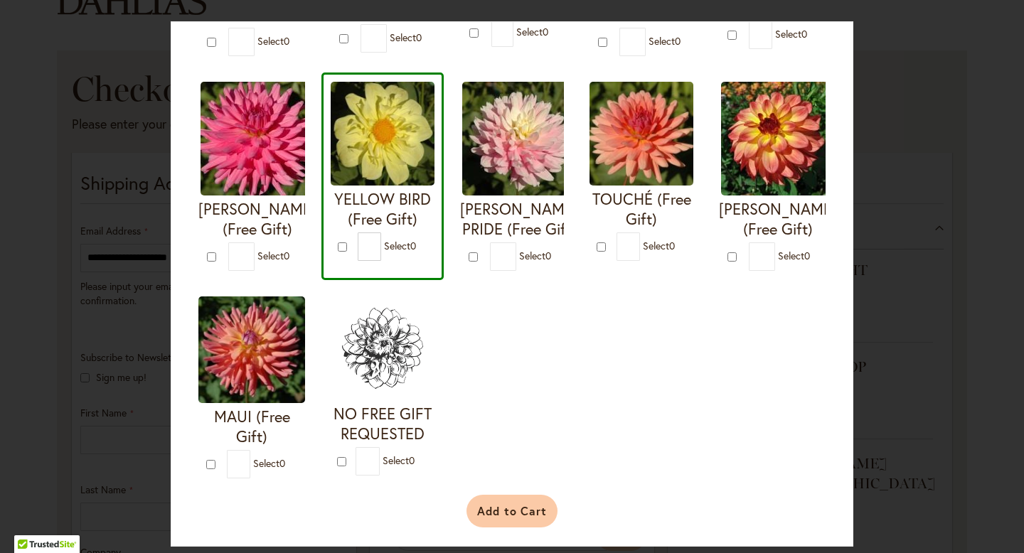
click at [499, 528] on button "Add to Cart" at bounding box center [513, 511] width 92 height 33
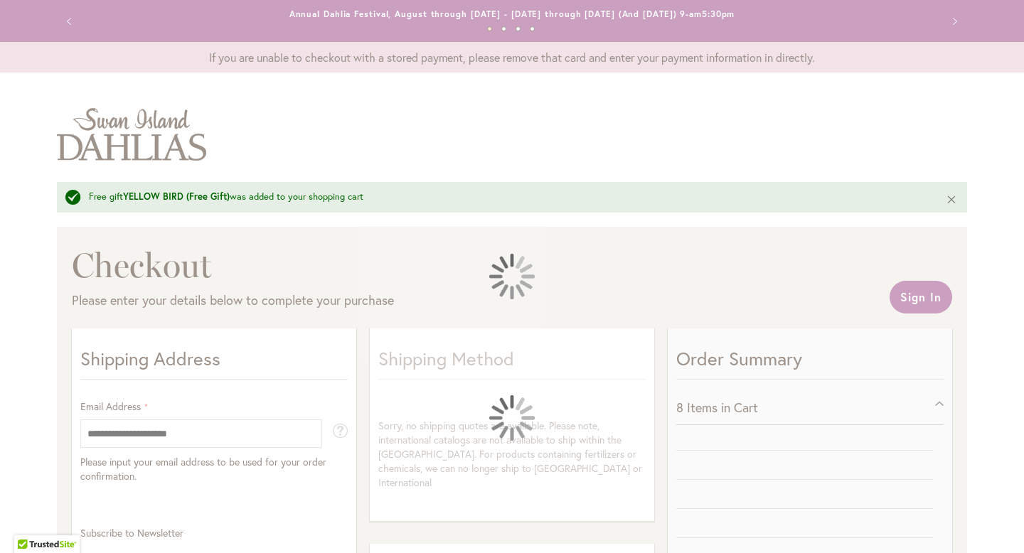
select select "**"
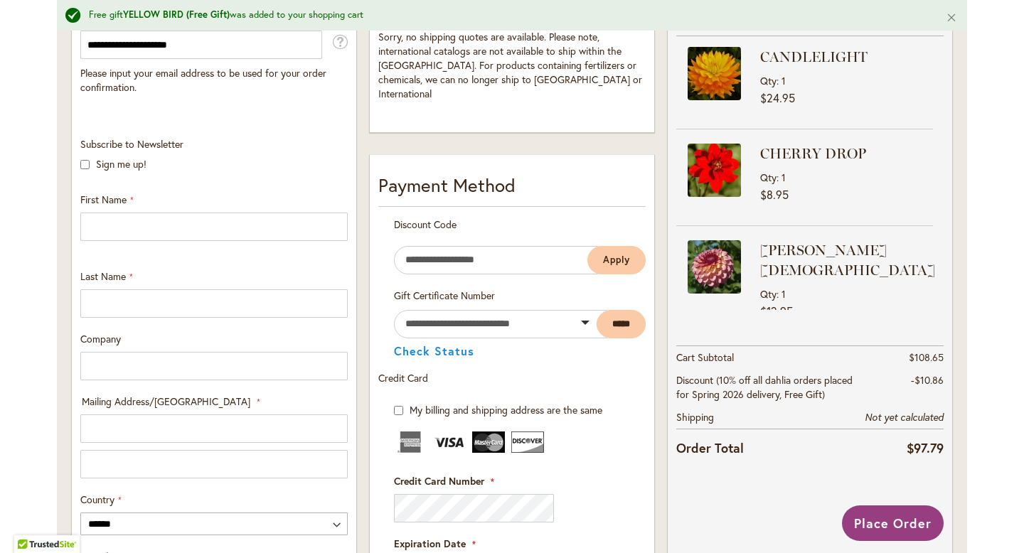
scroll to position [386, 0]
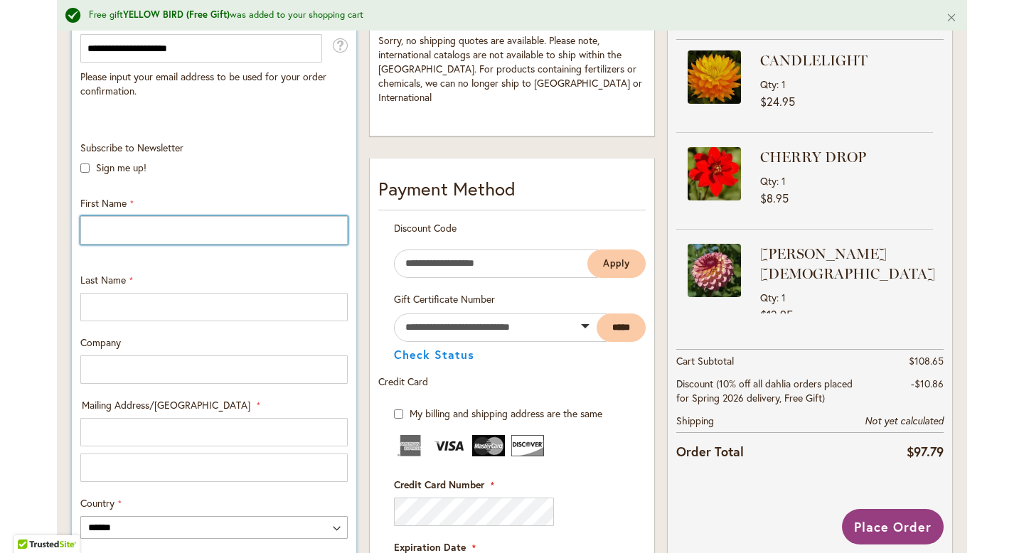
click at [268, 226] on input "First Name" at bounding box center [213, 230] width 267 height 28
type input "*****"
type input "******"
type input "**********"
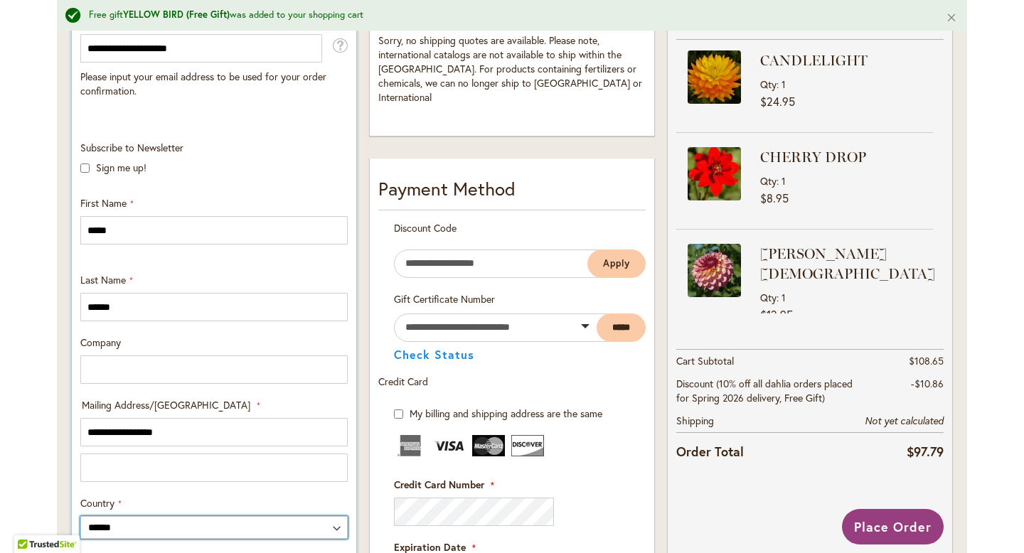
select select "**"
type input "**********"
type input "*****"
type input "**********"
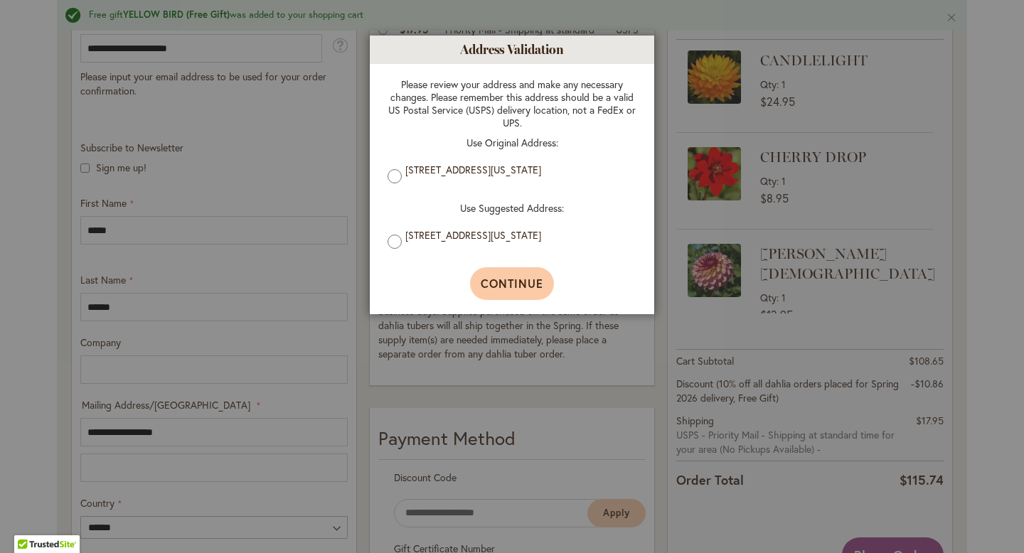
click at [510, 291] on span "Continue" at bounding box center [512, 283] width 63 height 15
type input "**********"
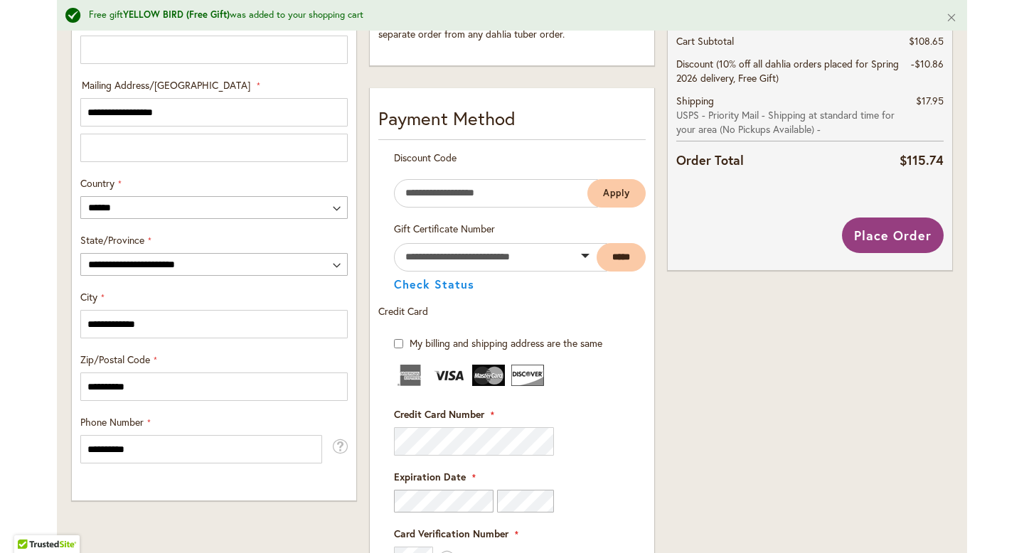
scroll to position [773, 0]
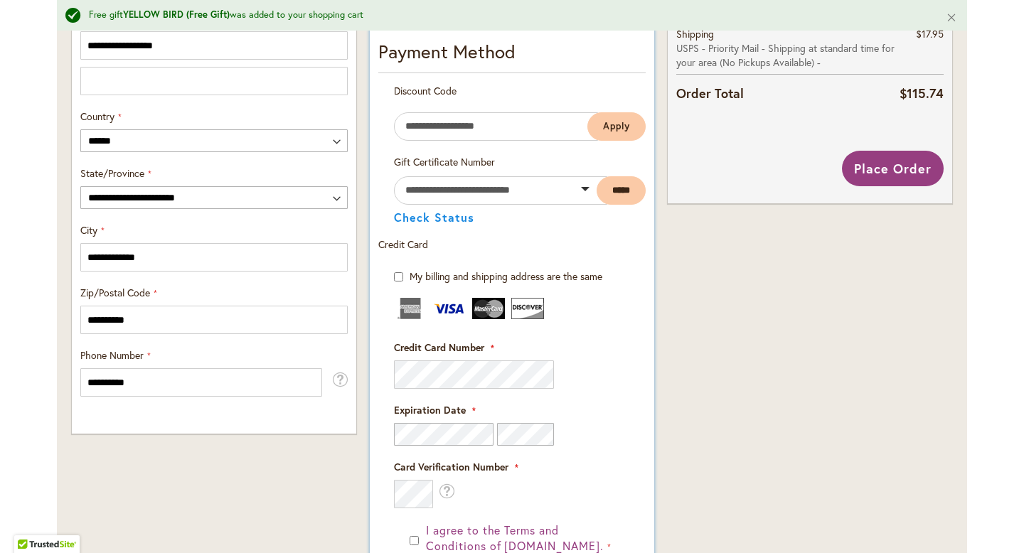
click at [617, 486] on div "Card Verification Number What is this?" at bounding box center [512, 484] width 236 height 48
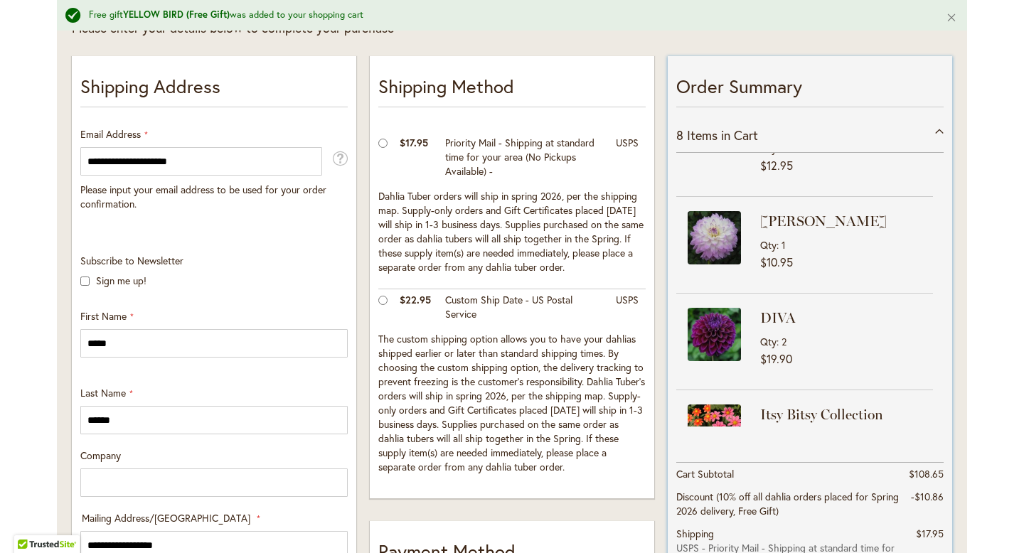
scroll to position [447, 0]
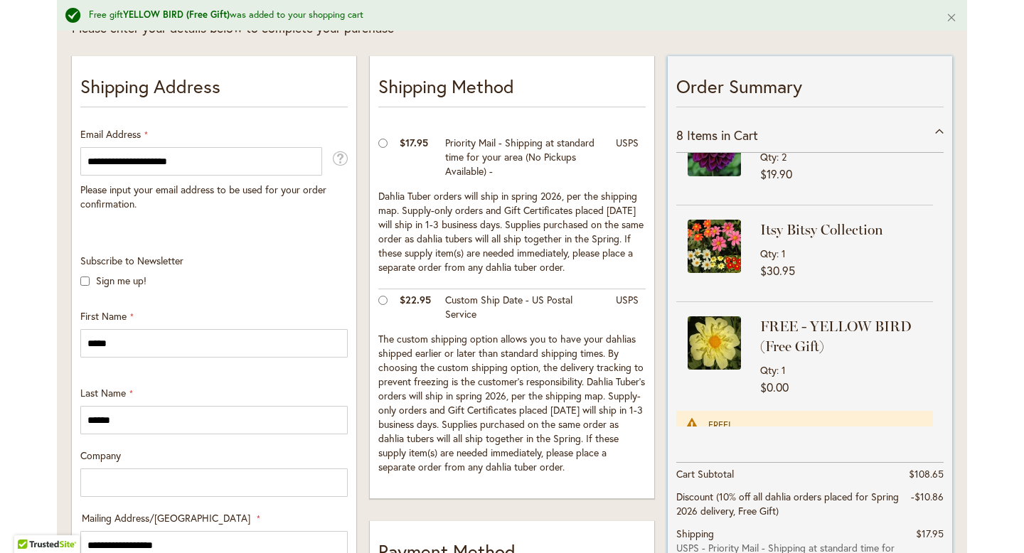
click at [800, 317] on strong "FREE - YELLOW BIRD (Free Gift)" at bounding box center [844, 337] width 169 height 40
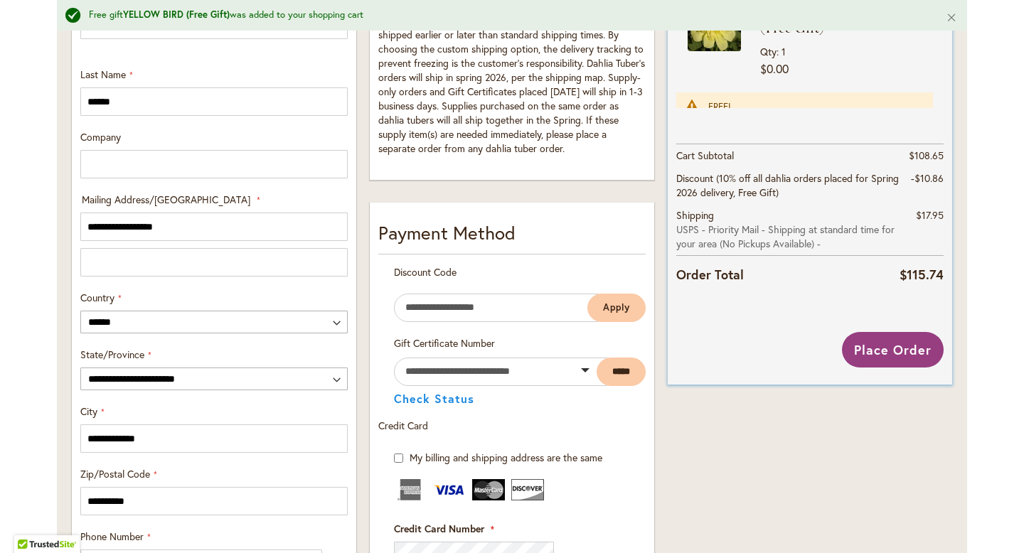
scroll to position [593, 0]
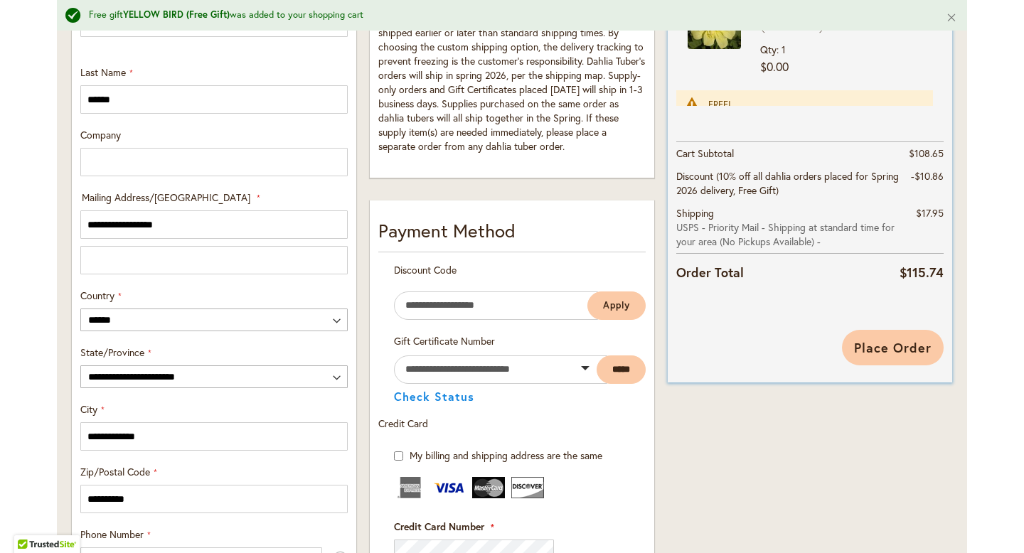
click at [871, 343] on span "Place Order" at bounding box center [893, 347] width 78 height 17
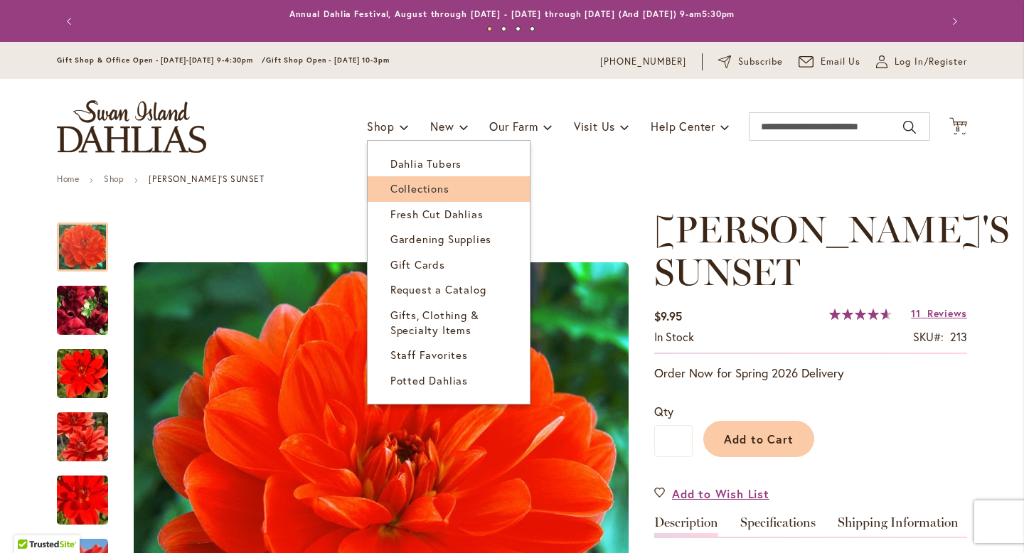
click at [410, 193] on span "Collections" at bounding box center [420, 188] width 59 height 14
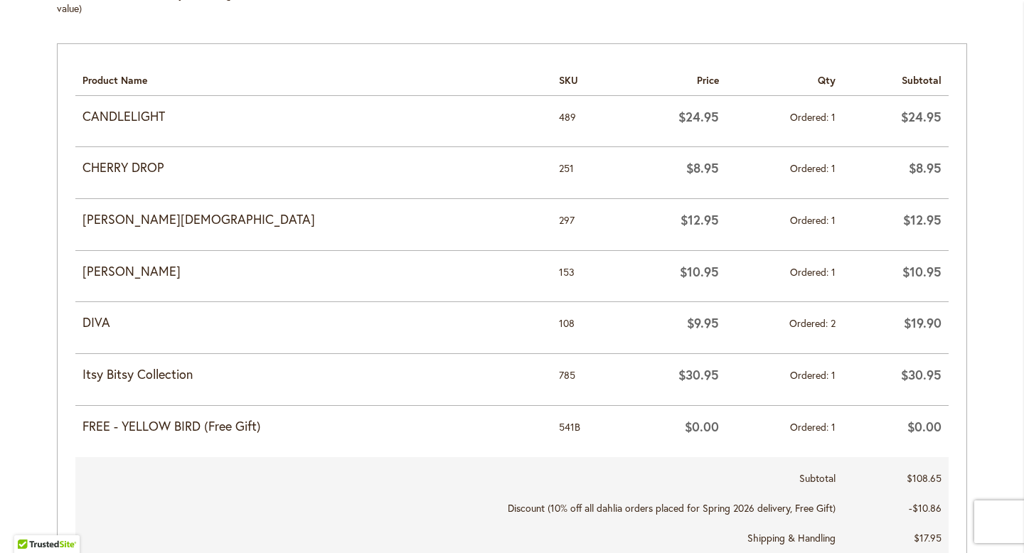
scroll to position [669, 0]
